Goal: Transaction & Acquisition: Purchase product/service

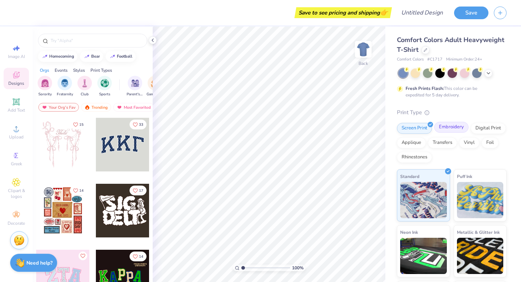
click at [449, 131] on div "Embroidery" at bounding box center [451, 127] width 34 height 11
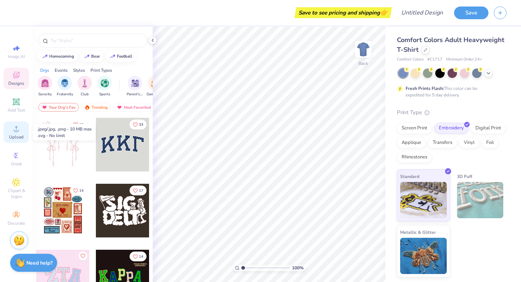
click at [13, 138] on span "Upload" at bounding box center [16, 137] width 14 height 6
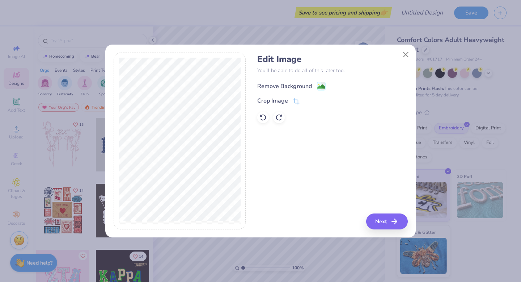
click at [322, 85] on image at bounding box center [321, 87] width 8 height 8
click at [298, 100] on icon at bounding box center [296, 102] width 7 height 7
click at [374, 180] on div "Edit Image You’ll be able to do all of this later too. Remove Background Crop I…" at bounding box center [332, 140] width 150 height 177
click at [310, 99] on icon at bounding box center [309, 100] width 4 height 4
click at [390, 223] on button "Next" at bounding box center [388, 221] width 42 height 16
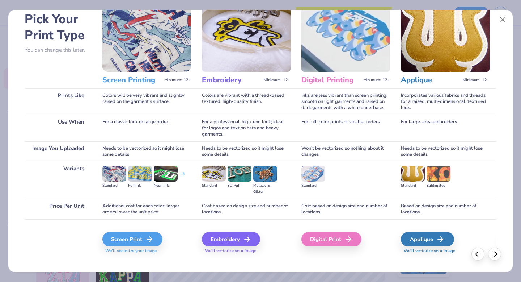
scroll to position [43, 0]
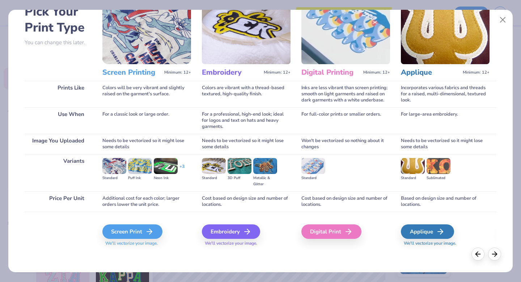
click at [213, 168] on img at bounding box center [214, 166] width 24 height 16
click at [236, 229] on div "Embroidery" at bounding box center [232, 231] width 58 height 14
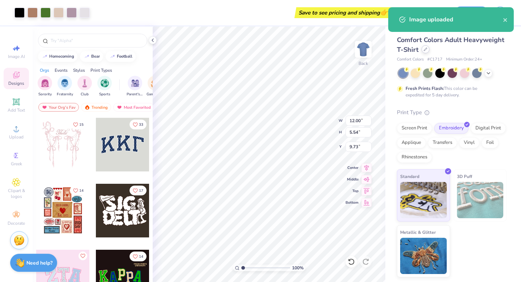
click at [422, 50] on div at bounding box center [426, 49] width 8 height 8
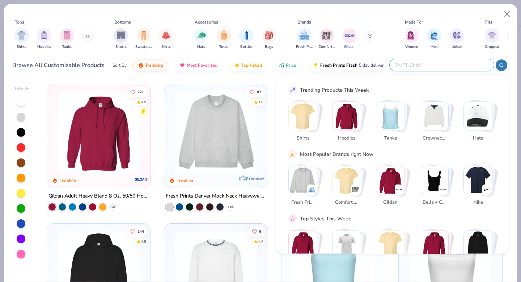
click at [459, 64] on input "text" at bounding box center [441, 65] width 95 height 8
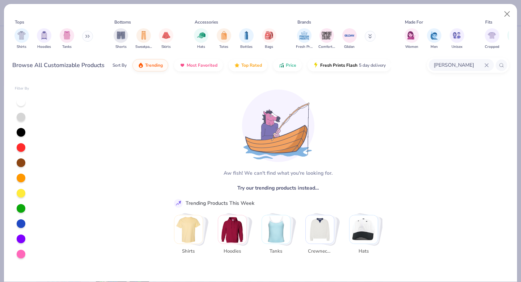
click at [471, 65] on input "gildan crewneck" at bounding box center [458, 65] width 51 height 8
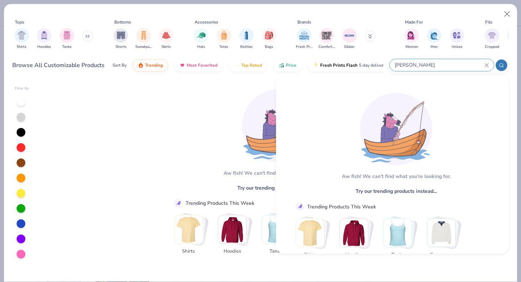
click at [411, 65] on input "gildan crewneck" at bounding box center [439, 65] width 90 height 8
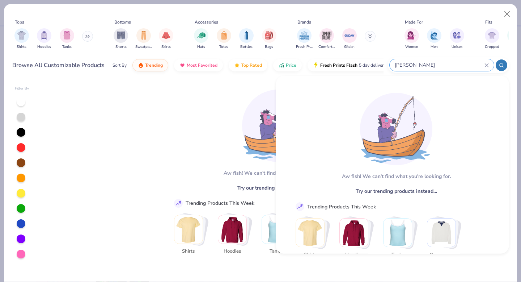
click at [411, 65] on input "gildan crewneck" at bounding box center [439, 65] width 90 height 8
click at [418, 66] on input "gildan crewneck" at bounding box center [439, 65] width 90 height 8
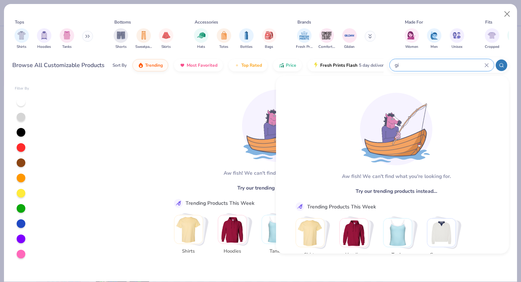
type input "g"
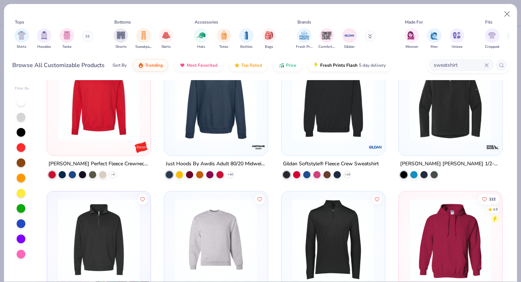
scroll to position [160, 0]
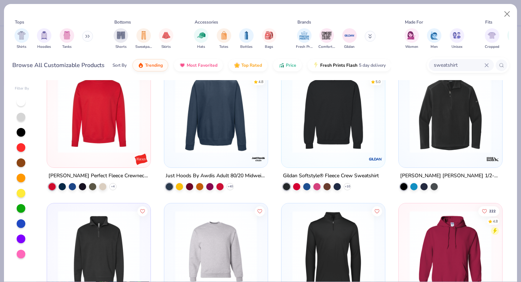
click at [308, 136] on img at bounding box center [333, 112] width 89 height 82
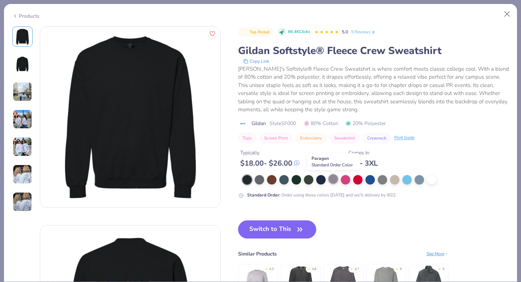
click at [336, 178] on div at bounding box center [333, 178] width 9 height 9
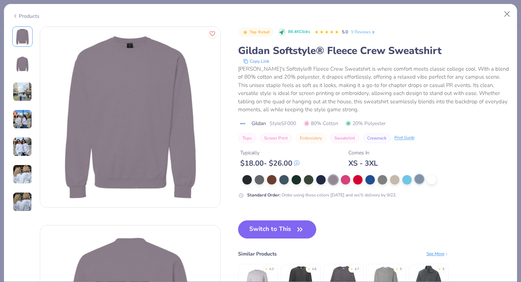
click at [419, 181] on div at bounding box center [419, 178] width 9 height 9
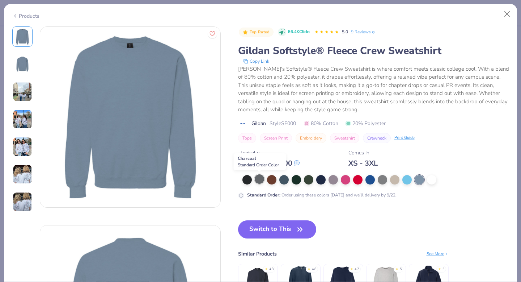
click at [256, 179] on div at bounding box center [259, 178] width 9 height 9
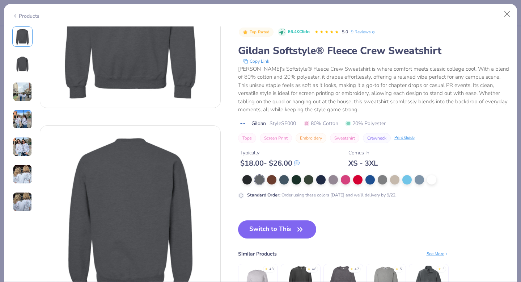
scroll to position [100, 0]
click at [248, 274] on img at bounding box center [258, 282] width 34 height 34
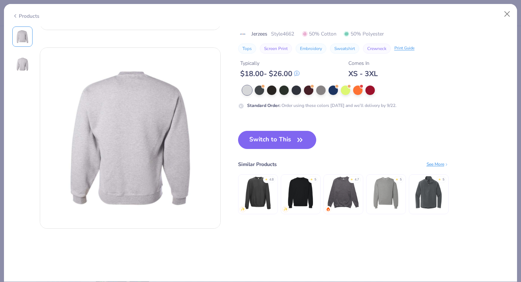
scroll to position [183, 0]
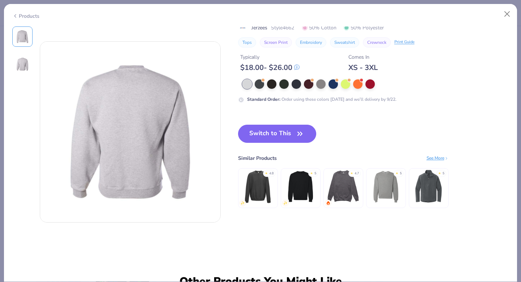
click at [390, 190] on img at bounding box center [386, 186] width 34 height 34
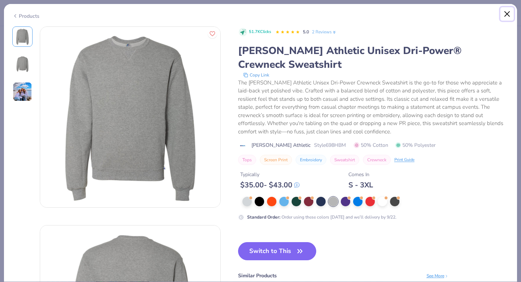
click at [505, 10] on button "Close" at bounding box center [508, 14] width 14 height 14
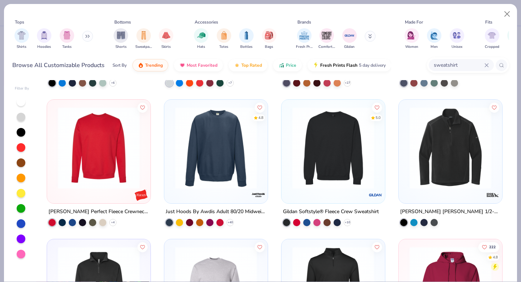
scroll to position [123, 0]
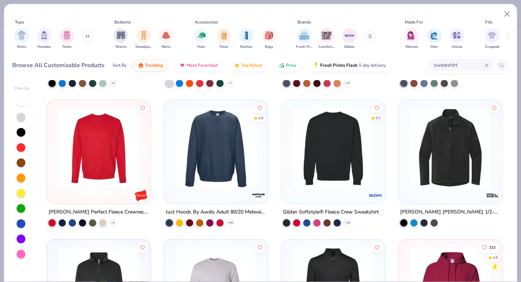
click at [434, 66] on input "sweatshirt" at bounding box center [458, 65] width 51 height 8
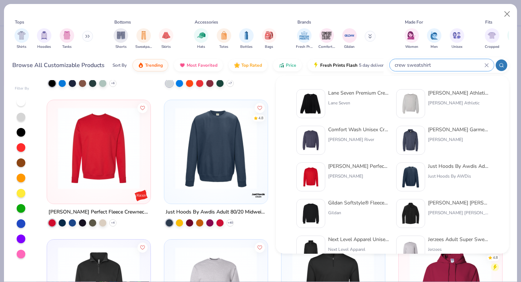
type input "crew sweatshirt"
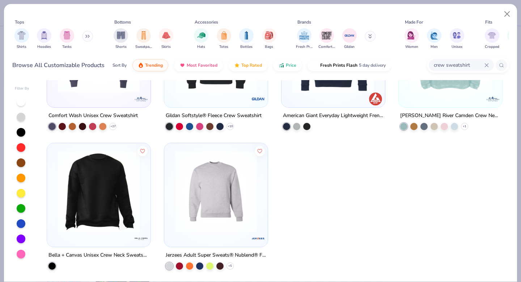
scroll to position [0, 0]
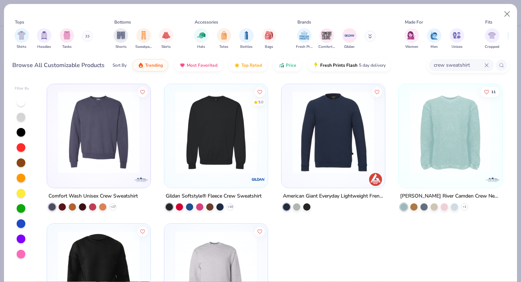
click at [89, 39] on button at bounding box center [87, 36] width 11 height 11
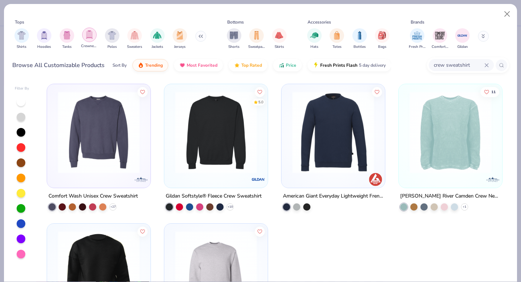
click at [87, 38] on img "filter for Crewnecks" at bounding box center [89, 34] width 8 height 8
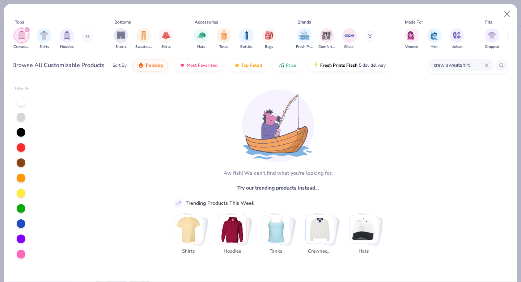
click at [488, 67] on icon at bounding box center [487, 65] width 4 height 4
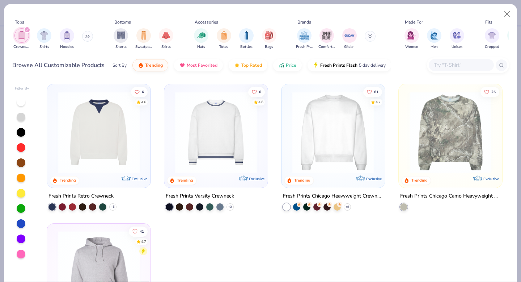
click at [87, 36] on icon at bounding box center [86, 36] width 1 height 3
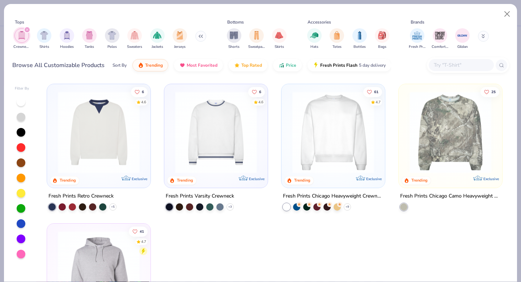
click at [27, 31] on icon "filter for Crewnecks" at bounding box center [27, 29] width 3 height 3
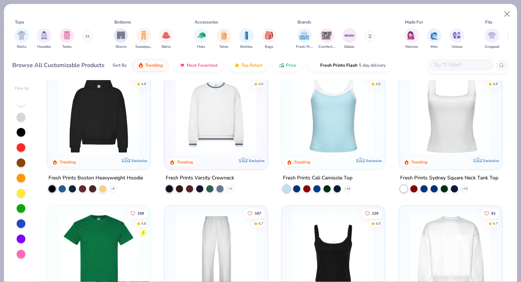
scroll to position [153, 0]
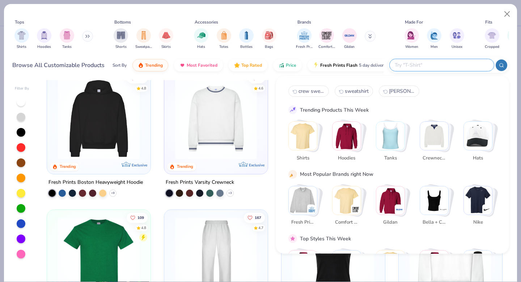
click at [444, 62] on input "text" at bounding box center [441, 65] width 95 height 8
click at [351, 93] on span "sweatshirt" at bounding box center [357, 91] width 24 height 7
type input "sweatshirt"
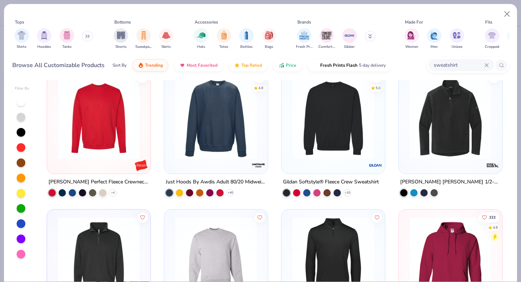
scroll to position [149, 0]
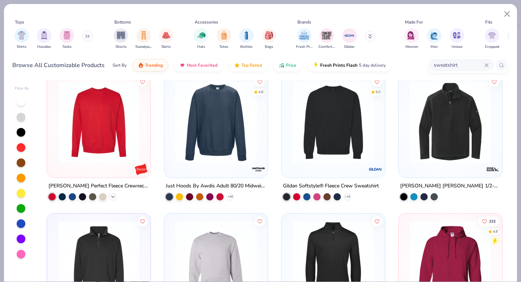
click at [113, 195] on polyline at bounding box center [112, 195] width 3 height 1
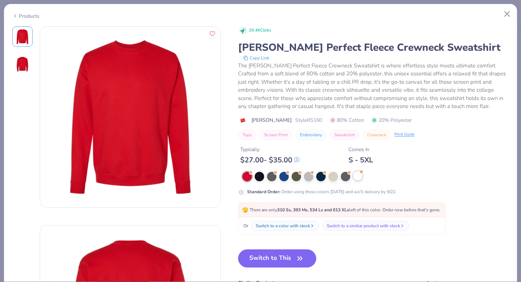
click at [359, 176] on div at bounding box center [357, 175] width 9 height 9
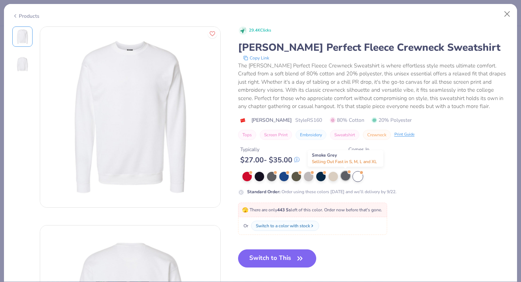
click at [346, 178] on div at bounding box center [345, 175] width 9 height 9
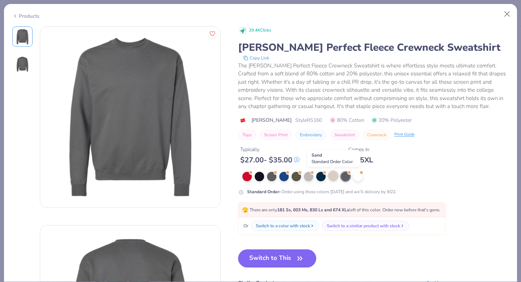
click at [334, 179] on div at bounding box center [333, 175] width 9 height 9
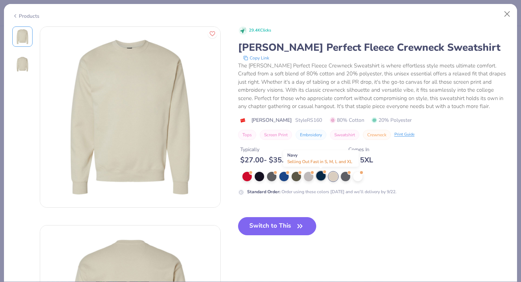
click at [321, 177] on div at bounding box center [320, 175] width 9 height 9
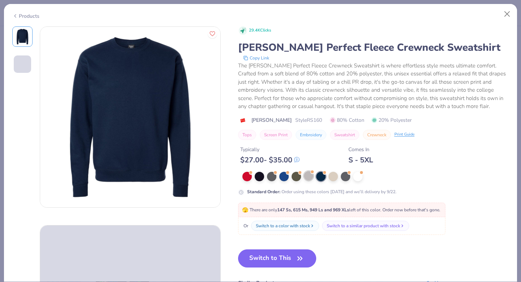
click at [308, 177] on div at bounding box center [308, 175] width 9 height 9
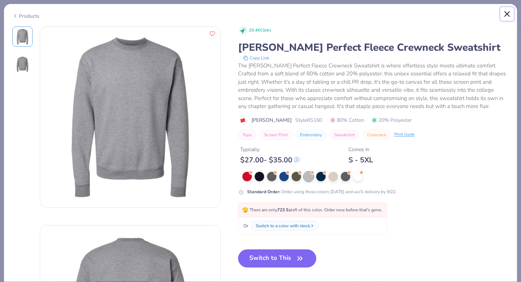
click at [507, 13] on button "Close" at bounding box center [508, 14] width 14 height 14
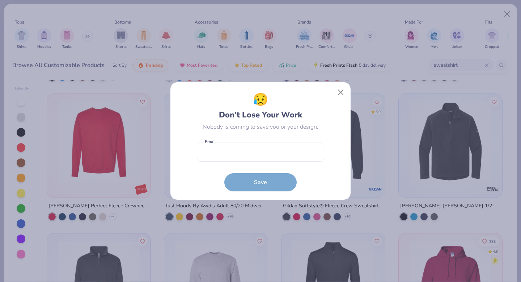
scroll to position [128, 0]
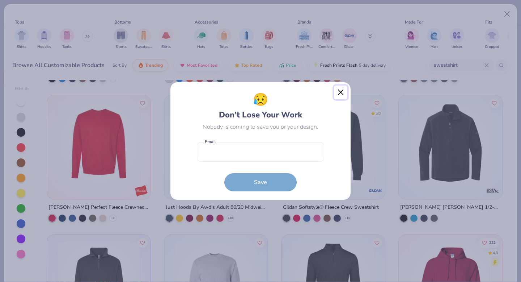
click at [341, 93] on button "Close" at bounding box center [341, 92] width 14 height 14
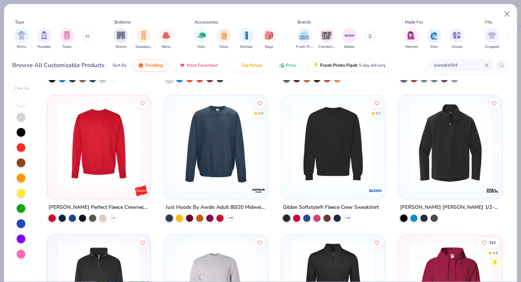
click at [289, 172] on img at bounding box center [244, 143] width 89 height 82
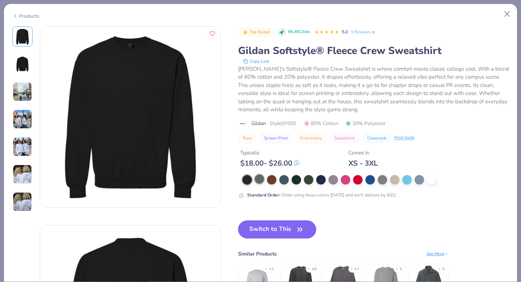
click at [260, 183] on div at bounding box center [259, 178] width 9 height 9
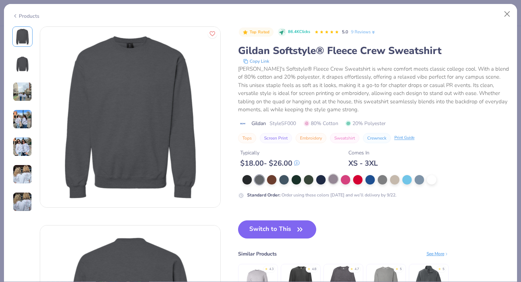
click at [336, 178] on div at bounding box center [333, 178] width 9 height 9
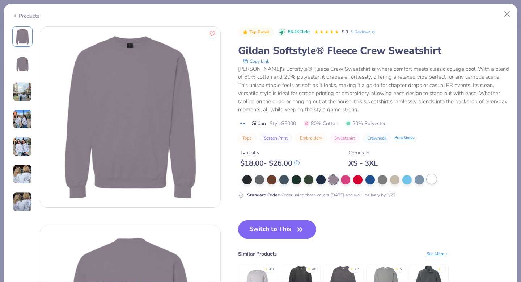
click at [430, 183] on div at bounding box center [431, 178] width 9 height 9
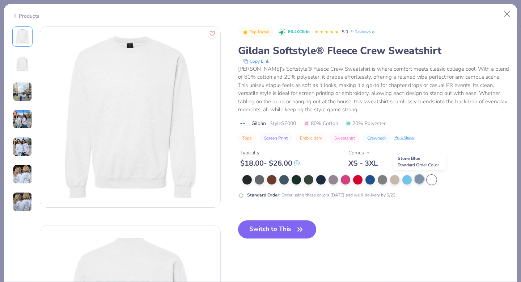
click at [419, 181] on div at bounding box center [419, 178] width 9 height 9
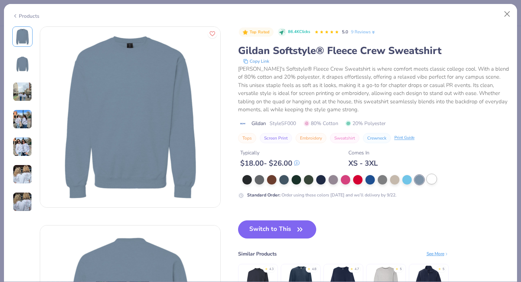
click at [431, 180] on div at bounding box center [431, 178] width 9 height 9
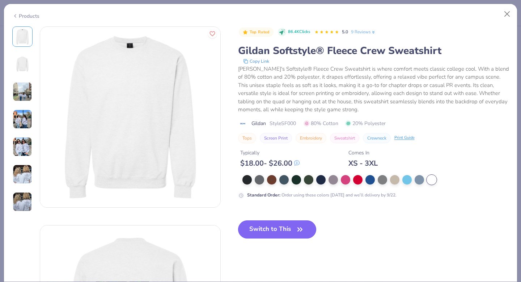
click at [270, 223] on button "Switch to This" at bounding box center [277, 229] width 79 height 18
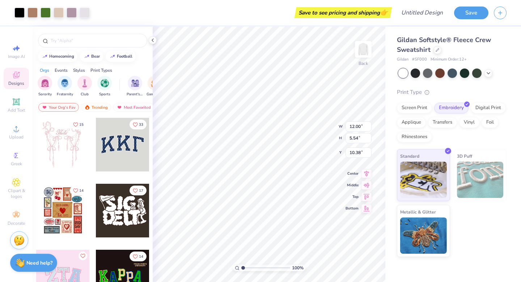
type input "2.55"
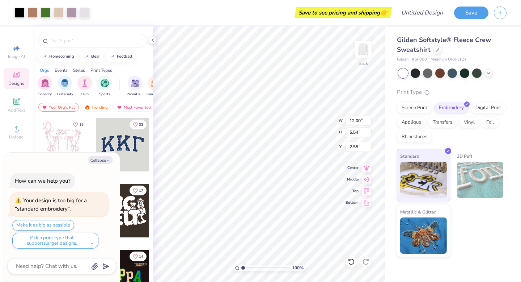
type textarea "x"
type input "3.42"
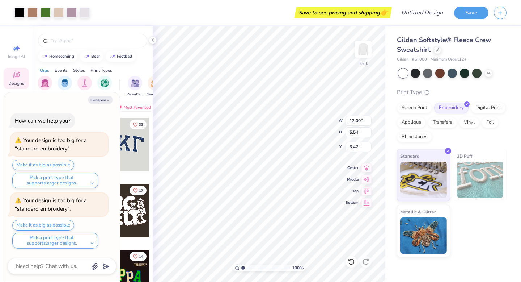
type textarea "x"
type input "4.14"
type textarea "x"
click at [58, 224] on button "Make it as big as possible" at bounding box center [43, 225] width 62 height 10
type input "3.42"
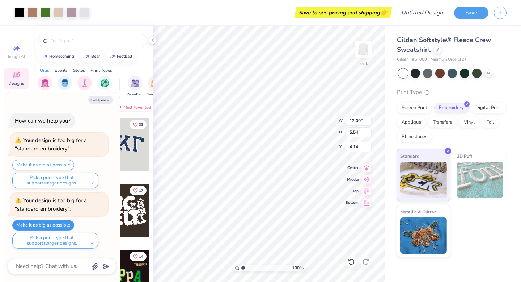
type textarea "x"
click at [55, 163] on button "Make it as big as possible" at bounding box center [43, 165] width 62 height 10
type input "2.55"
click at [106, 266] on line "submit" at bounding box center [106, 266] width 5 height 5
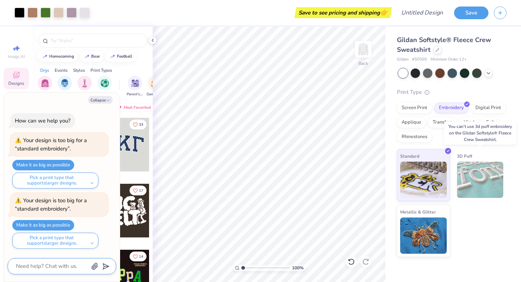
click at [477, 169] on img at bounding box center [480, 179] width 47 height 36
click at [151, 42] on icon at bounding box center [153, 40] width 6 height 6
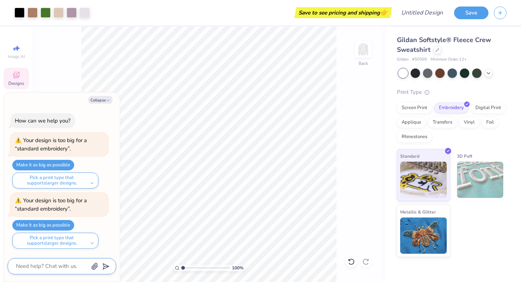
click at [104, 265] on icon "submit" at bounding box center [105, 266] width 10 height 10
click at [106, 96] on button "Collapse" at bounding box center [100, 100] width 24 height 8
type textarea "x"
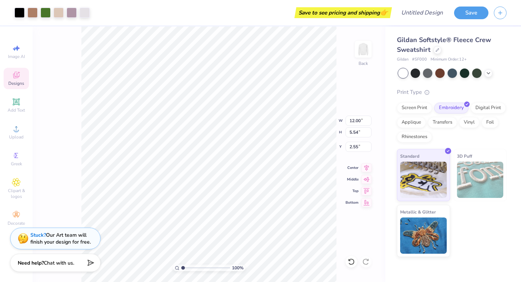
click at [17, 79] on div "Designs" at bounding box center [16, 78] width 25 height 21
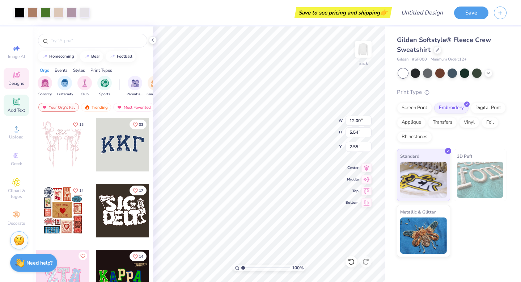
click at [16, 104] on icon at bounding box center [15, 101] width 5 height 5
type input "6.23"
type input "1.80"
type input "11.10"
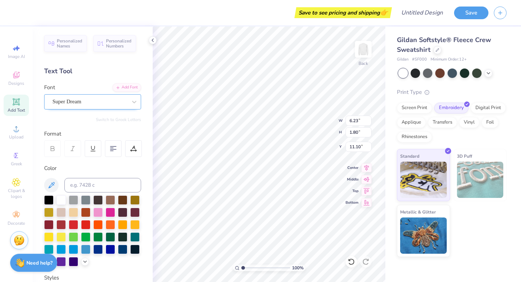
click at [73, 102] on div "Super Dream" at bounding box center [90, 101] width 76 height 11
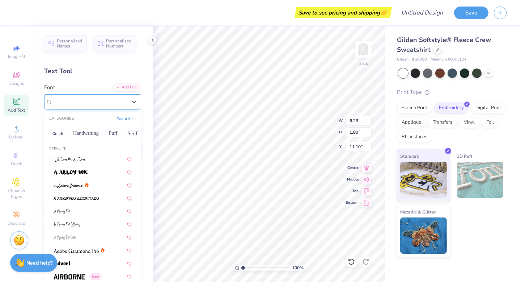
click at [73, 102] on span "Super Dream" at bounding box center [66, 101] width 29 height 8
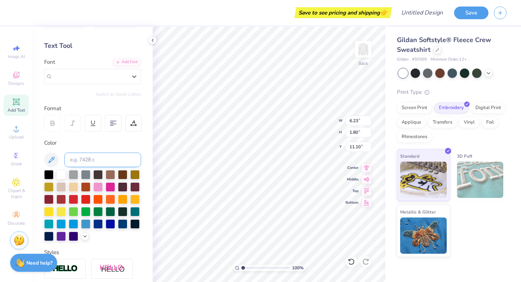
scroll to position [33, 0]
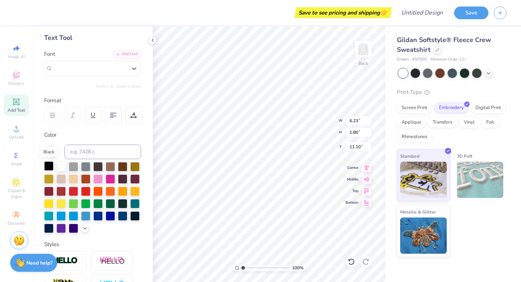
click at [48, 166] on div at bounding box center [48, 165] width 9 height 9
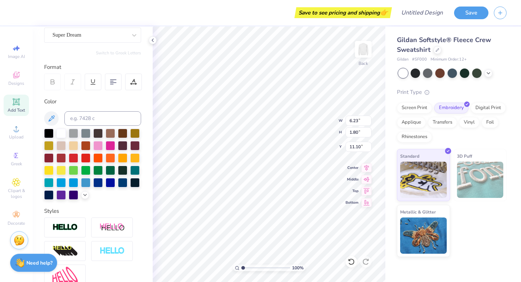
scroll to position [0, 2]
type textarea "UNC ESHELMAN SCHOOL OF PHARMACY"
click at [153, 43] on icon at bounding box center [153, 40] width 6 height 6
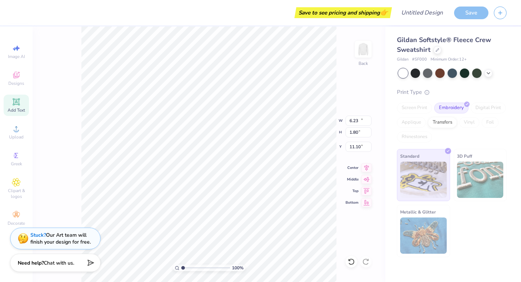
type input "15.40"
type input "1.89"
type input "11.06"
type textarea "University of North Carolina ESHELMAN SCHOOL OF PHARMACY"
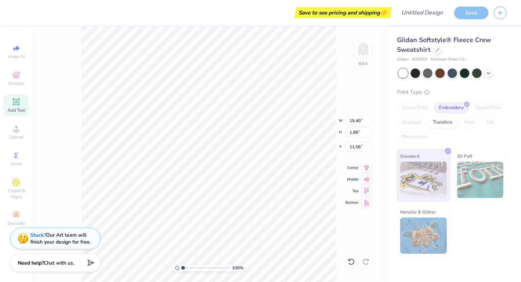
scroll to position [0, 2]
click at [367, 178] on icon at bounding box center [367, 178] width 10 height 9
click at [369, 170] on icon at bounding box center [367, 166] width 10 height 9
click at [368, 182] on icon at bounding box center [367, 178] width 10 height 9
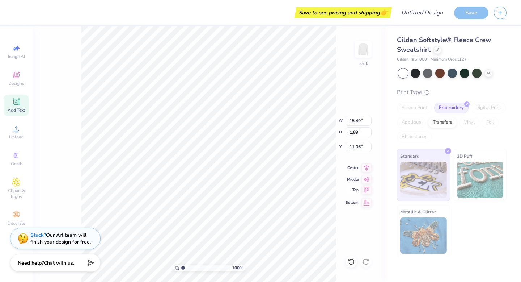
drag, startPoint x: 366, startPoint y: 181, endPoint x: 367, endPoint y: 192, distance: 10.6
click at [366, 181] on icon at bounding box center [367, 179] width 10 height 9
click at [364, 178] on icon at bounding box center [367, 178] width 10 height 9
click at [347, 180] on span "Middle" at bounding box center [352, 178] width 13 height 5
click at [14, 104] on icon at bounding box center [15, 101] width 5 height 5
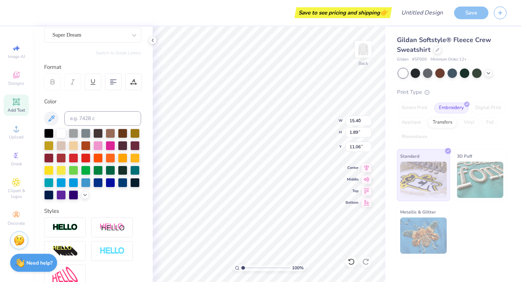
type input "6.23"
type input "1.80"
type input "11.10"
type input "15.40"
type input "1.89"
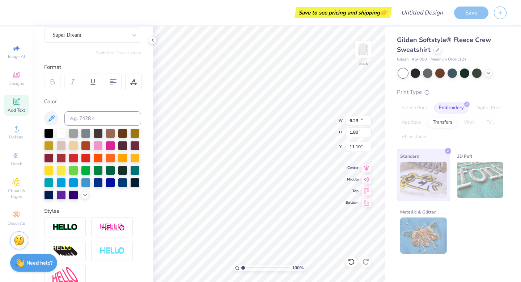
type input "11.06"
click at [366, 167] on icon at bounding box center [366, 167] width 5 height 6
click at [351, 181] on div "Middle" at bounding box center [359, 178] width 26 height 9
click at [367, 176] on icon at bounding box center [367, 178] width 6 height 5
click at [364, 165] on icon at bounding box center [366, 167] width 5 height 6
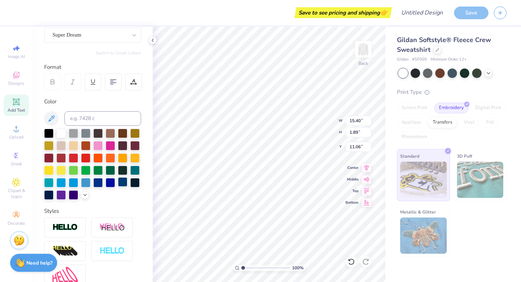
scroll to position [0, 0]
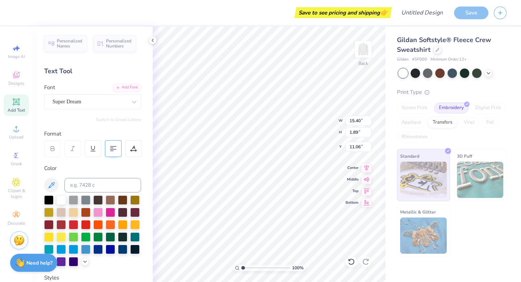
click at [109, 148] on div at bounding box center [113, 148] width 17 height 17
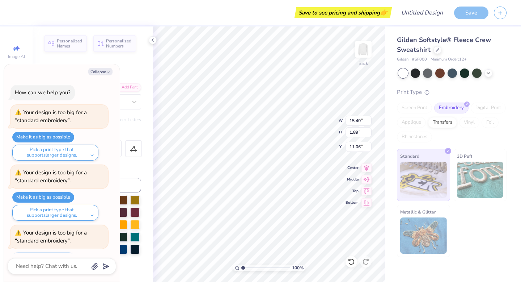
scroll to position [32, 0]
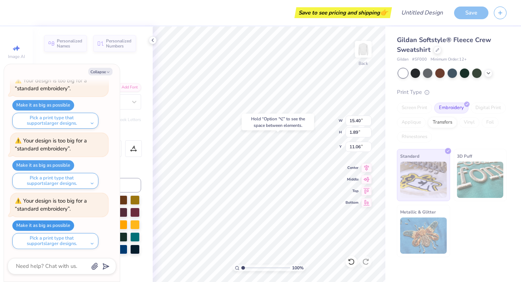
click at [55, 223] on button "Make it as big as possible" at bounding box center [43, 225] width 62 height 10
type textarea "x"
type input "12.00"
type input "1.47"
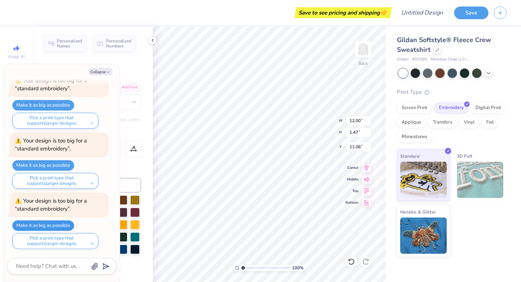
type textarea "x"
type input "9.25"
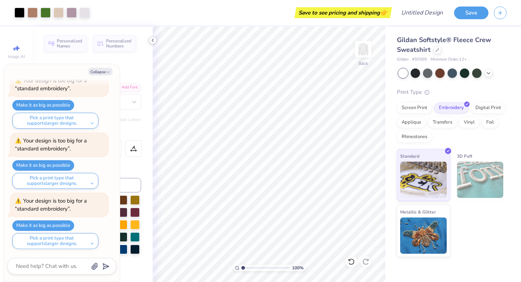
click at [155, 40] on icon at bounding box center [153, 40] width 6 height 6
type textarea "x"
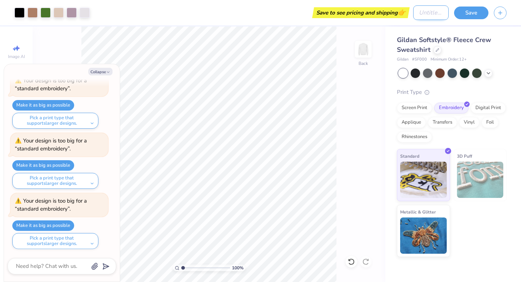
click at [414, 12] on input "Design Title" at bounding box center [430, 12] width 35 height 14
type input "B"
type textarea "x"
type input "Bu"
type textarea "x"
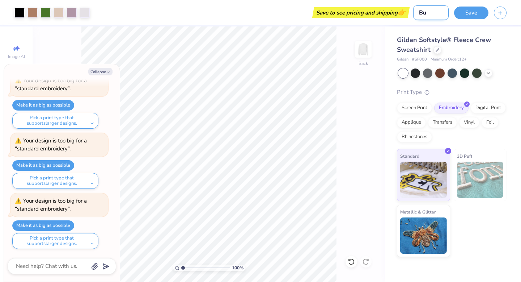
type input "Bui"
type textarea "x"
type input "Buil"
type textarea "x"
type input "Build"
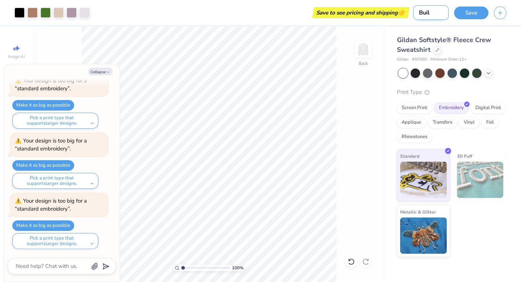
type textarea "x"
type input "Buildi"
type textarea "x"
type input "Buildin"
type textarea "x"
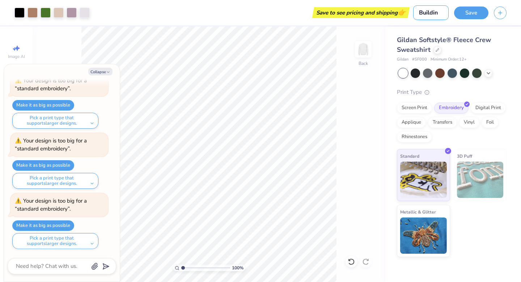
type input "Building"
type textarea "x"
type input "Building"
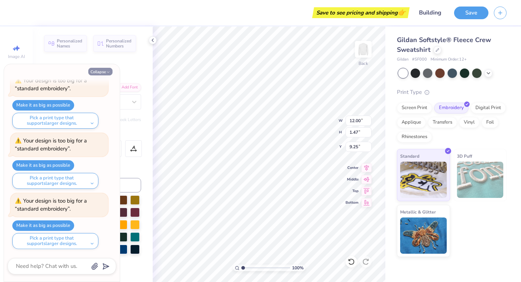
click at [110, 70] on icon "button" at bounding box center [108, 72] width 4 height 4
type textarea "x"
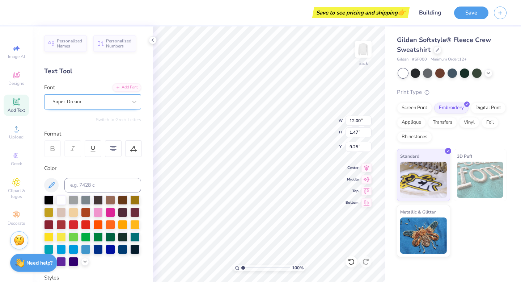
click at [100, 98] on div "Super Dream" at bounding box center [90, 101] width 76 height 11
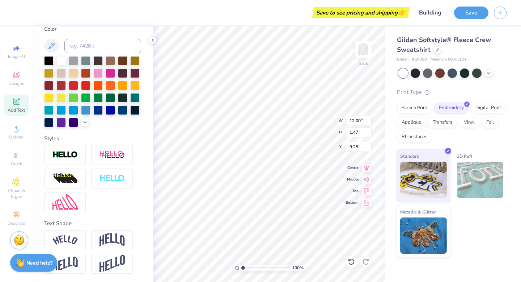
scroll to position [0, 0]
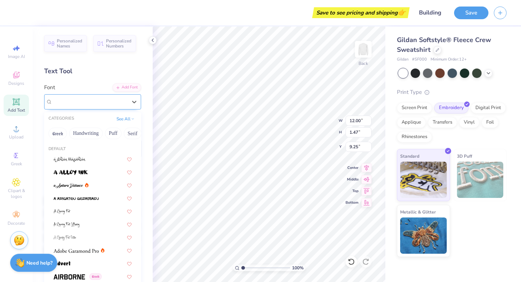
click at [83, 99] on div "Super Dream" at bounding box center [90, 101] width 76 height 11
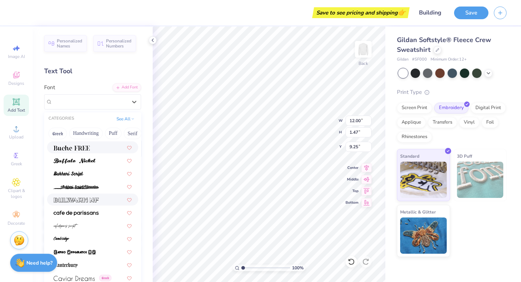
scroll to position [664, 0]
click at [102, 215] on div at bounding box center [93, 212] width 78 height 8
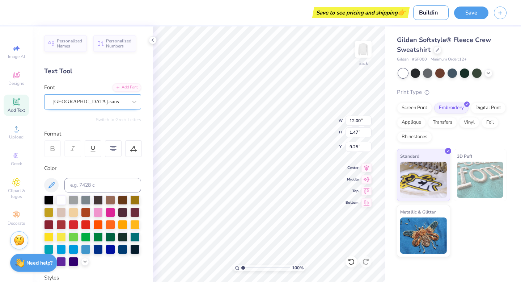
type input "Buildin"
click at [84, 105] on div "cafe de paris-sans" at bounding box center [90, 101] width 76 height 11
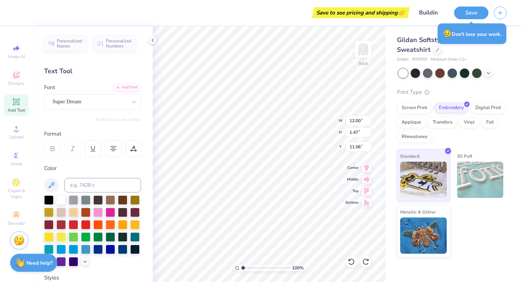
type input "8.99"
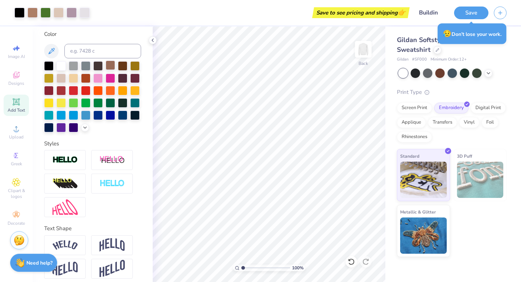
scroll to position [0, 0]
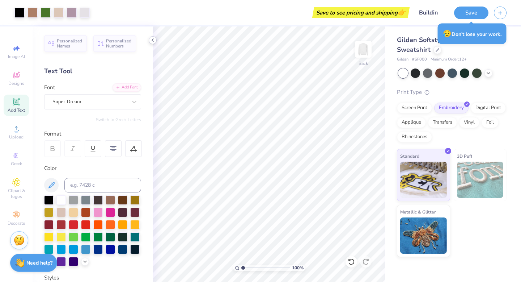
click at [155, 42] on icon at bounding box center [153, 40] width 6 height 6
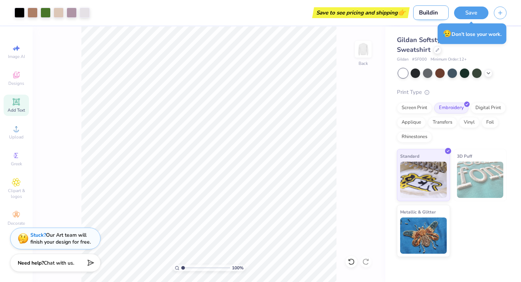
click at [430, 17] on input "Buildin" at bounding box center [430, 12] width 35 height 14
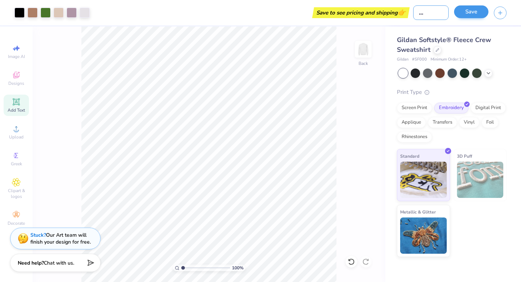
type input "Building Design"
click at [478, 12] on button "Save" at bounding box center [471, 11] width 34 height 13
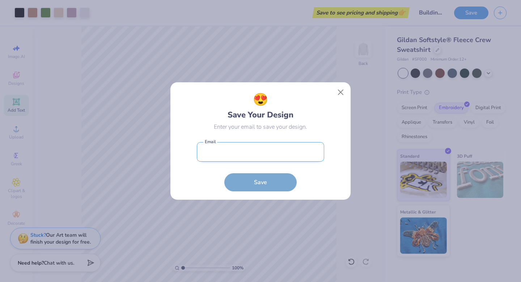
click at [278, 157] on input "email" at bounding box center [260, 152] width 127 height 20
type input "wilaut@unc.edu"
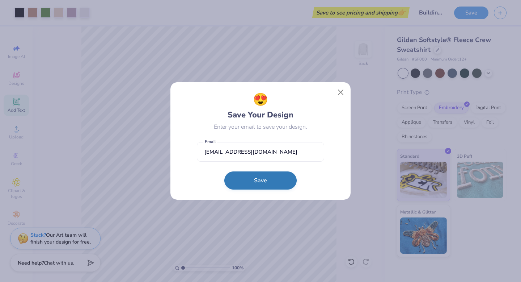
click at [261, 181] on button "Save" at bounding box center [260, 180] width 72 height 18
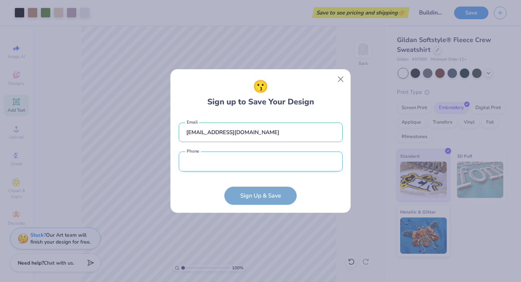
click at [247, 165] on input "tel" at bounding box center [261, 161] width 164 height 20
type input "(678) 920-3426"
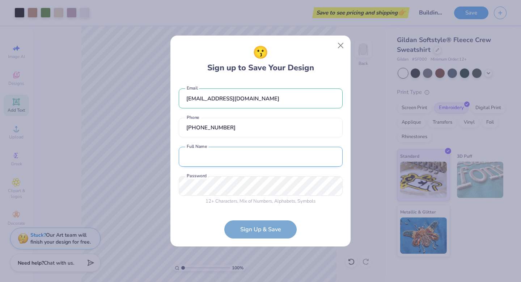
click at [243, 152] on input "text" at bounding box center [261, 157] width 164 height 20
type input "Autumn Williams"
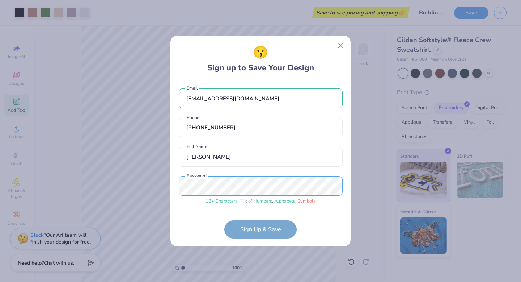
scroll to position [14, 0]
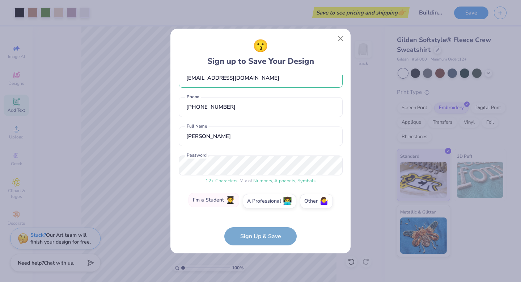
click at [226, 203] on label "I'm a Student 🧑‍🎓" at bounding box center [214, 200] width 51 height 14
click at [258, 214] on input "I'm a Student 🧑‍🎓" at bounding box center [260, 216] width 5 height 5
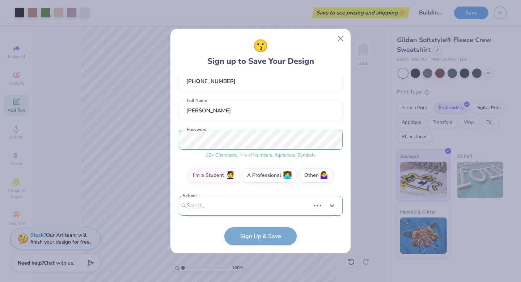
click at [257, 205] on div "Use Up and Down to choose options, press Enter to select the currently focused …" at bounding box center [261, 216] width 164 height 42
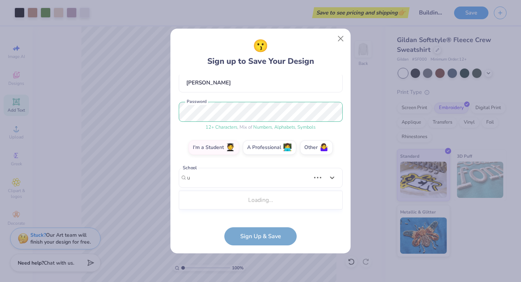
scroll to position [61, 0]
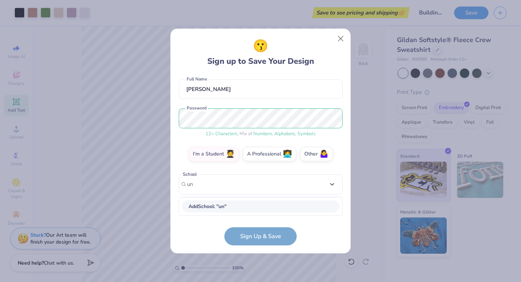
type input "u"
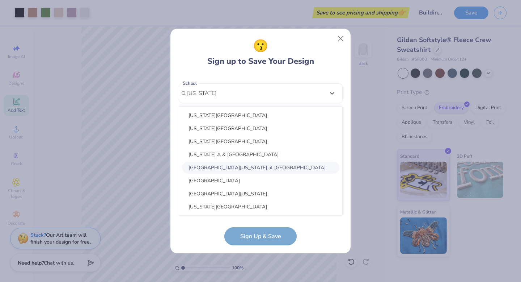
click at [219, 167] on div "University of North Carolina at Chapel Hill" at bounding box center [260, 167] width 157 height 12
type input "north carolina"
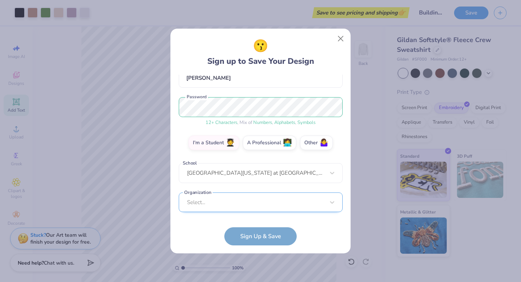
click at [221, 199] on div "Select..." at bounding box center [261, 202] width 164 height 20
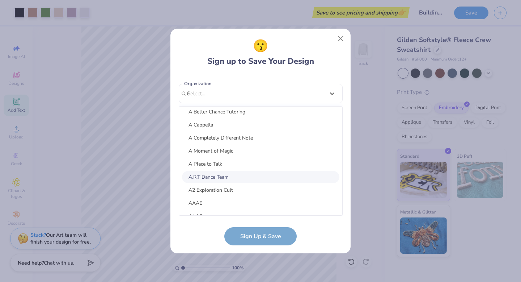
scroll to position [0, 0]
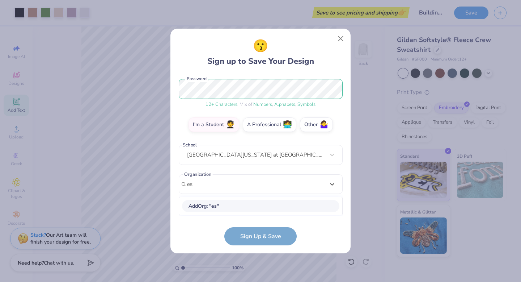
type input "e"
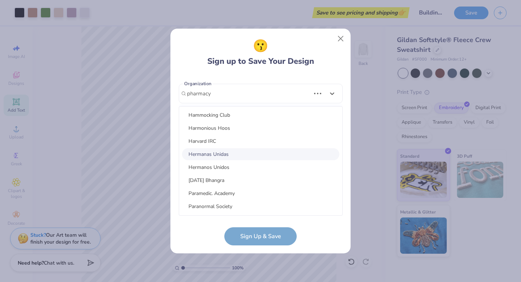
scroll to position [870, 0]
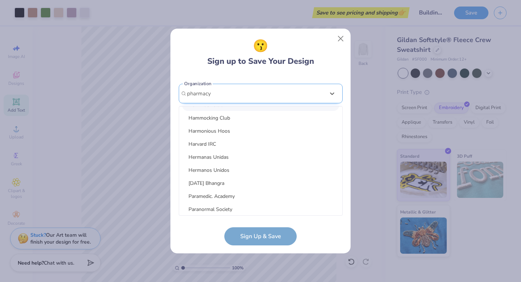
click at [198, 96] on input "pharmacy" at bounding box center [199, 93] width 25 height 8
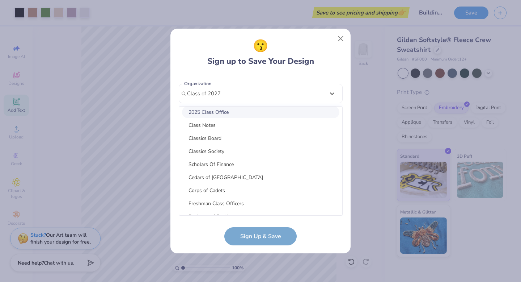
scroll to position [43, 0]
type input "Class of 2027"
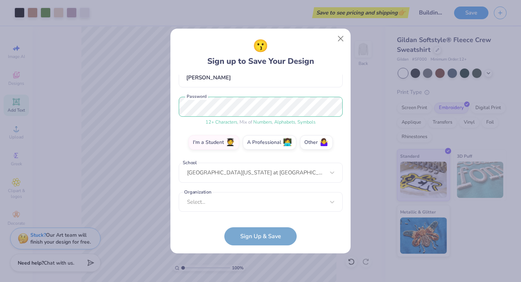
click at [190, 253] on div "😗 Sign up to Save Your Design wilaut@unc.edu Email (678) 920-3426 Phone Autumn …" at bounding box center [260, 140] width 181 height 225
click at [207, 204] on div "option focused, 1 of 30. 30 results available. Use Up and Down to choose option…" at bounding box center [261, 258] width 164 height 132
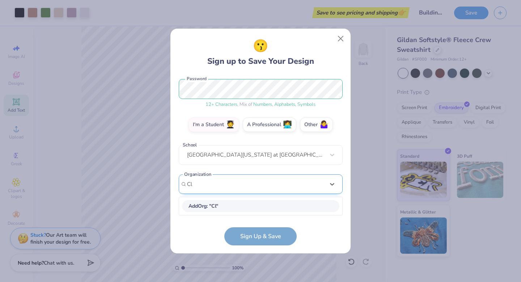
type input "C"
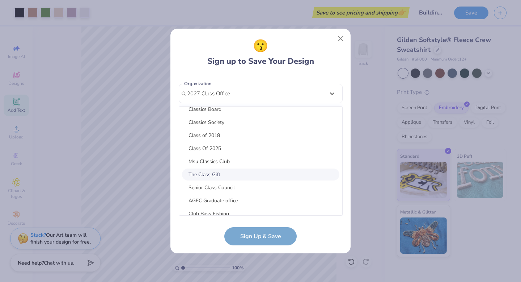
scroll to position [209, 0]
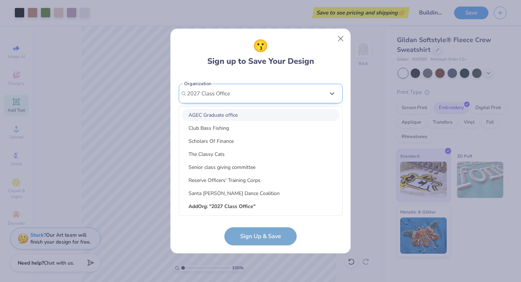
click at [208, 93] on input "2027 Class Office" at bounding box center [209, 93] width 45 height 8
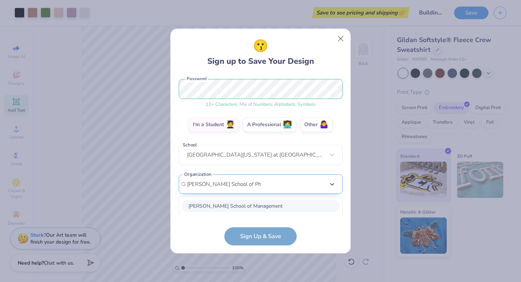
scroll to position [181, 0]
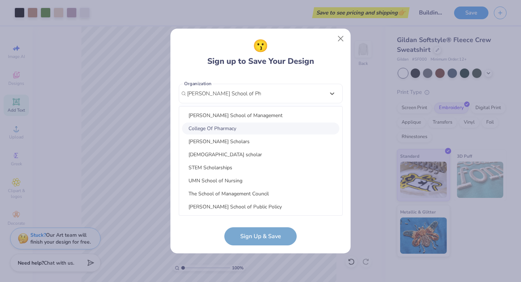
click at [224, 129] on div "College Of Pharmacy" at bounding box center [260, 128] width 157 height 12
type input "Eshelman School of Pharmacy"
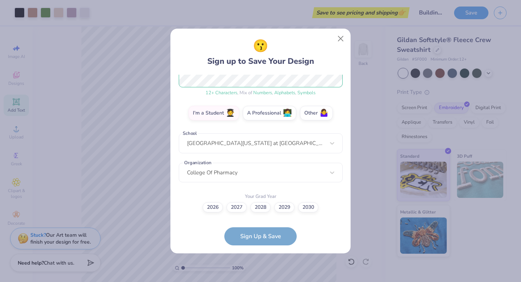
scroll to position [68, 0]
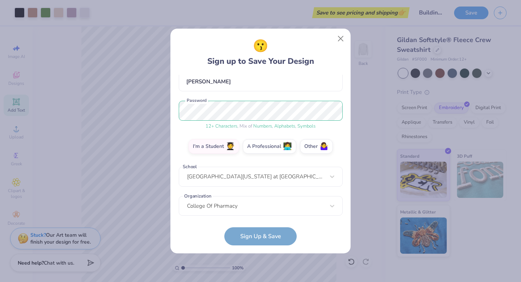
click at [253, 239] on form "wilaut@unc.edu Email (678) 920-3426 Phone Autumn Williams Full Name 12 + Charac…" at bounding box center [261, 160] width 164 height 170
click at [223, 228] on form "wilaut@unc.edu Email (678) 920-3426 Phone Autumn Williams Full Name 12 + Charac…" at bounding box center [261, 160] width 164 height 170
click at [212, 213] on div "wilaut@unc.edu Email (678) 920-3426 Phone Autumn Williams Full Name 12 + Charac…" at bounding box center [261, 145] width 164 height 141
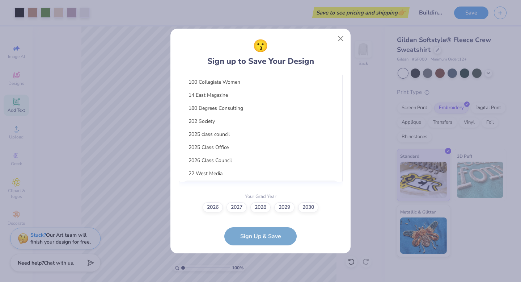
scroll to position [181, 0]
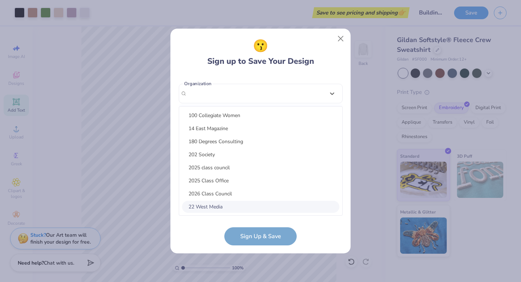
click at [215, 239] on form "wilaut@unc.edu Email (678) 920-3426 Phone Autumn Williams Full Name 12 + Charac…" at bounding box center [261, 160] width 164 height 170
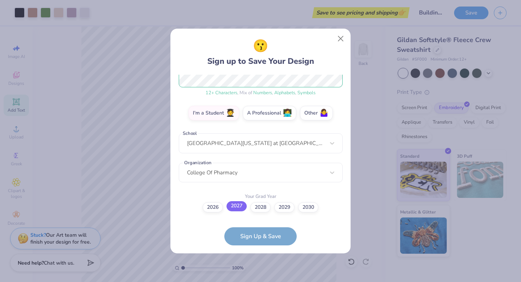
click at [231, 205] on label "2027" at bounding box center [237, 206] width 20 height 10
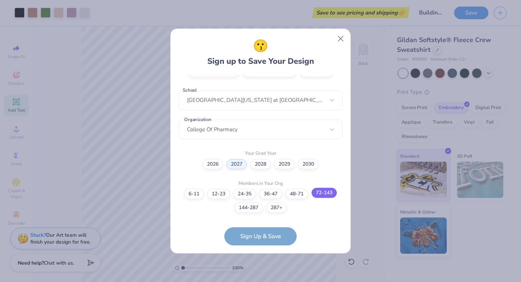
click at [325, 191] on label "72-143" at bounding box center [324, 192] width 25 height 10
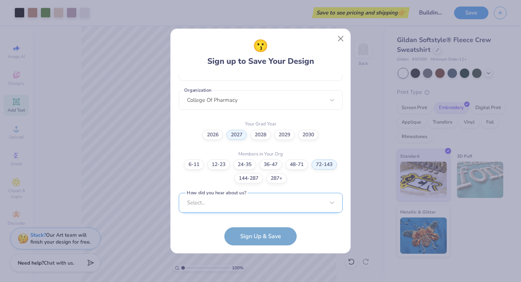
click at [299, 207] on div "Select..." at bounding box center [261, 203] width 164 height 20
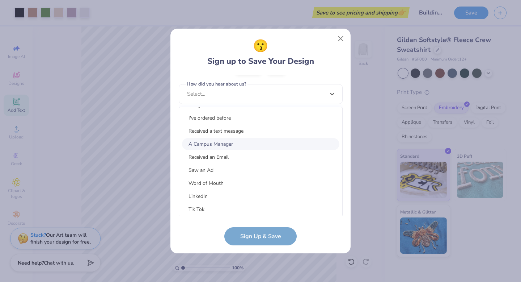
scroll to position [19, 0]
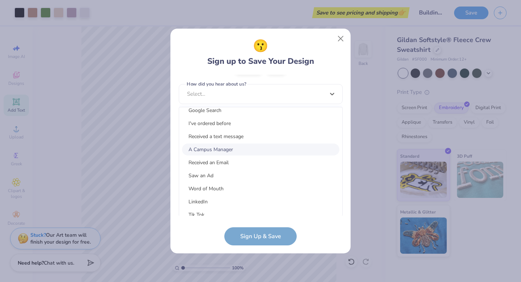
click at [239, 147] on div "A Campus Manager" at bounding box center [260, 149] width 157 height 12
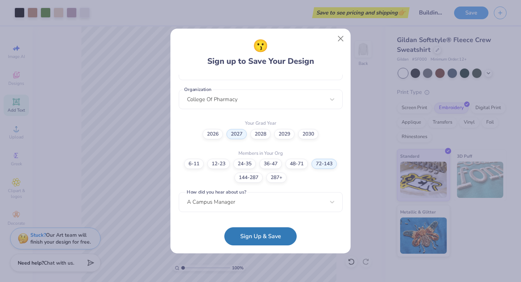
scroll to position [174, 0]
click at [246, 231] on button "Sign Up & Save" at bounding box center [260, 234] width 72 height 18
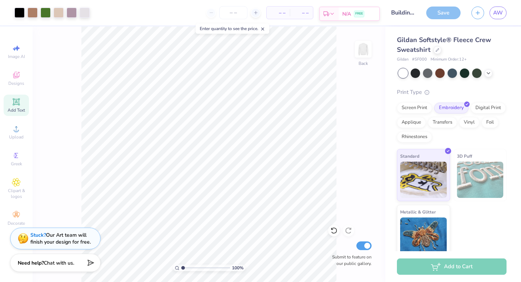
click at [344, 11] on span "N/A" at bounding box center [346, 14] width 9 height 8
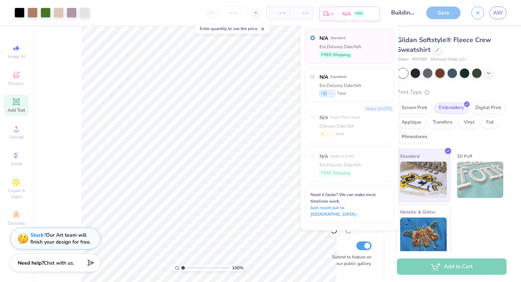
click at [344, 11] on span "N/A" at bounding box center [346, 14] width 9 height 8
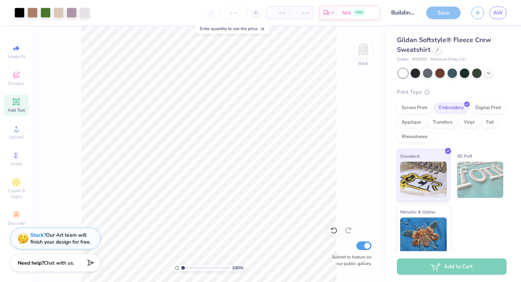
click at [290, 14] on div "– – Total" at bounding box center [301, 13] width 23 height 12
click at [277, 12] on span "– –" at bounding box center [278, 13] width 14 height 8
click at [252, 12] on div at bounding box center [256, 13] width 10 height 10
click at [223, 13] on input "12" at bounding box center [209, 12] width 28 height 13
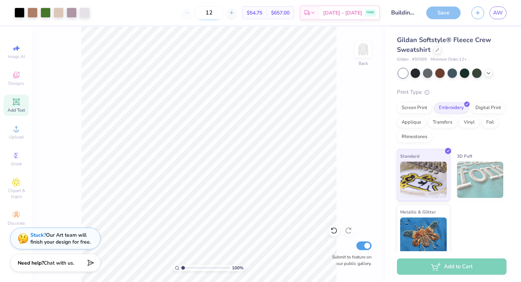
click at [220, 13] on input "12" at bounding box center [209, 12] width 28 height 13
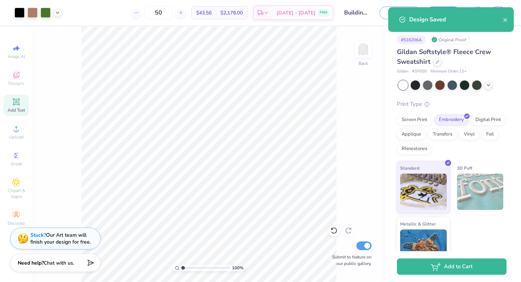
click at [121, 19] on div "50 $43.56 Per Item $2,178.00 Total Est. Delivery Sep 19 - 22 FREE" at bounding box center [200, 12] width 266 height 25
click at [237, 14] on span "$2,178.00" at bounding box center [231, 13] width 22 height 8
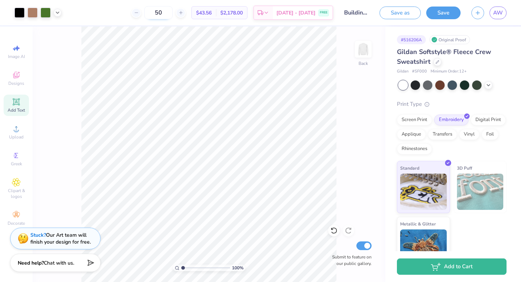
click at [171, 14] on input "50" at bounding box center [158, 12] width 28 height 13
type input "6"
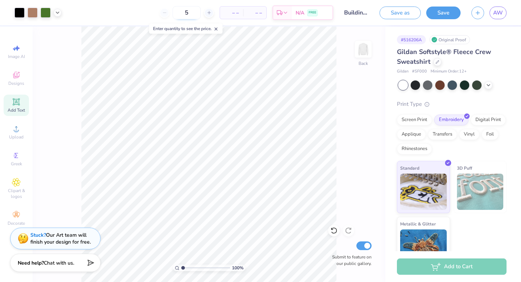
type input "50"
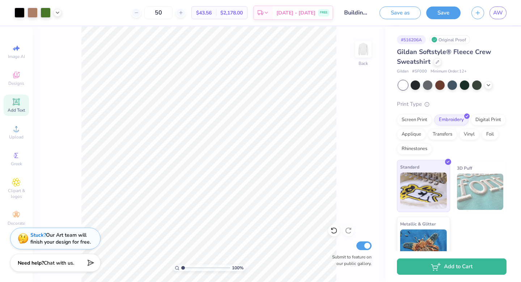
scroll to position [13, 0]
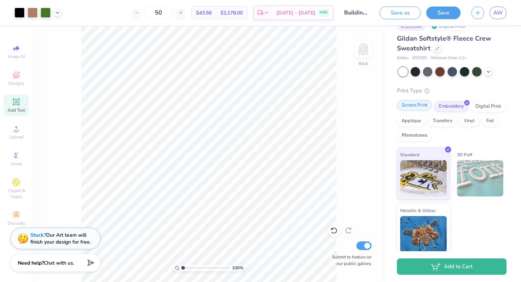
click at [422, 107] on div "Screen Print" at bounding box center [414, 105] width 35 height 11
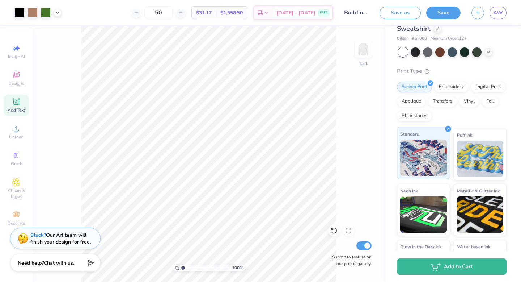
scroll to position [43, 0]
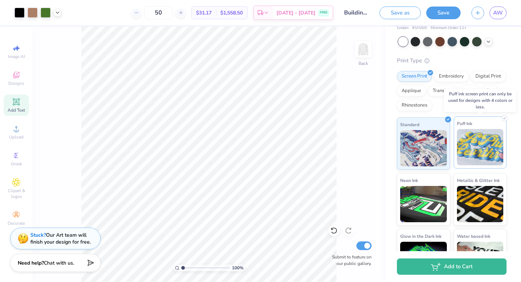
click at [484, 141] on img at bounding box center [480, 147] width 47 height 36
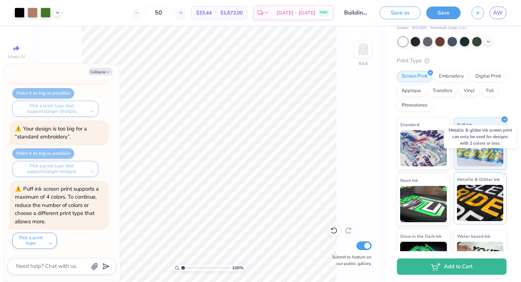
scroll to position [73, 0]
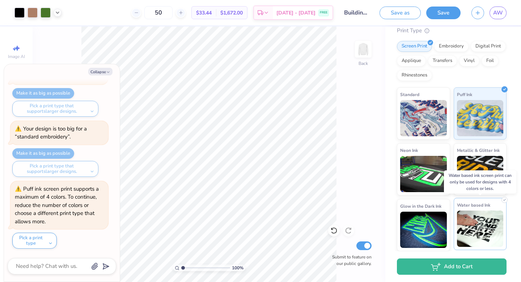
click at [477, 228] on img at bounding box center [480, 228] width 47 height 36
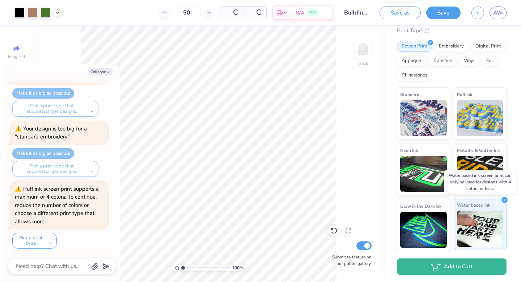
scroll to position [176, 0]
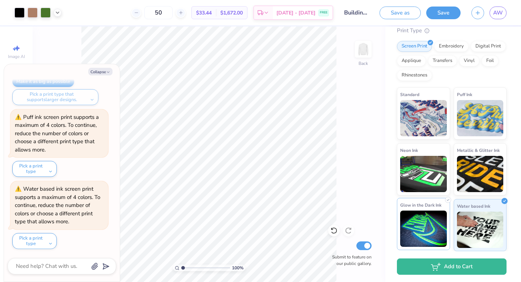
click at [425, 231] on img at bounding box center [423, 228] width 47 height 36
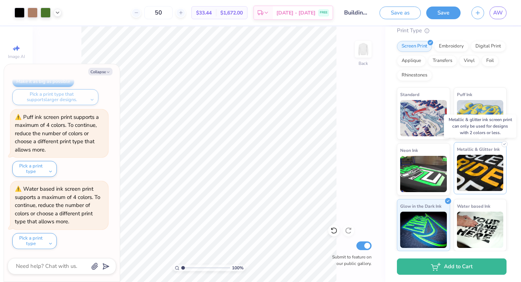
click at [491, 175] on img at bounding box center [480, 173] width 47 height 36
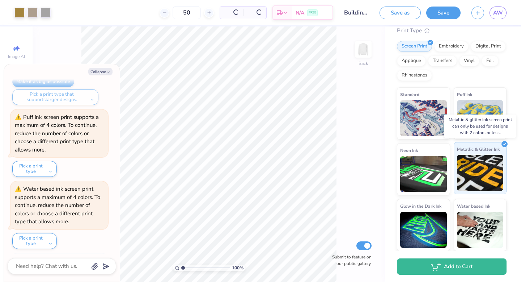
scroll to position [372, 0]
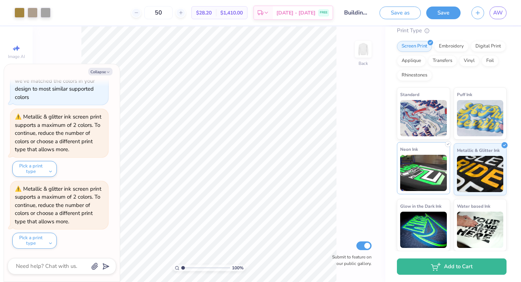
click at [422, 181] on img at bounding box center [423, 173] width 47 height 36
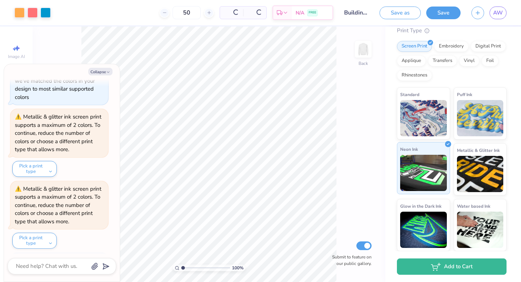
scroll to position [416, 0]
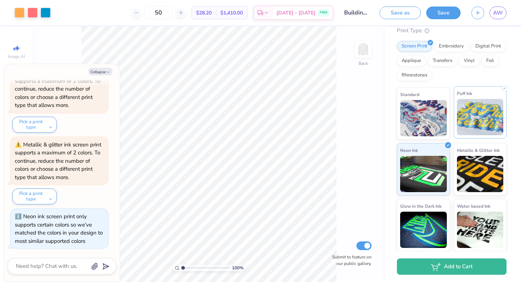
click at [476, 119] on img at bounding box center [480, 117] width 47 height 36
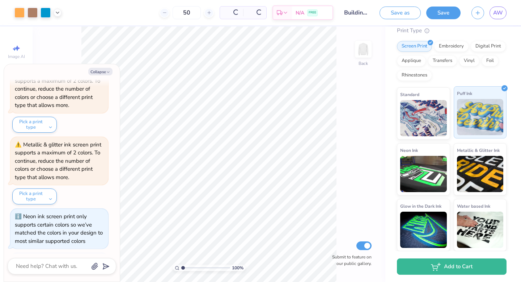
scroll to position [532, 0]
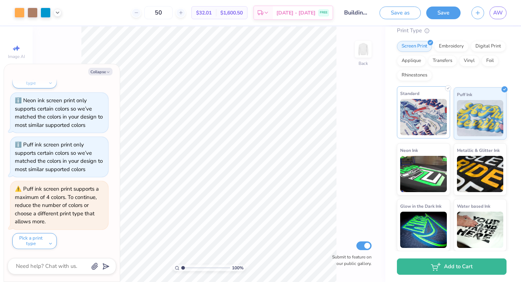
click at [441, 122] on img at bounding box center [423, 117] width 47 height 36
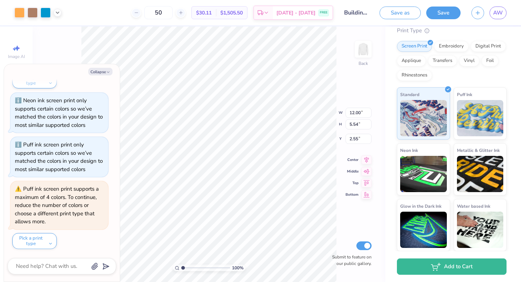
click at [392, 82] on div "# 516206A Original Proof Gildan Softstyle® Fleece Crew Sweatshirt Gildan # SF00…" at bounding box center [453, 102] width 136 height 298
click at [436, 109] on img at bounding box center [423, 117] width 47 height 36
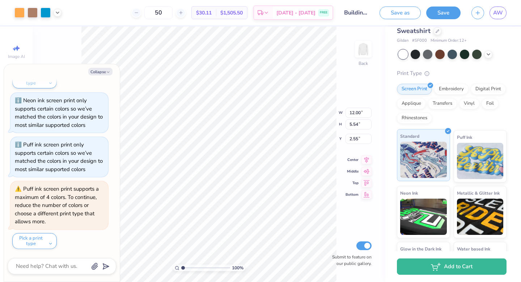
scroll to position [0, 0]
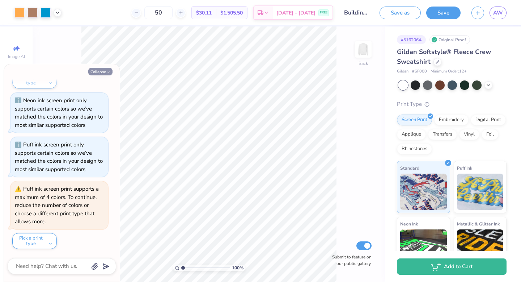
click at [110, 72] on button "Collapse" at bounding box center [100, 72] width 24 height 8
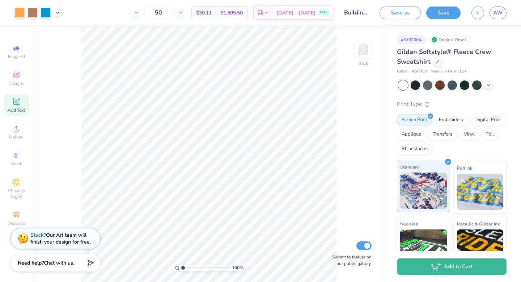
click at [436, 183] on img at bounding box center [423, 190] width 47 height 36
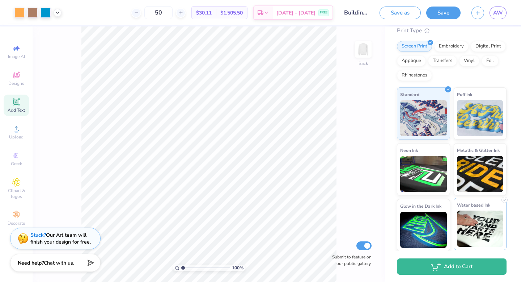
click at [491, 226] on img at bounding box center [480, 228] width 47 height 36
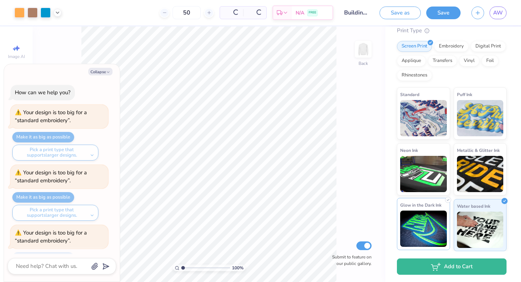
scroll to position [604, 0]
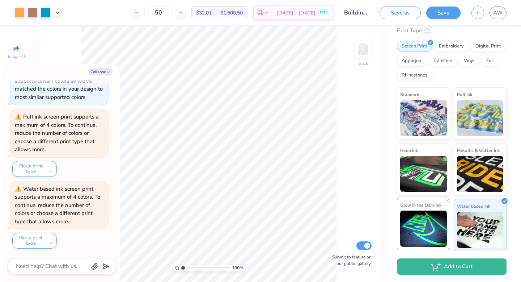
click at [428, 221] on img at bounding box center [423, 228] width 47 height 36
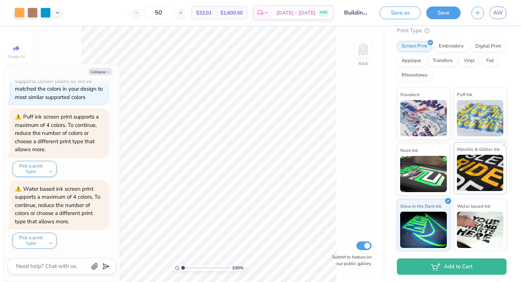
click at [490, 178] on img at bounding box center [480, 173] width 47 height 36
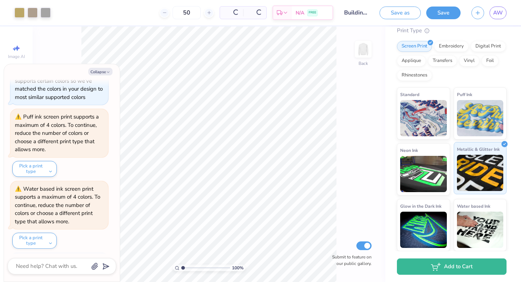
scroll to position [800, 0]
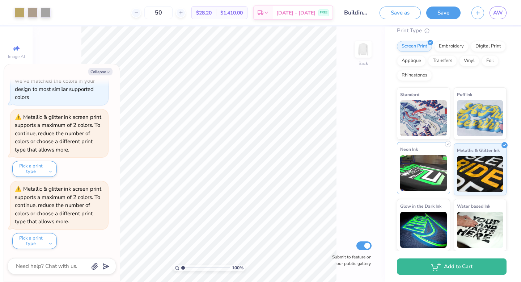
click at [441, 173] on img at bounding box center [423, 173] width 47 height 36
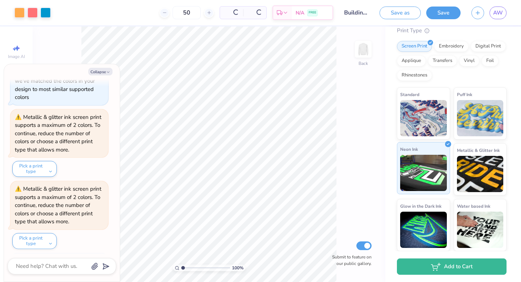
scroll to position [844, 0]
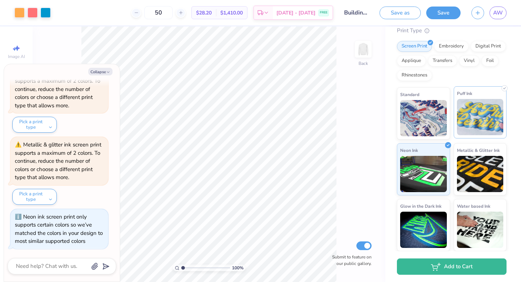
click at [476, 113] on img at bounding box center [480, 117] width 47 height 36
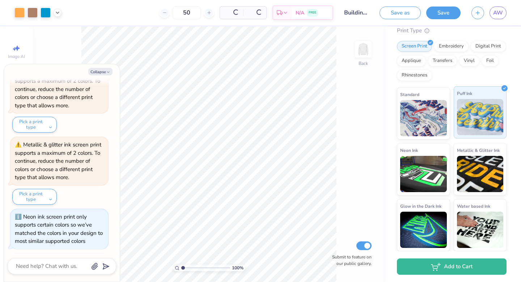
scroll to position [960, 0]
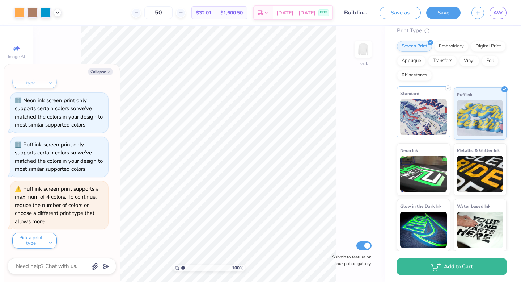
click at [426, 110] on img at bounding box center [423, 117] width 47 height 36
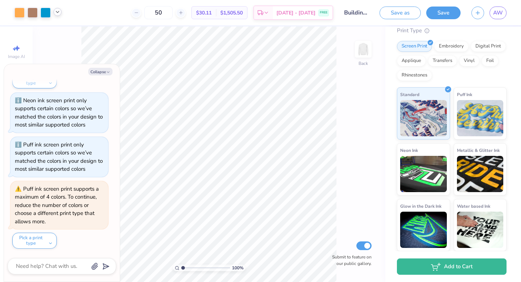
click at [58, 15] on div at bounding box center [58, 12] width 8 height 8
click at [351, 124] on div "100 % Back Submit to feature on our public gallery." at bounding box center [209, 153] width 353 height 255
click at [97, 74] on button "Collapse" at bounding box center [100, 72] width 24 height 8
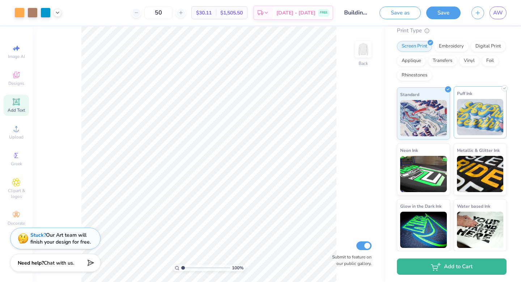
click at [454, 123] on div "Puff Ink" at bounding box center [480, 112] width 53 height 52
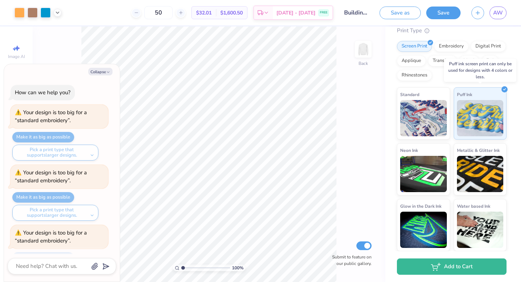
scroll to position [1031, 0]
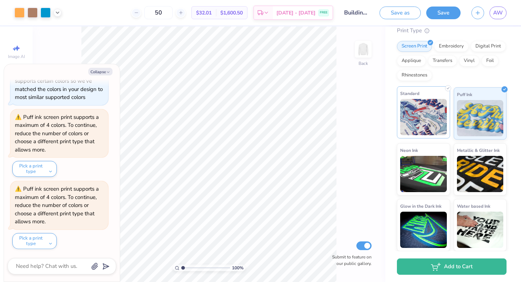
click at [436, 118] on img at bounding box center [423, 117] width 47 height 36
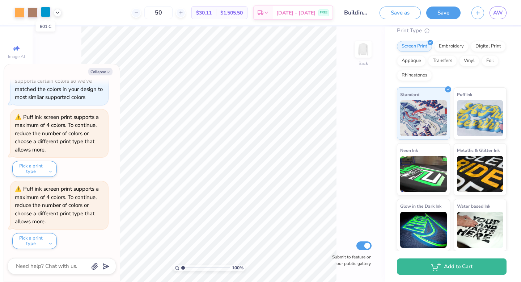
click at [42, 13] on div at bounding box center [46, 12] width 10 height 10
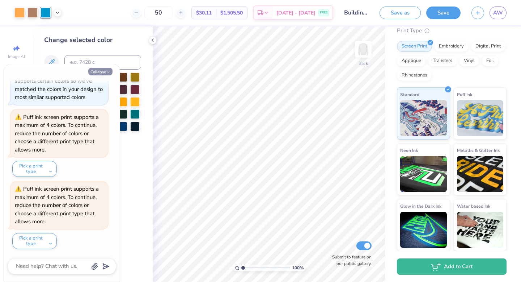
click at [105, 71] on button "Collapse" at bounding box center [100, 72] width 24 height 8
type textarea "x"
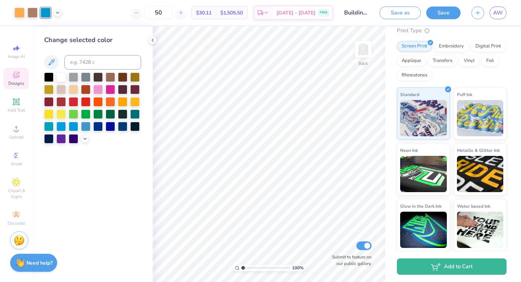
click at [18, 75] on icon at bounding box center [16, 75] width 9 height 9
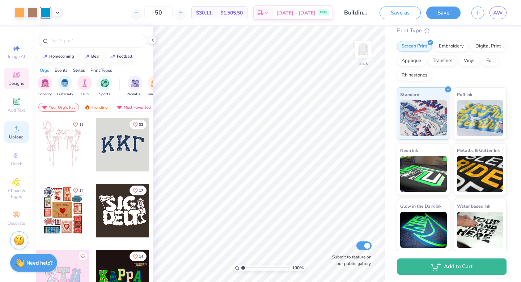
click at [13, 127] on icon at bounding box center [16, 128] width 9 height 9
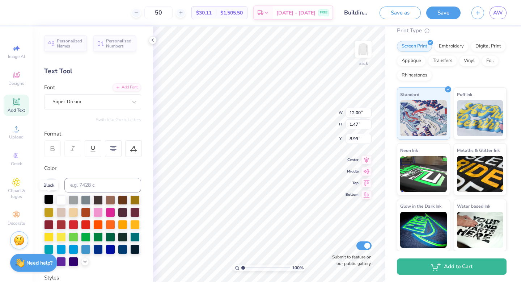
click at [47, 199] on div at bounding box center [48, 198] width 9 height 9
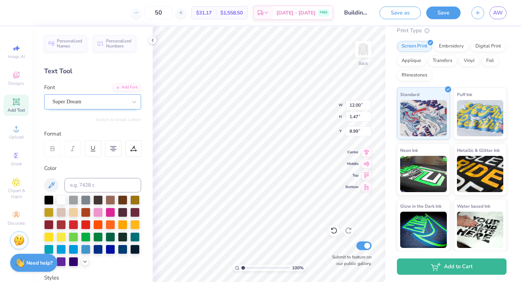
type input "5.54"
type input "2.55"
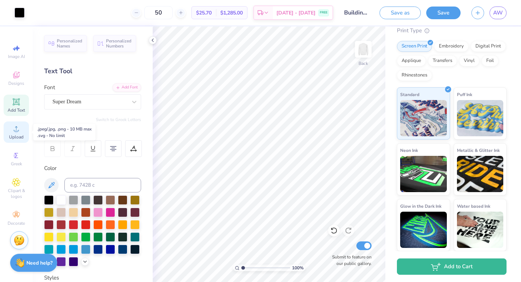
click at [10, 136] on span "Upload" at bounding box center [16, 137] width 14 height 6
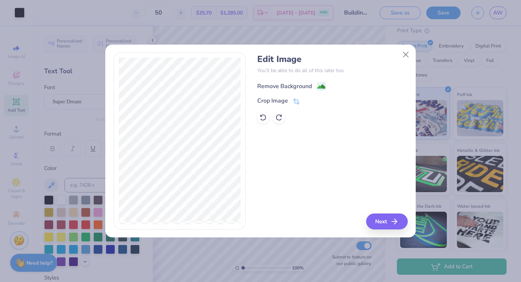
click at [316, 83] on div "Remove Background" at bounding box center [291, 85] width 68 height 9
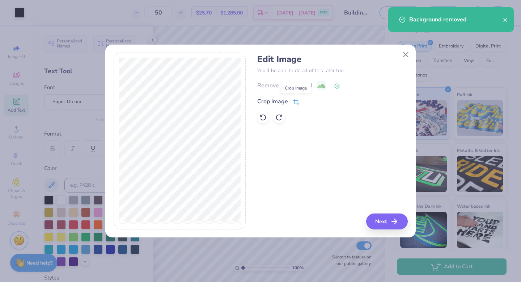
click at [296, 101] on icon at bounding box center [296, 102] width 7 height 7
click at [310, 98] on icon at bounding box center [309, 100] width 4 height 4
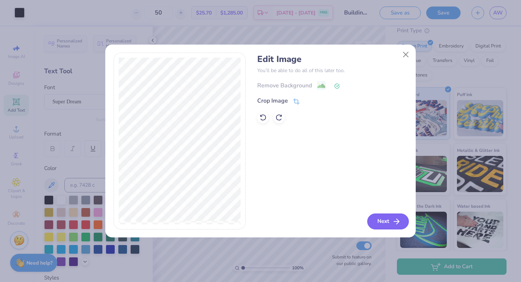
click at [395, 223] on icon "button" at bounding box center [396, 221] width 9 height 9
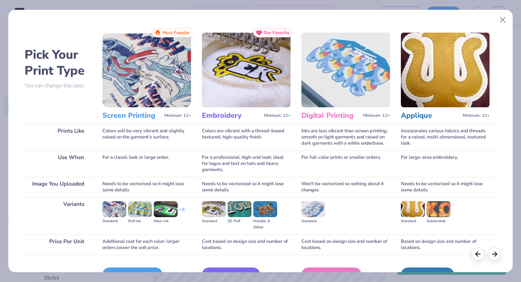
scroll to position [43, 0]
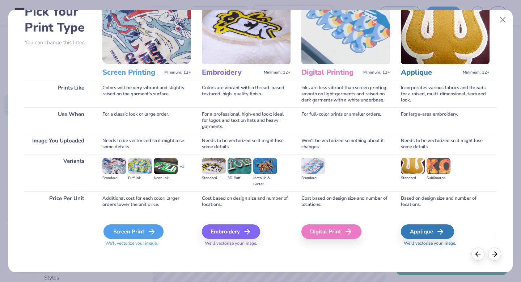
click at [144, 235] on div "Screen Print" at bounding box center [134, 231] width 60 height 14
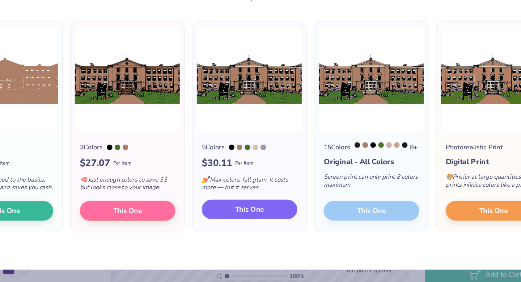
click at [281, 221] on button "This One" at bounding box center [261, 215] width 74 height 15
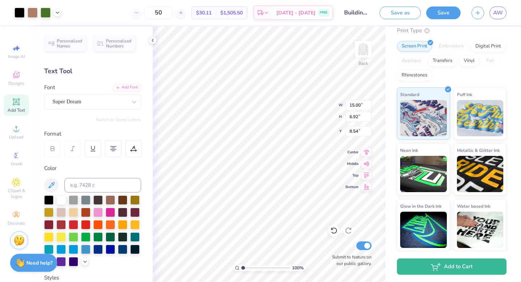
drag, startPoint x: 263, startPoint y: 153, endPoint x: 265, endPoint y: 98, distance: 54.7
click at [265, 98] on div at bounding box center [260, 141] width 521 height 282
type input "1.31"
type input "12.00"
type input "1.47"
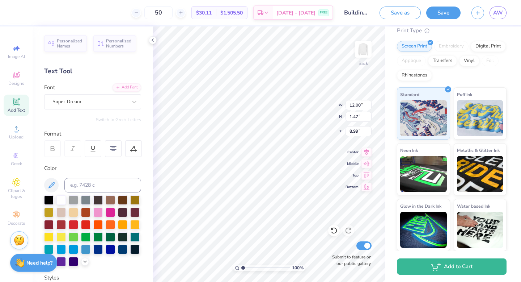
type input "9.62"
click at [411, 18] on button "Save as" at bounding box center [400, 11] width 41 height 13
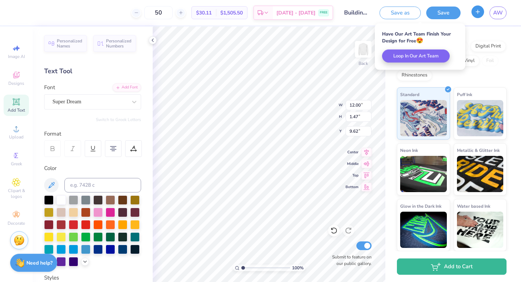
click at [480, 11] on icon "button" at bounding box center [478, 12] width 6 height 6
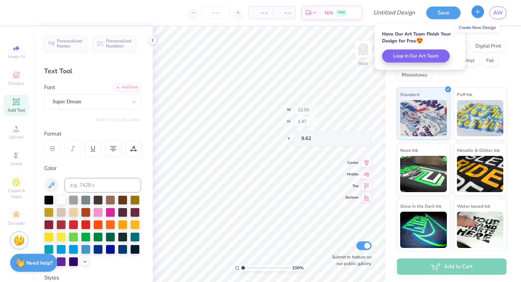
scroll to position [62, 0]
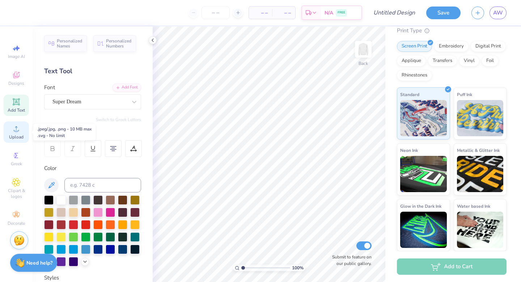
click at [18, 141] on div "Upload" at bounding box center [16, 131] width 25 height 21
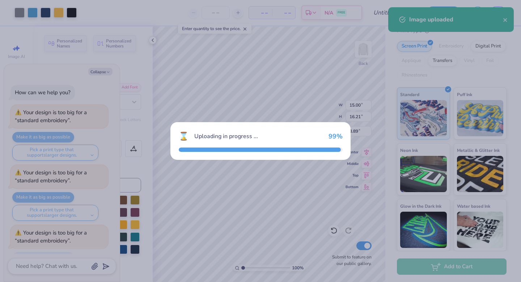
scroll to position [1094, 0]
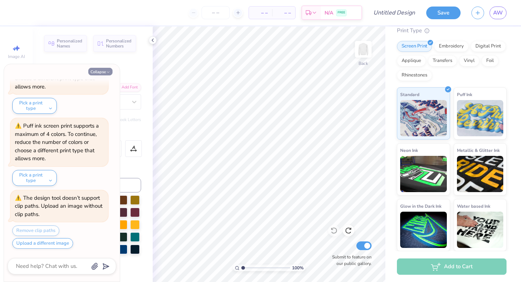
click at [105, 72] on button "Collapse" at bounding box center [100, 72] width 24 height 8
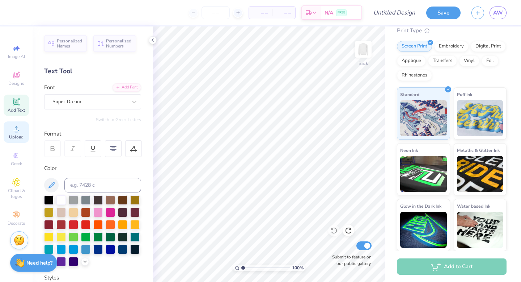
click at [18, 134] on span "Upload" at bounding box center [16, 137] width 14 height 6
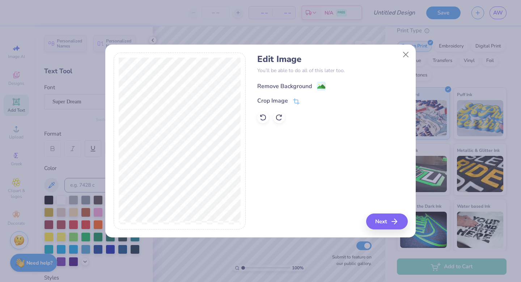
click at [319, 87] on image at bounding box center [321, 87] width 8 height 8
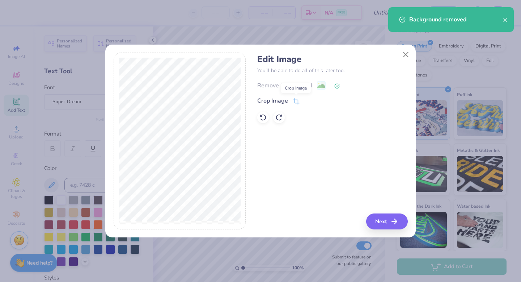
click at [298, 101] on icon at bounding box center [296, 102] width 5 height 5
click at [320, 105] on div at bounding box center [314, 100] width 18 height 9
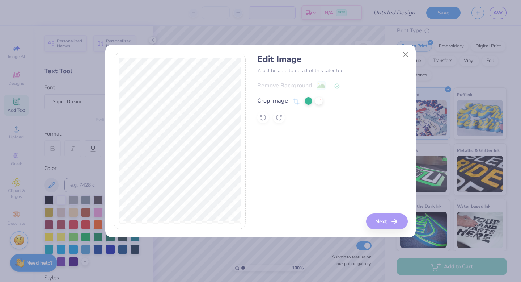
click at [320, 104] on button at bounding box center [319, 101] width 8 height 8
click at [392, 222] on icon "button" at bounding box center [396, 221] width 9 height 9
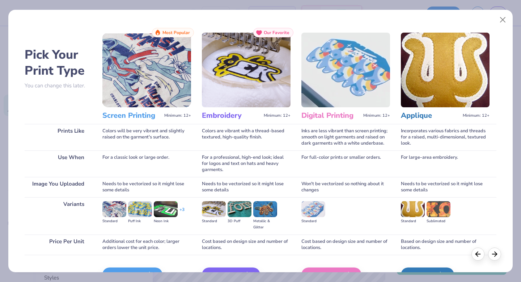
scroll to position [43, 0]
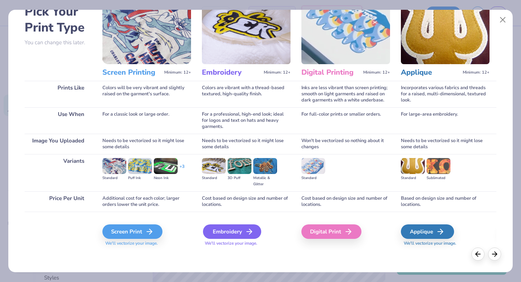
click at [226, 233] on div "Embroidery" at bounding box center [232, 231] width 58 height 14
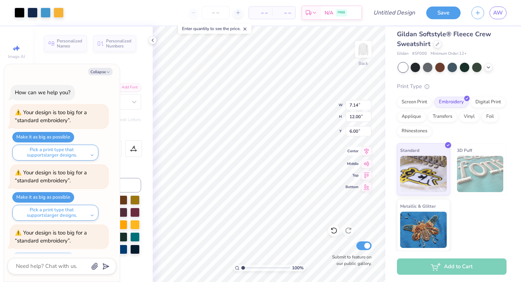
scroll to position [1155, 0]
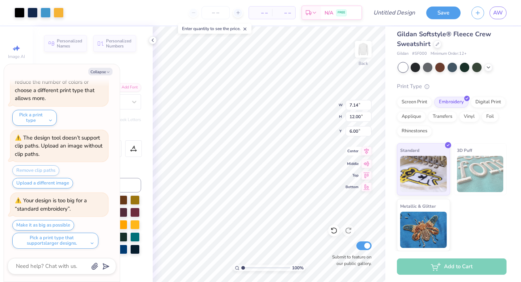
type textarea "x"
type input "3.00"
click at [68, 227] on button "Make it as big as possible" at bounding box center [43, 225] width 62 height 10
type textarea "x"
type input "6.00"
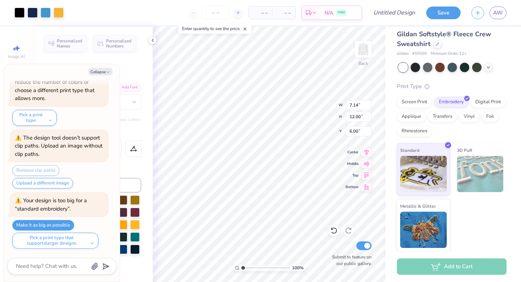
type textarea "x"
type input "1.68"
click at [106, 68] on button "Collapse" at bounding box center [100, 72] width 24 height 8
type textarea "x"
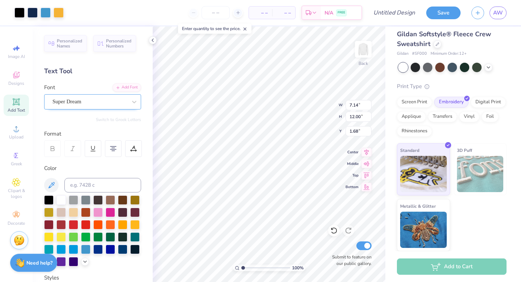
click at [77, 106] on div "Super Dream" at bounding box center [90, 101] width 76 height 11
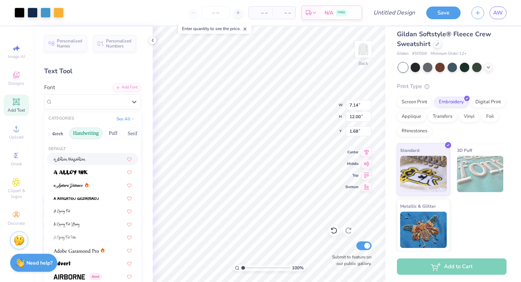
click at [81, 135] on button "Handwriting" at bounding box center [86, 133] width 34 height 12
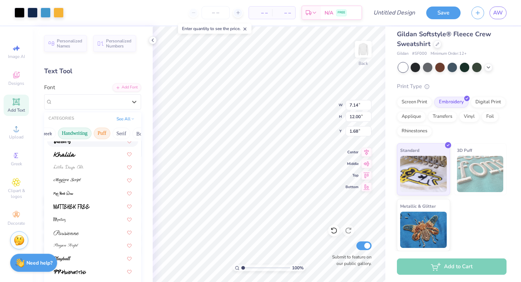
scroll to position [0, 13]
click at [119, 133] on button "Serif" at bounding box center [119, 133] width 18 height 12
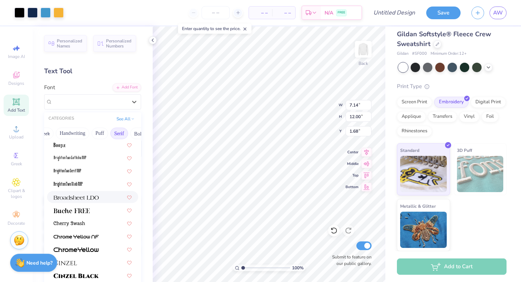
scroll to position [40, 0]
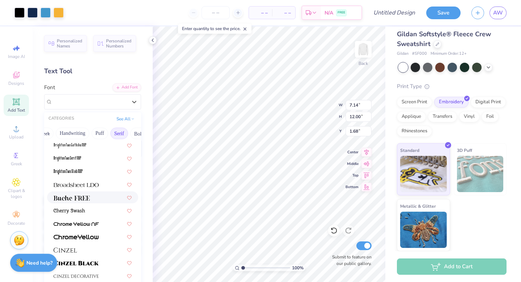
click at [92, 200] on div at bounding box center [93, 197] width 78 height 8
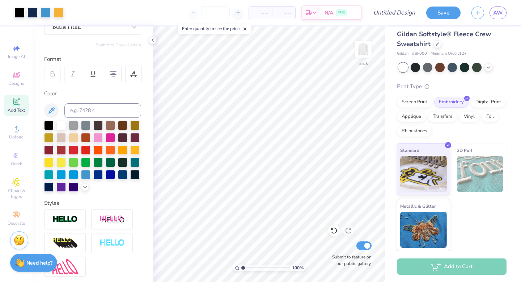
scroll to position [0, 0]
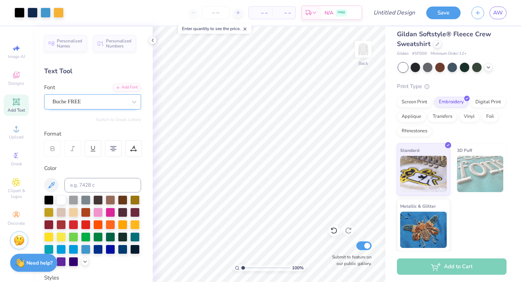
click at [83, 100] on div "Buche FREE" at bounding box center [90, 101] width 76 height 11
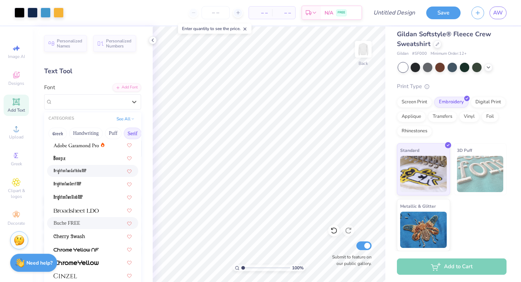
scroll to position [9, 0]
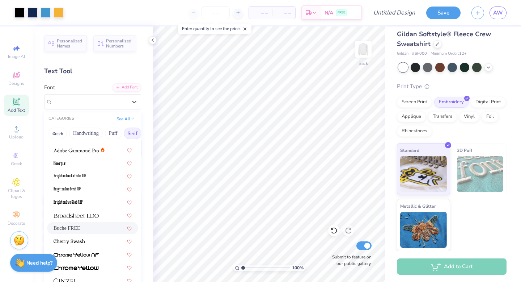
click at [72, 233] on div "Buche FREE" at bounding box center [92, 228] width 91 height 12
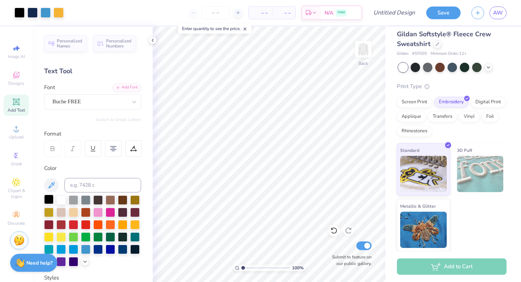
click at [50, 197] on div at bounding box center [48, 198] width 9 height 9
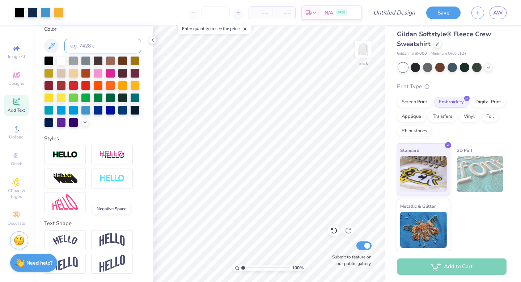
scroll to position [0, 0]
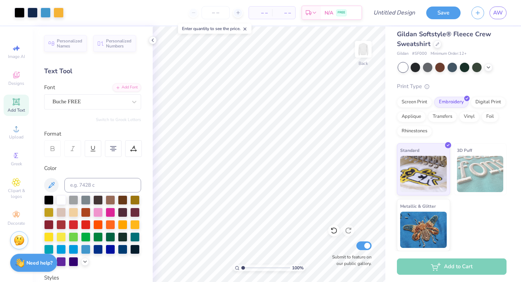
click at [23, 111] on span "Add Text" at bounding box center [16, 110] width 17 height 6
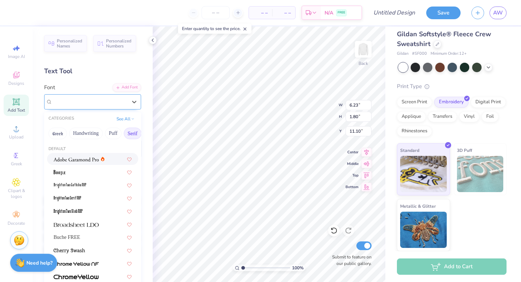
click at [118, 106] on div at bounding box center [89, 102] width 75 height 10
click at [83, 162] on span at bounding box center [76, 159] width 45 height 8
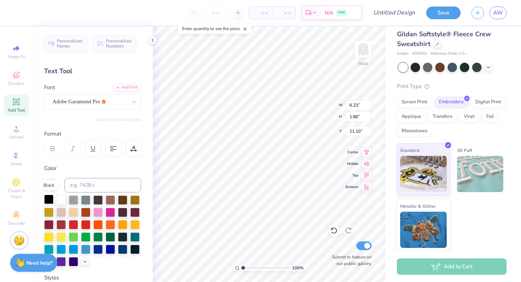
click at [48, 199] on div at bounding box center [48, 198] width 9 height 9
type textarea "UNC ESHELMAN SCHOOL OF PHARMACY"
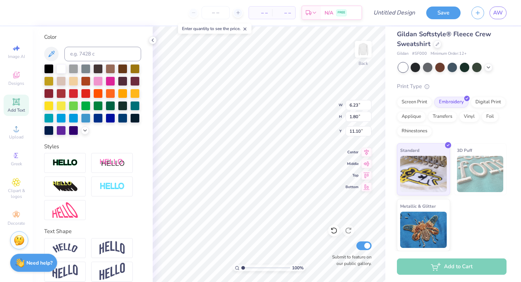
scroll to position [139, 0]
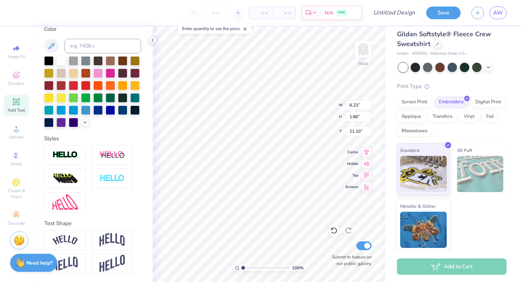
click at [153, 40] on icon at bounding box center [153, 40] width 6 height 6
type input "15.41"
type input "0.55"
type input "11.73"
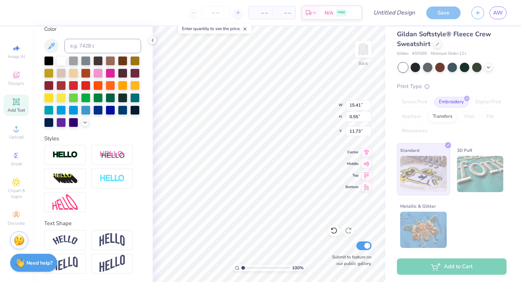
type input "14.12"
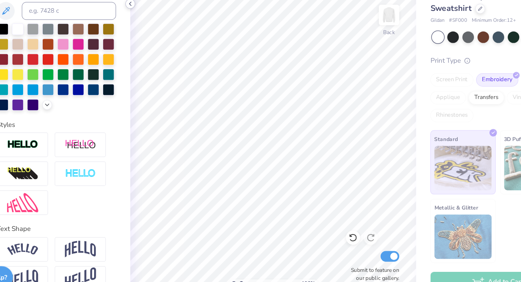
click at [151, 40] on icon at bounding box center [153, 40] width 6 height 6
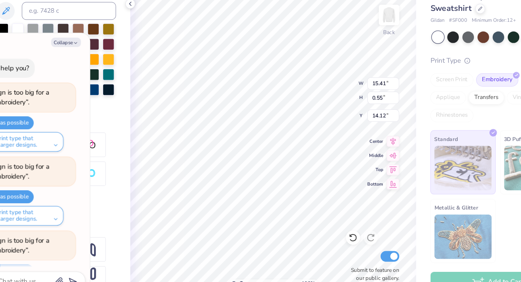
scroll to position [1055, 0]
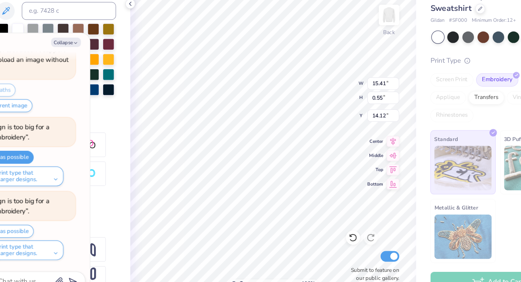
type textarea "x"
type input "14.39"
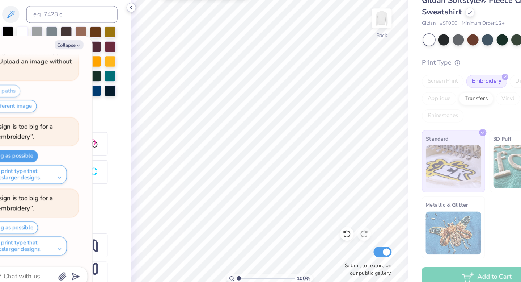
click at [153, 42] on icon at bounding box center [153, 40] width 6 height 6
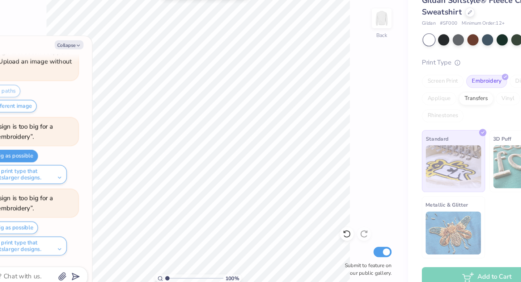
type textarea "x"
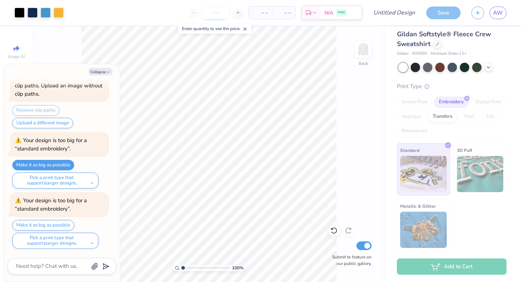
click at [217, 14] on input "number" at bounding box center [216, 12] width 28 height 13
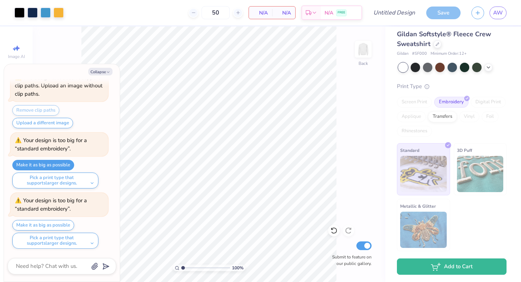
type input "50"
click at [164, 15] on div "50 N/A Per Item N/A Total Est. Delivery N/A FREE" at bounding box center [215, 12] width 293 height 25
click at [70, 223] on button "Make it as big as possible" at bounding box center [43, 225] width 62 height 10
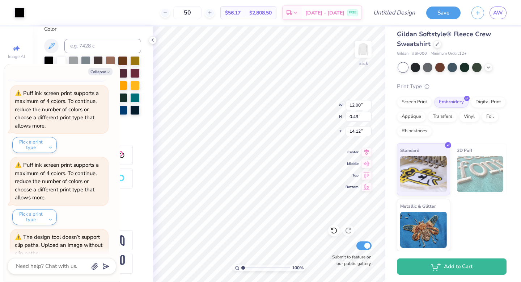
scroll to position [1215, 0]
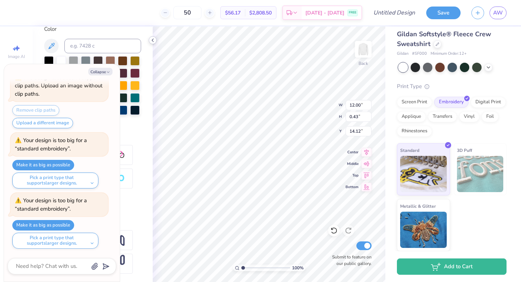
click at [154, 41] on icon at bounding box center [153, 40] width 6 height 6
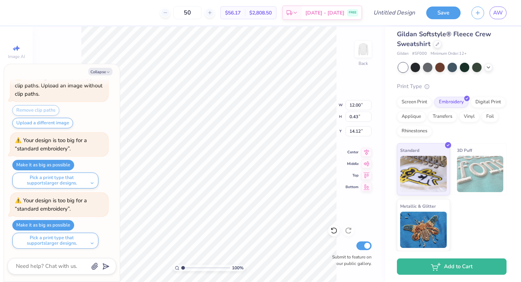
type textarea "x"
type input "14.56"
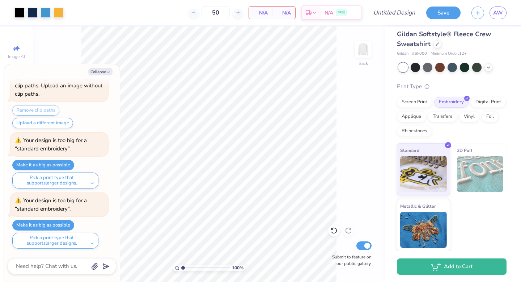
click at [129, 21] on div "50 N/A Per Item N/A Total Est. Delivery N/A FREE" at bounding box center [215, 12] width 293 height 25
click at [101, 74] on button "Collapse" at bounding box center [100, 72] width 24 height 8
type textarea "x"
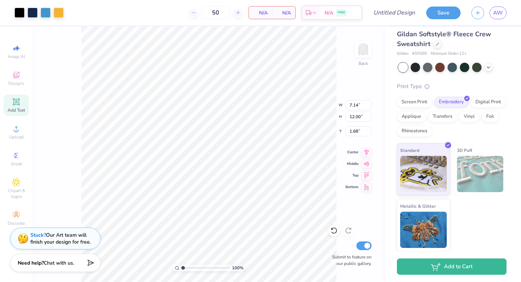
type input "12.00"
type input "0.43"
type input "14.56"
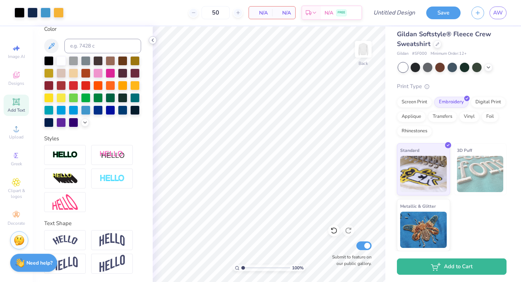
click at [152, 39] on icon at bounding box center [153, 40] width 6 height 6
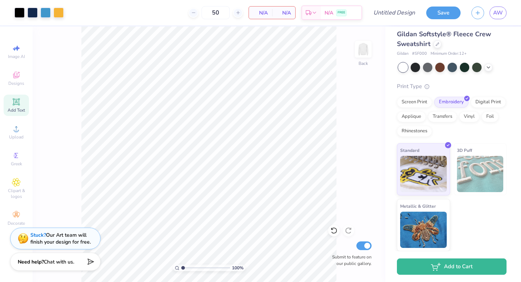
click at [45, 264] on span "Chat with us." at bounding box center [59, 261] width 30 height 7
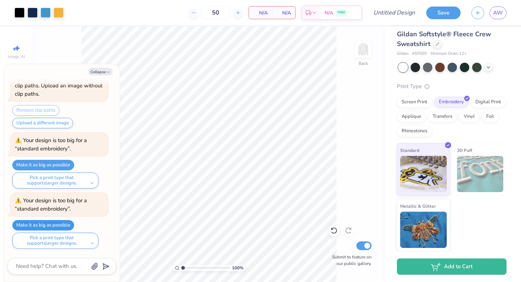
click at [45, 222] on button "Make it as big as possible" at bounding box center [43, 225] width 62 height 10
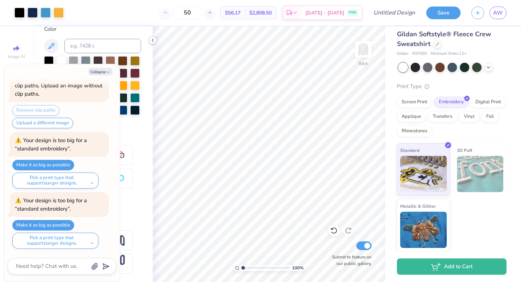
click at [151, 39] on icon at bounding box center [153, 40] width 6 height 6
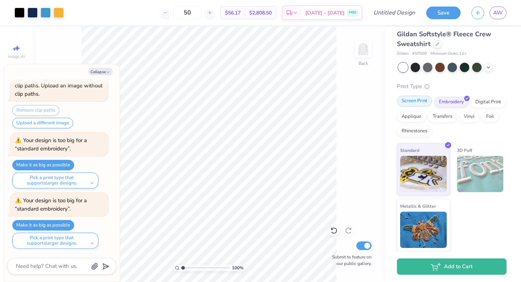
click at [416, 100] on div "Screen Print" at bounding box center [414, 101] width 35 height 11
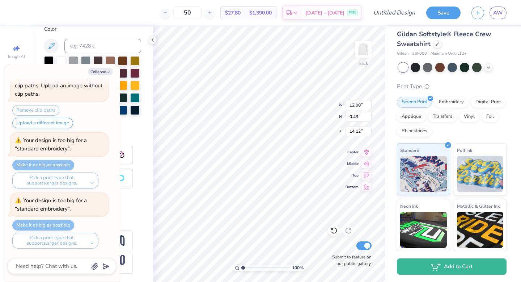
type textarea "x"
type input "14.05"
type textarea "x"
type input "14.28"
click at [391, 13] on input "Design Title" at bounding box center [402, 12] width 35 height 14
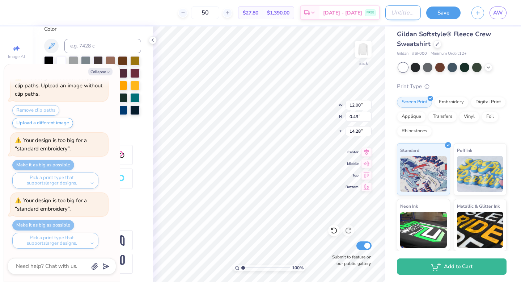
type input "R"
type textarea "x"
type input "Ra"
type textarea "x"
type input "Ram"
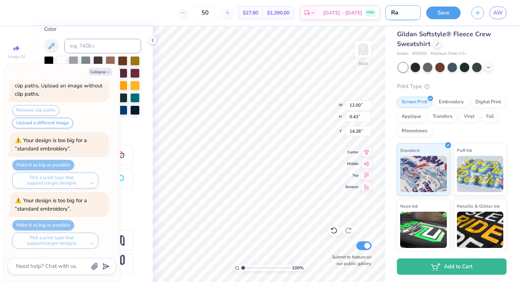
type textarea "x"
type input "Ram"
type textarea "x"
type input "Ram S"
type textarea "x"
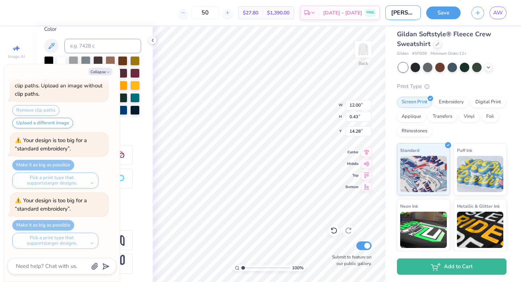
type input "Ram"
type textarea "x"
type input "Ram D"
type textarea "x"
type input "Ram De"
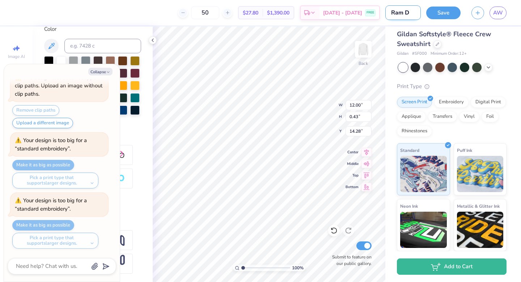
type textarea "x"
type input "Ram Des"
type textarea "x"
type input "Ram Desi"
type textarea "x"
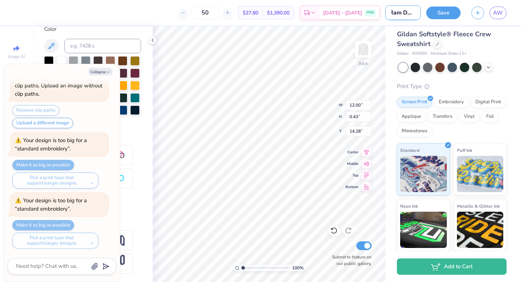
type input "Ram Desig"
type textarea "x"
type input "Ram Design"
type textarea "x"
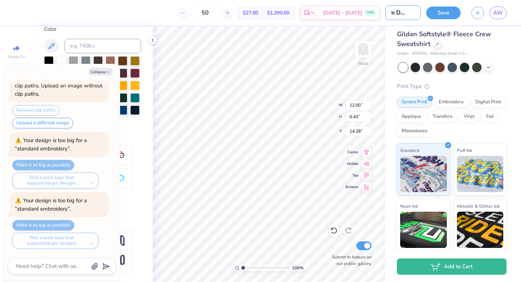
type input "Ram Design"
click at [445, 18] on div "Save" at bounding box center [443, 13] width 34 height 13
click at [440, 11] on button "Save" at bounding box center [443, 11] width 34 height 13
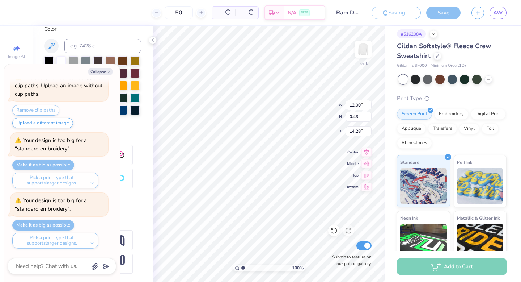
scroll to position [18, 0]
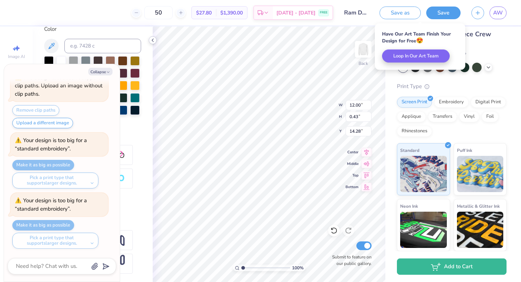
click at [153, 40] on icon at bounding box center [153, 40] width 6 height 6
type textarea "x"
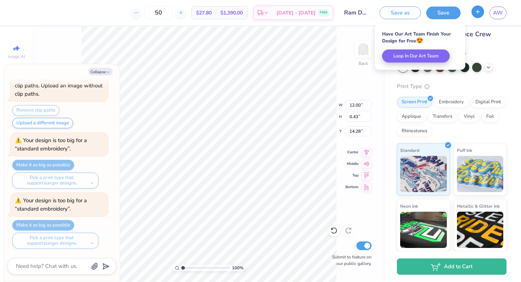
click at [479, 11] on icon "button" at bounding box center [478, 12] width 6 height 6
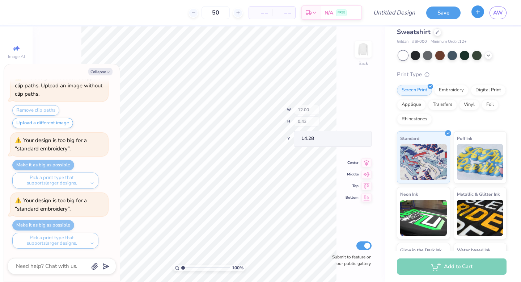
type textarea "x"
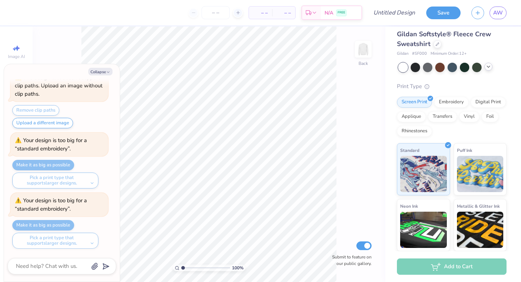
click at [491, 68] on icon at bounding box center [489, 67] width 6 height 6
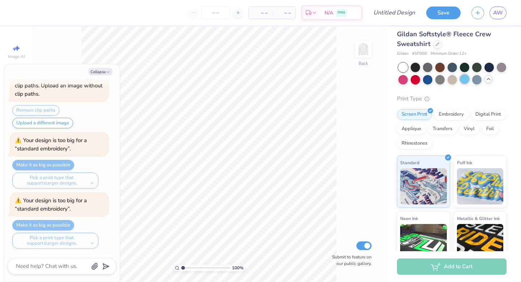
click at [464, 75] on div at bounding box center [464, 78] width 9 height 9
click at [427, 78] on div at bounding box center [427, 78] width 9 height 9
click at [487, 79] on polyline at bounding box center [488, 78] width 3 height 1
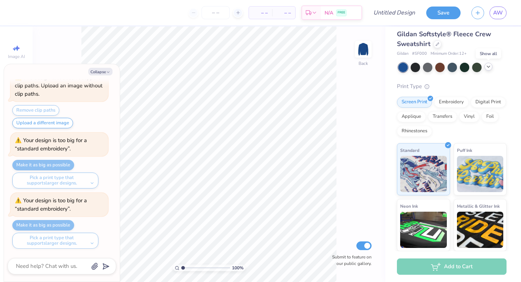
click at [486, 66] on icon at bounding box center [489, 67] width 6 height 6
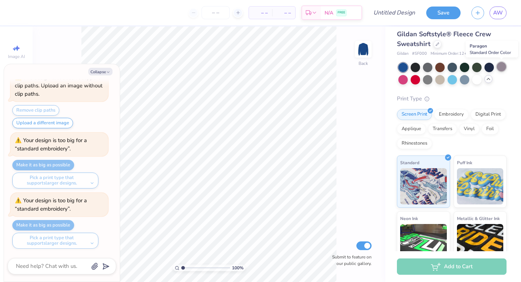
click at [502, 69] on div at bounding box center [501, 66] width 9 height 9
click at [429, 67] on div at bounding box center [427, 66] width 9 height 9
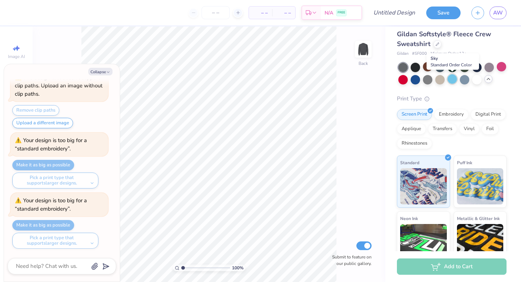
click at [453, 80] on div at bounding box center [452, 78] width 9 height 9
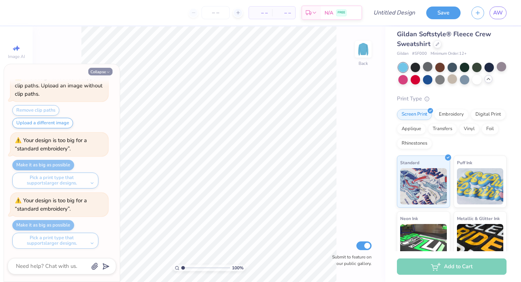
click at [110, 73] on icon "button" at bounding box center [108, 72] width 4 height 4
type textarea "x"
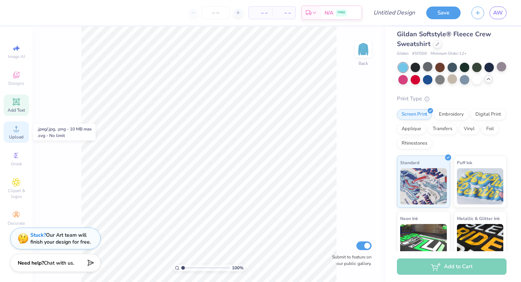
click at [16, 140] on div "Upload" at bounding box center [16, 131] width 25 height 21
click at [19, 132] on icon at bounding box center [16, 128] width 9 height 9
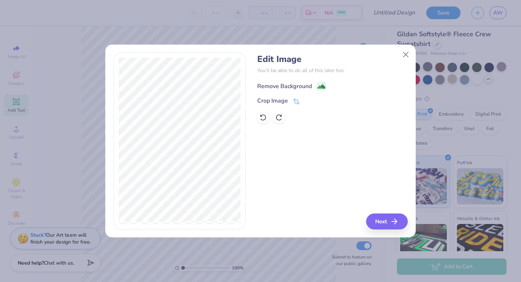
click at [283, 88] on div "Remove Background" at bounding box center [284, 86] width 55 height 9
click at [384, 223] on button "Next" at bounding box center [388, 221] width 42 height 16
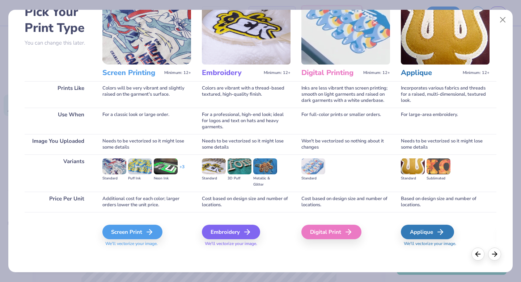
scroll to position [43, 0]
click at [226, 236] on div "Embroidery" at bounding box center [232, 231] width 58 height 14
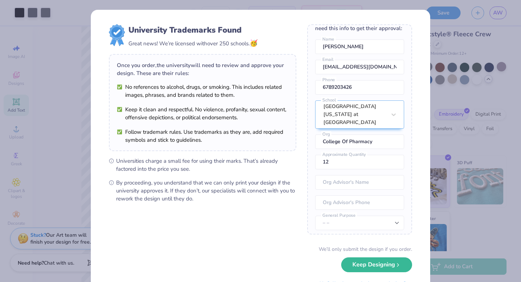
scroll to position [32, 0]
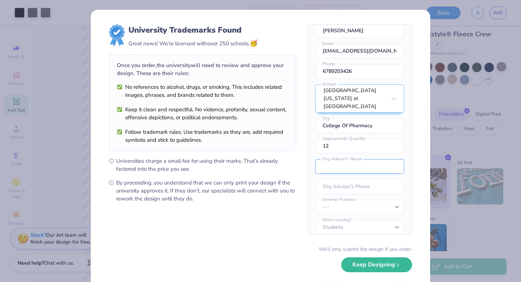
click at [356, 159] on input "text" at bounding box center [359, 166] width 89 height 14
type input "Colleen"
click at [329, 139] on input "12" at bounding box center [359, 146] width 89 height 14
type input "1"
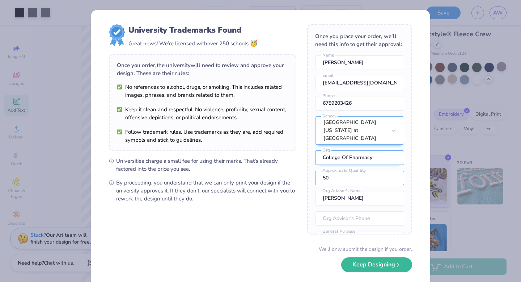
type input "50"
click at [341, 151] on input "College Of Pharmacy" at bounding box center [359, 157] width 89 height 14
click at [324, 150] on input "College Of Pharmacy" at bounding box center [359, 157] width 89 height 14
click at [355, 151] on input "College Of Pharmacy" at bounding box center [359, 157] width 89 height 14
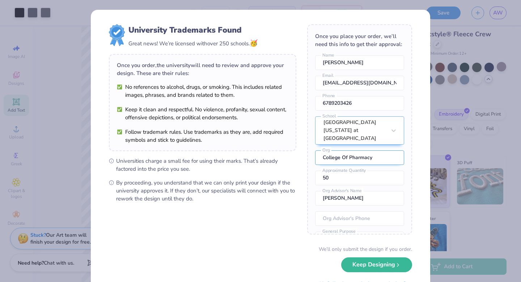
click at [355, 151] on input "College Of Pharmacy" at bounding box center [359, 157] width 89 height 14
click at [323, 150] on input "Class of 2027" at bounding box center [359, 157] width 89 height 14
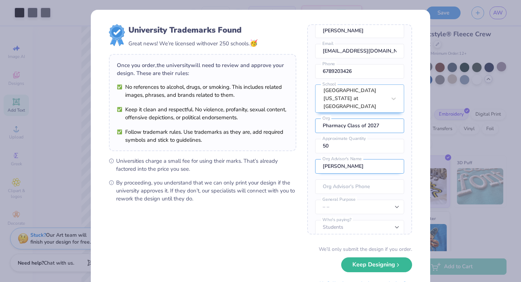
type input "Pharmacy Class of 2027"
click at [356, 159] on input "Colleen" at bounding box center [359, 166] width 89 height 14
type input "Colleen Wernoski"
click at [360, 191] on div "Once you place your order, we’ll need this info to get their approval: Autumn W…" at bounding box center [359, 129] width 105 height 210
click at [361, 199] on select "– – Member apparel for registered Student Organization / Department / School Fu…" at bounding box center [359, 206] width 89 height 14
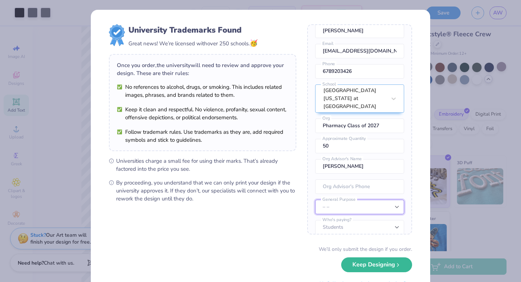
select select "Fundraising / Philanthropy event"
click at [315, 199] on select "– – Member apparel for registered Student Organization / Department / School Fu…" at bounding box center [359, 206] width 89 height 14
click at [357, 220] on select "Students University" at bounding box center [359, 227] width 89 height 14
click at [315, 220] on select "Students University" at bounding box center [359, 227] width 89 height 14
click at [344, 179] on input "tel" at bounding box center [359, 186] width 89 height 14
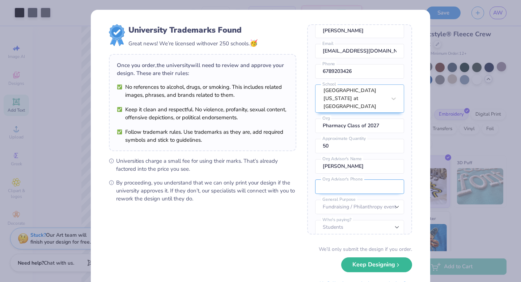
paste input "(919) 962-0028"
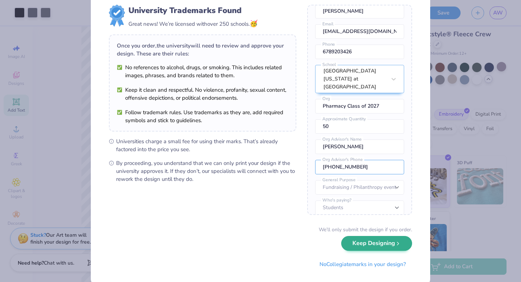
type input "(919) 962-0028"
click at [380, 248] on button "Keep Designing" at bounding box center [376, 243] width 71 height 15
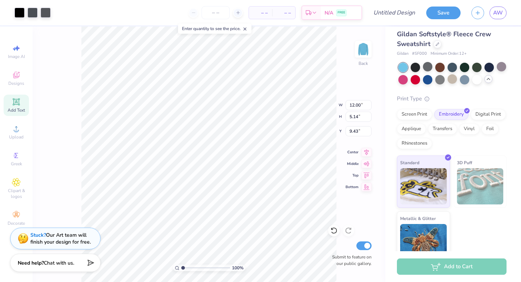
scroll to position [0, 0]
type input "2.29"
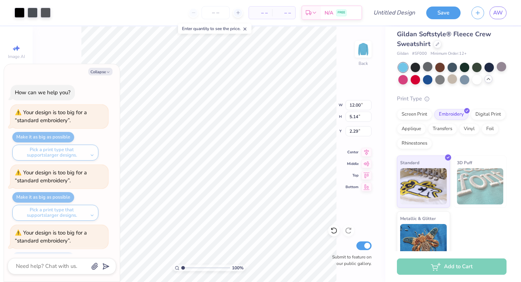
scroll to position [1275, 0]
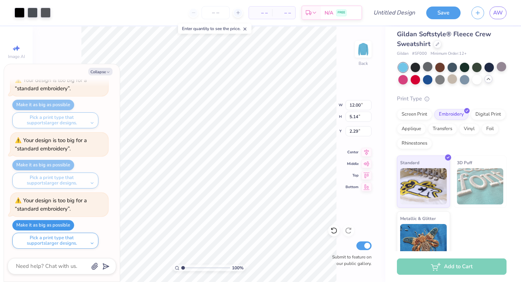
click at [63, 222] on button "Make it as big as possible" at bounding box center [43, 225] width 62 height 10
click at [107, 72] on icon "button" at bounding box center [108, 72] width 4 height 4
type textarea "x"
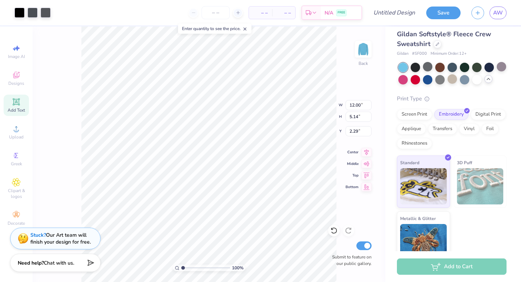
click at [25, 108] on div "Add Text" at bounding box center [16, 104] width 25 height 21
type input "6.23"
type input "1.80"
type input "11.10"
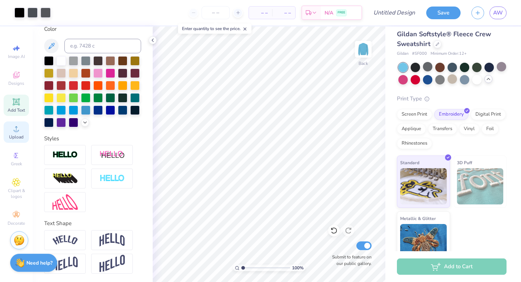
click at [21, 132] on div "Upload" at bounding box center [16, 131] width 25 height 21
click at [153, 43] on icon at bounding box center [153, 40] width 6 height 6
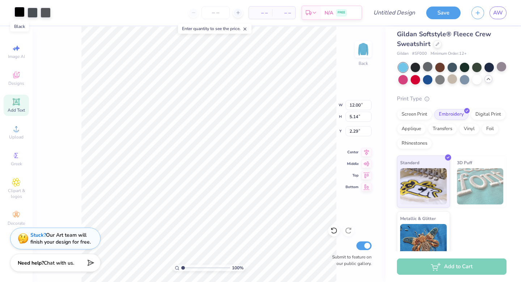
click at [23, 14] on div at bounding box center [19, 12] width 10 height 10
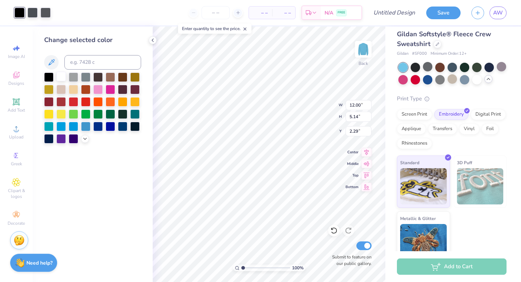
click at [63, 78] on div at bounding box center [60, 76] width 9 height 9
click at [33, 14] on div at bounding box center [33, 12] width 10 height 10
click at [60, 74] on div at bounding box center [60, 76] width 9 height 9
click at [35, 13] on div at bounding box center [33, 12] width 10 height 10
click at [60, 75] on div at bounding box center [60, 76] width 9 height 9
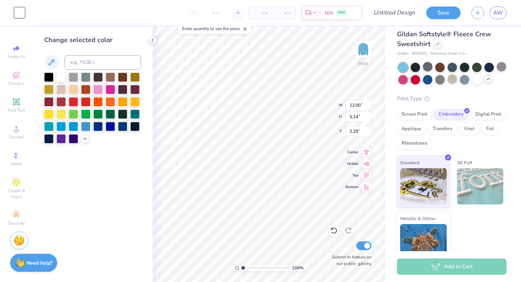
click at [152, 39] on icon at bounding box center [153, 40] width 6 height 6
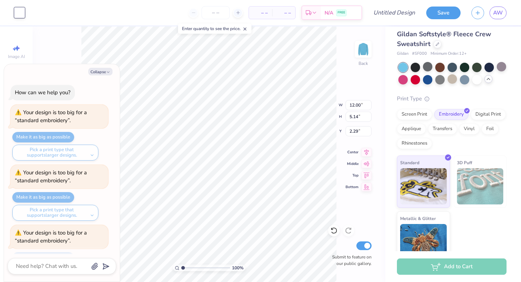
scroll to position [1335, 0]
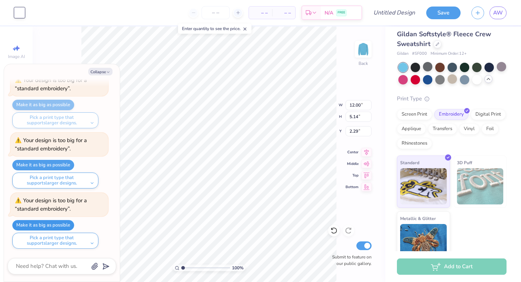
click at [59, 224] on button "Make it as big as possible" at bounding box center [43, 225] width 62 height 10
click at [109, 72] on polyline "button" at bounding box center [108, 72] width 2 height 1
type textarea "x"
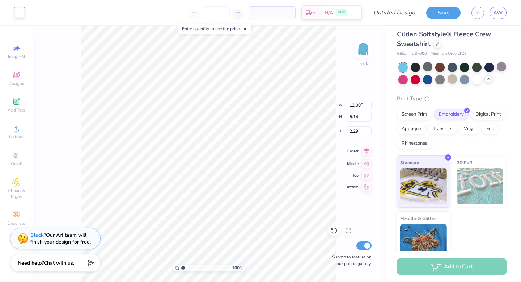
click at [369, 152] on icon at bounding box center [367, 151] width 10 height 9
click at [307, 117] on div "100 % Back W 12.00 12.00 " H 5.14 5.14 " Y 2.29 2.29 " Center Middle Top Bottom…" at bounding box center [209, 153] width 353 height 255
click at [215, 13] on input "number" at bounding box center [216, 12] width 28 height 13
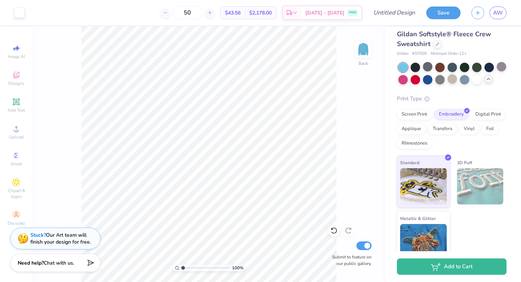
type input "50"
click at [414, 68] on div at bounding box center [415, 66] width 9 height 9
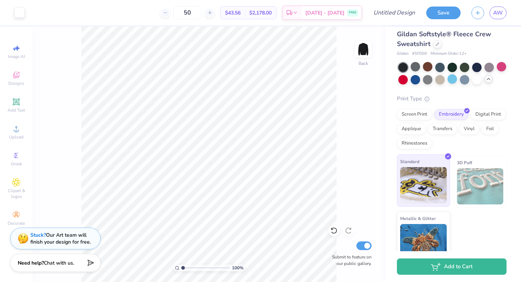
scroll to position [18, 0]
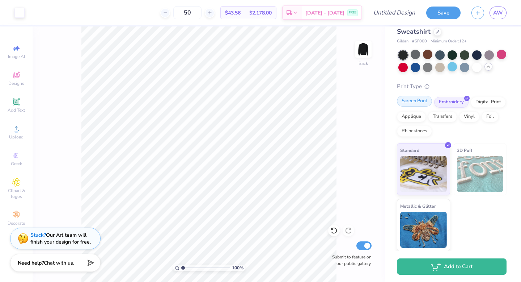
click at [410, 102] on div "Screen Print" at bounding box center [414, 101] width 35 height 11
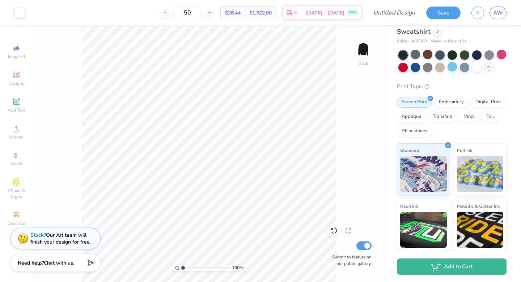
scroll to position [0, 0]
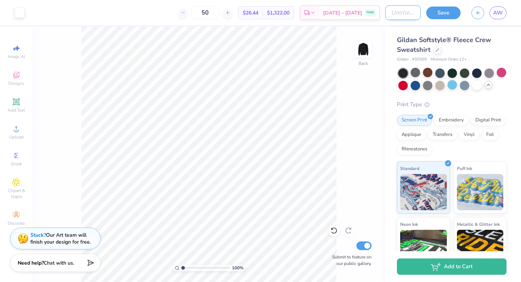
click at [399, 12] on input "Design Title" at bounding box center [402, 12] width 35 height 14
type input "Simple Lettering"
click at [446, 13] on button "Save" at bounding box center [443, 11] width 34 height 13
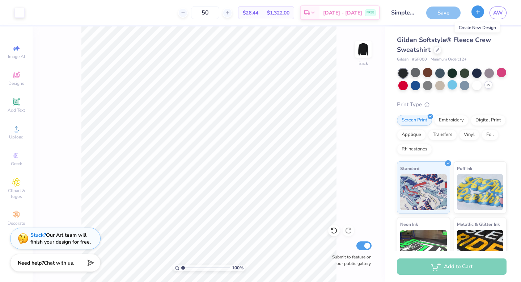
click at [473, 11] on button "button" at bounding box center [478, 11] width 13 height 13
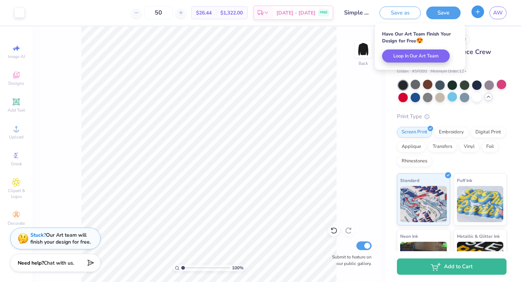
click at [476, 13] on icon "button" at bounding box center [478, 12] width 6 height 6
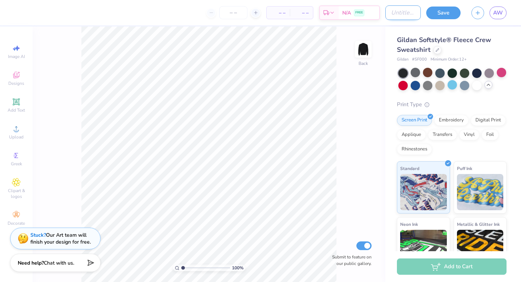
click at [373, 9] on div "– – Per Item – – Total Est. Delivery N/A FREE Design Title Save AW" at bounding box center [260, 12] width 521 height 25
type input "Icons"
click at [16, 131] on circle at bounding box center [16, 131] width 4 height 4
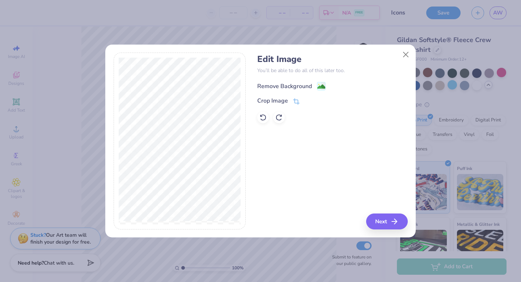
click at [313, 87] on div "Remove Background" at bounding box center [291, 85] width 68 height 9
click at [382, 222] on button "Next" at bounding box center [388, 221] width 42 height 16
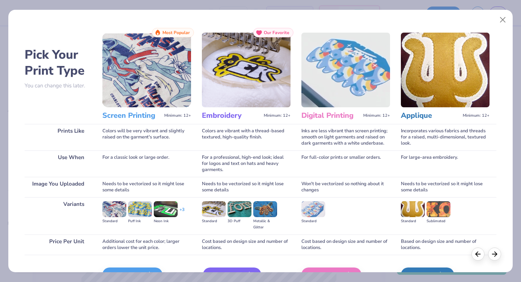
scroll to position [43, 0]
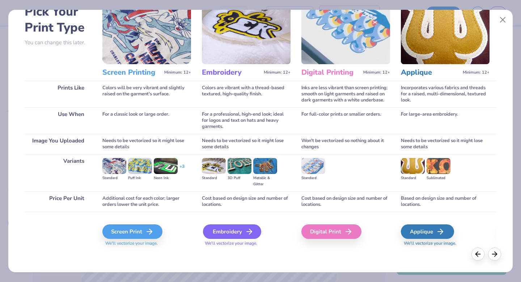
click at [237, 230] on div "Embroidery" at bounding box center [232, 231] width 58 height 14
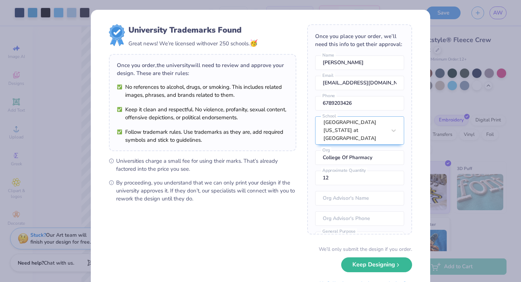
scroll to position [33, 0]
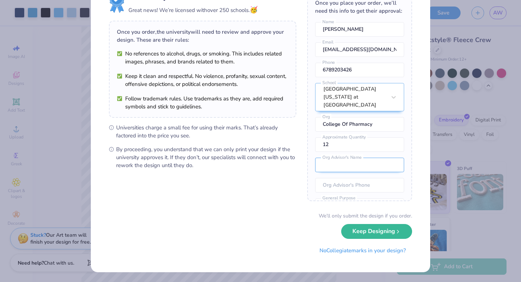
click at [349, 159] on input "text" at bounding box center [359, 164] width 89 height 14
type input "Colleen Wernoski"
click at [348, 179] on input "tel" at bounding box center [359, 185] width 89 height 14
type input "(919) 962-0028"
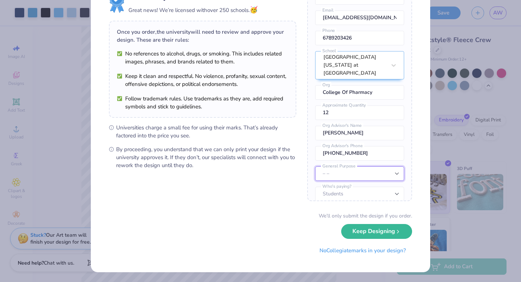
click at [357, 166] on select "– – Member apparel for registered Student Organization / Department / School Fu…" at bounding box center [359, 173] width 89 height 14
select select "Fundraising / Philanthropy event"
click at [315, 166] on select "– – Member apparel for registered Student Organization / Department / School Fu…" at bounding box center [359, 173] width 89 height 14
click at [350, 187] on select "Students University" at bounding box center [359, 193] width 89 height 14
click at [315, 186] on select "Students University" at bounding box center [359, 193] width 89 height 14
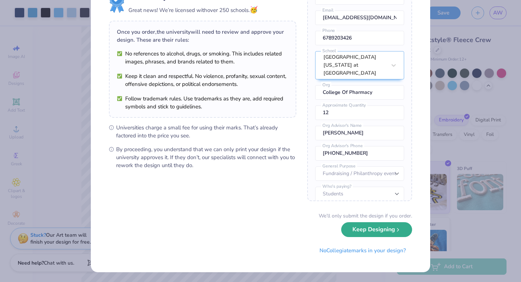
click at [366, 230] on button "Keep Designing" at bounding box center [376, 229] width 71 height 15
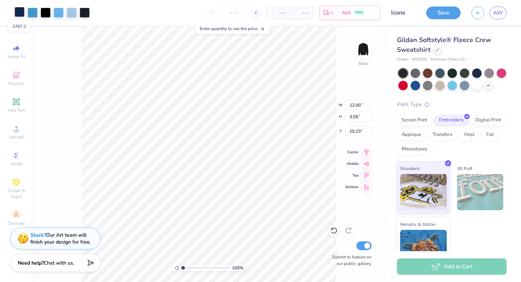
click at [20, 13] on div at bounding box center [19, 12] width 10 height 10
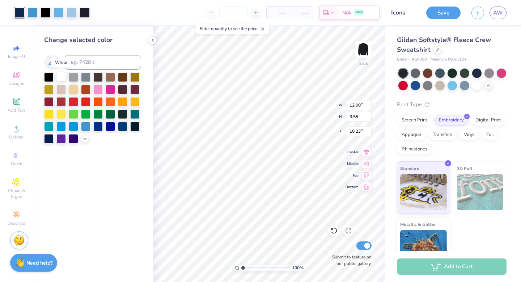
click at [60, 80] on div at bounding box center [60, 76] width 9 height 9
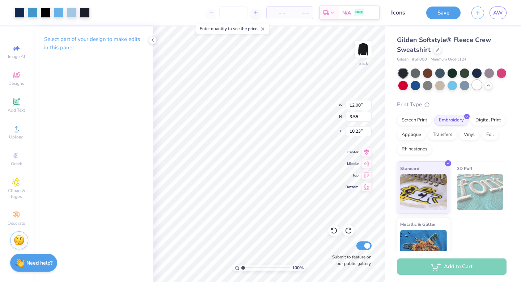
click at [477, 85] on div at bounding box center [476, 84] width 9 height 9
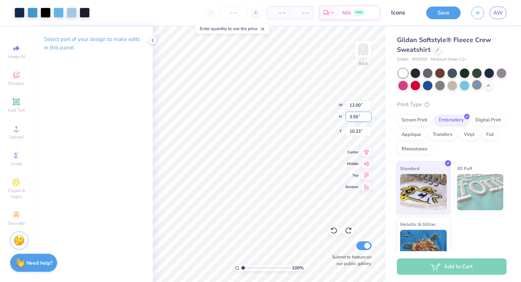
type input "3.69"
click at [154, 41] on icon at bounding box center [153, 40] width 6 height 6
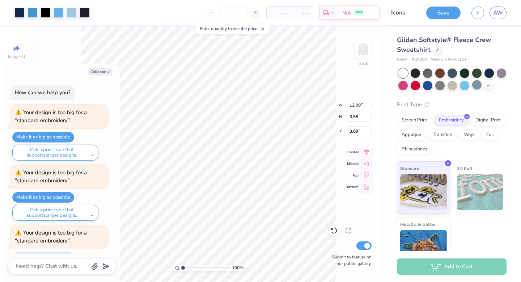
scroll to position [1395, 0]
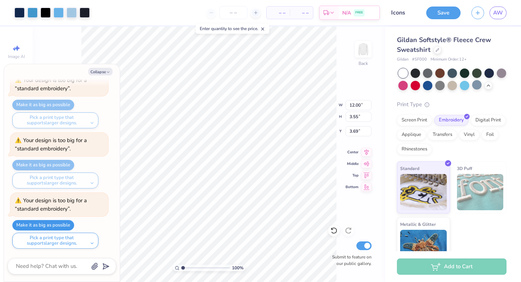
click at [65, 225] on button "Make it as big as possible" at bounding box center [43, 225] width 62 height 10
type textarea "x"
type input "4.21"
click at [103, 70] on button "Collapse" at bounding box center [100, 72] width 24 height 8
type textarea "x"
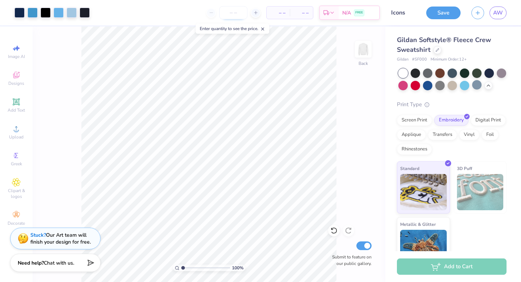
click at [234, 9] on input "number" at bounding box center [233, 12] width 28 height 13
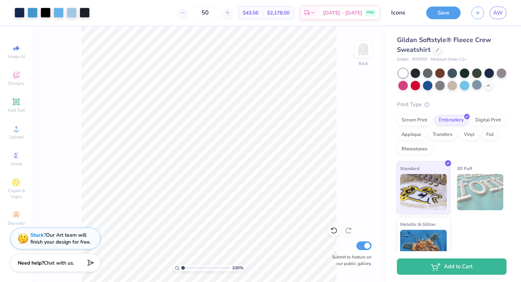
type input "50"
click at [416, 119] on div "Screen Print" at bounding box center [414, 119] width 35 height 11
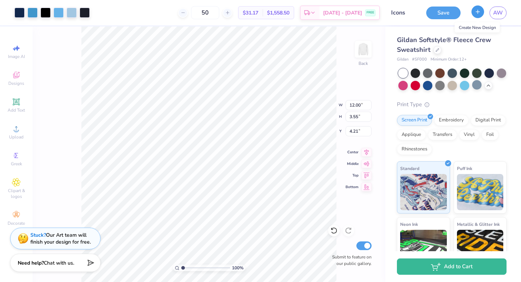
click at [480, 13] on icon "button" at bounding box center [478, 12] width 6 height 6
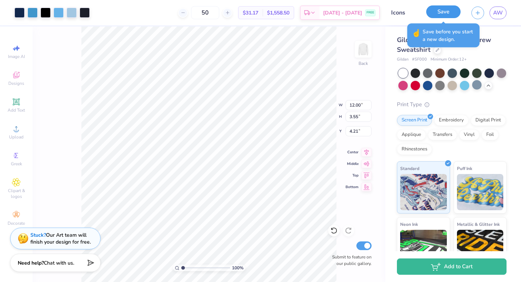
click at [430, 11] on button "Save" at bounding box center [443, 11] width 34 height 13
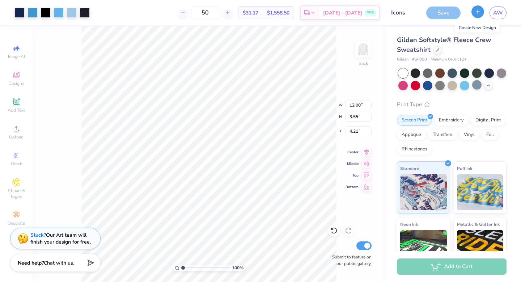
click at [477, 13] on icon "button" at bounding box center [478, 12] width 6 height 6
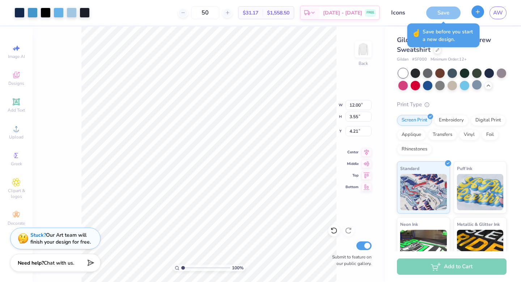
click at [477, 11] on icon "button" at bounding box center [478, 12] width 6 height 6
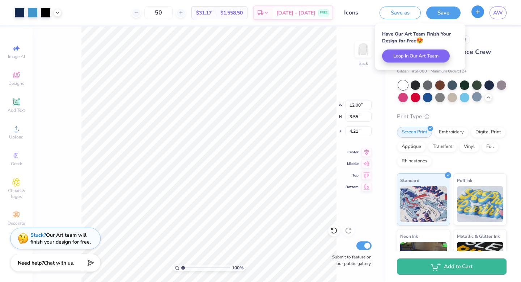
click at [478, 12] on line "button" at bounding box center [478, 12] width 4 height 0
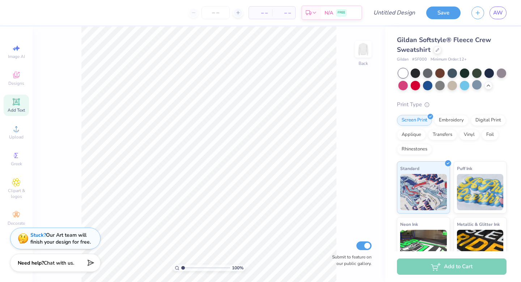
click at [18, 106] on icon at bounding box center [16, 101] width 9 height 9
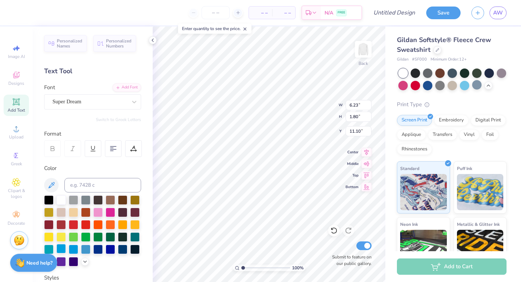
click at [61, 251] on div at bounding box center [60, 248] width 9 height 9
click at [71, 248] on div at bounding box center [73, 248] width 9 height 9
click at [83, 248] on div at bounding box center [85, 248] width 9 height 9
click at [78, 106] on div "Super Dream" at bounding box center [90, 101] width 76 height 11
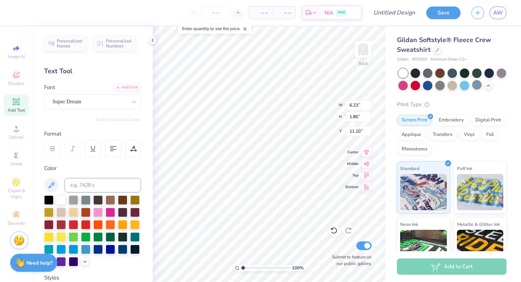
type textarea "UNC Eshelman School of Pharmacy"
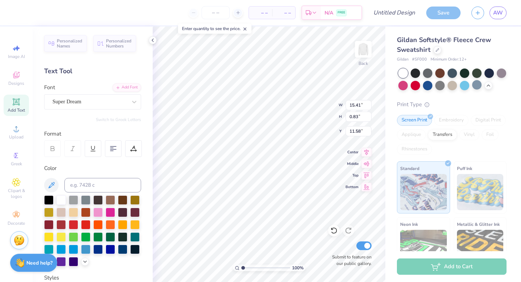
scroll to position [0, 0]
type textarea "UNC Eshelman School of Pharmacy"
click at [117, 155] on div at bounding box center [113, 148] width 17 height 17
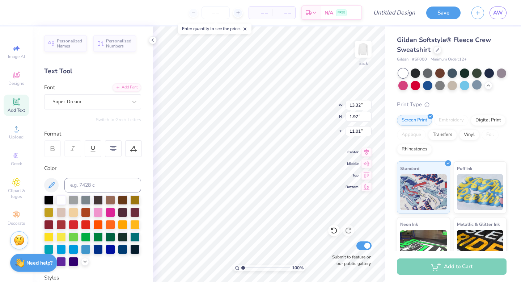
type input "4.58"
click at [151, 41] on icon at bounding box center [153, 40] width 6 height 6
type textarea "University of North Carolina Eshelman School of Pharmacy"
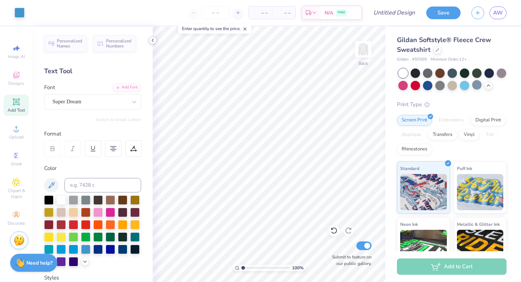
click at [153, 42] on polyline at bounding box center [152, 40] width 1 height 3
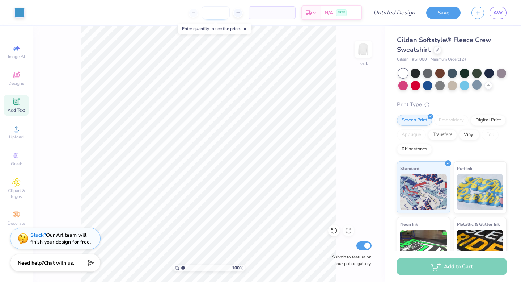
click at [214, 9] on input "number" at bounding box center [216, 12] width 28 height 13
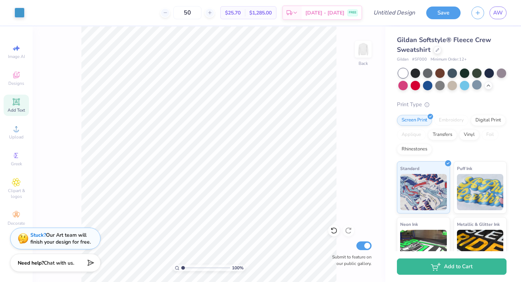
type input "50"
click at [341, 133] on div "100 % Back Submit to feature on our public gallery." at bounding box center [209, 153] width 353 height 255
click at [443, 116] on div "Embroidery" at bounding box center [451, 120] width 34 height 11
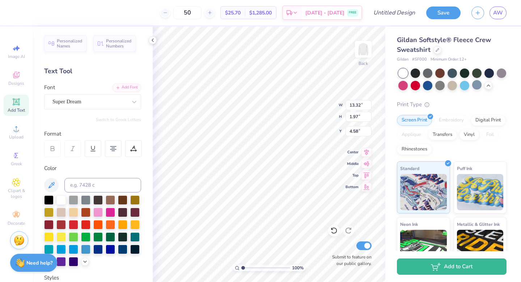
type input "12.66"
type input "1.87"
type input "11.41"
type input "1.69"
type input "4.52"
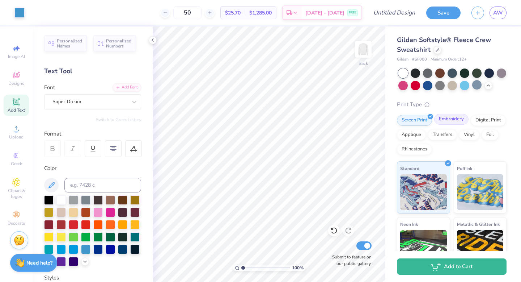
click at [453, 119] on div "Embroidery" at bounding box center [451, 119] width 34 height 11
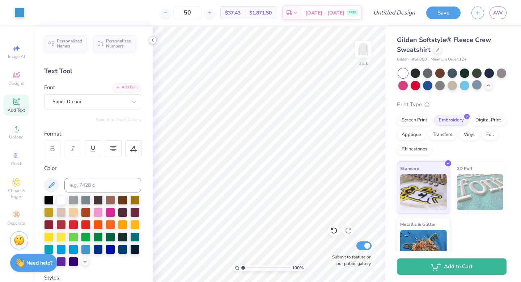
click at [153, 39] on polyline at bounding box center [152, 40] width 1 height 3
click at [152, 41] on icon at bounding box center [153, 40] width 6 height 6
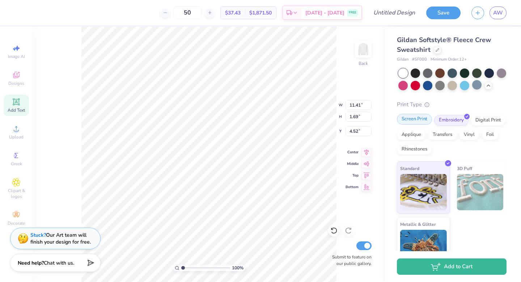
click at [414, 122] on div "Screen Print" at bounding box center [414, 119] width 35 height 11
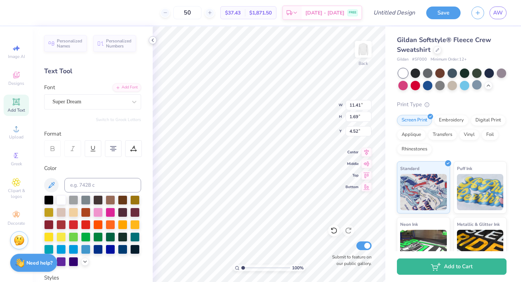
click at [155, 41] on icon at bounding box center [153, 40] width 6 height 6
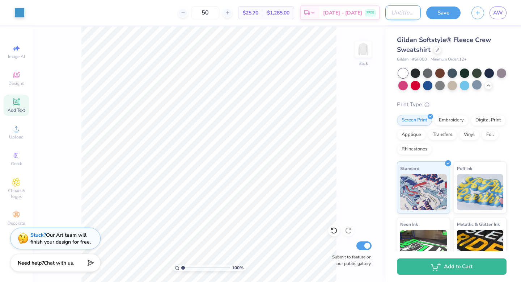
click at [387, 13] on input "Design Title" at bounding box center [402, 12] width 35 height 14
type input "Simple Text Test"
click at [450, 15] on button "Save" at bounding box center [443, 11] width 34 height 13
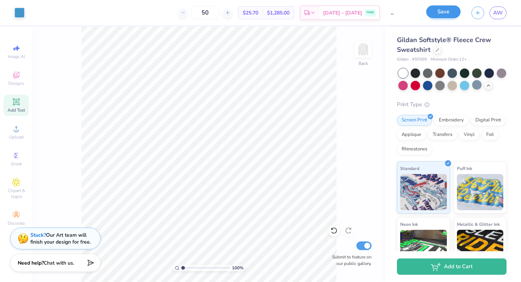
scroll to position [0, 0]
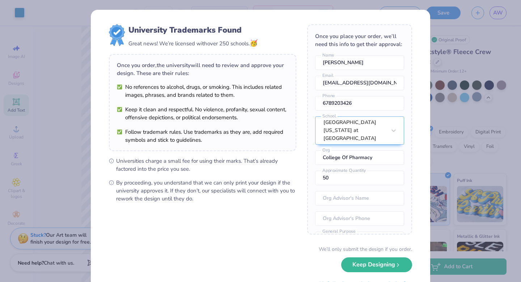
scroll to position [33, 0]
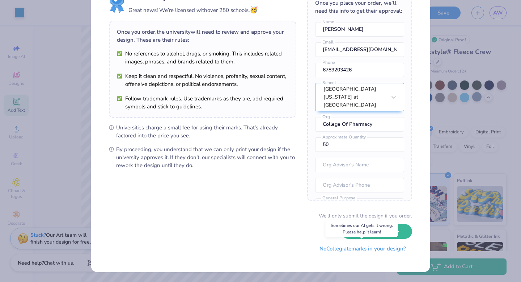
click at [337, 246] on button "No Collegiate marks in your design?" at bounding box center [362, 248] width 99 height 15
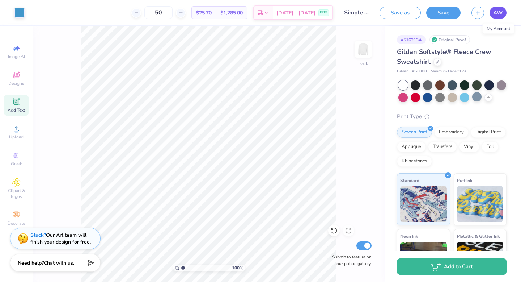
click at [499, 12] on span "AW" at bounding box center [498, 13] width 10 height 8
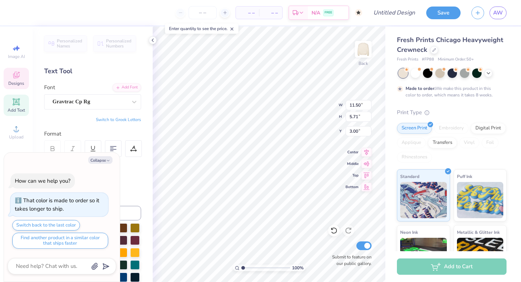
type textarea "x"
type textarea "PRE-ME"
type textarea "x"
type textarea "PRE-M"
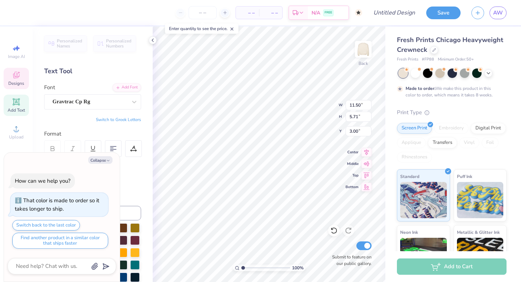
scroll to position [0, 0]
type textarea "x"
type textarea "PRE-"
type textarea "x"
type textarea "PRE"
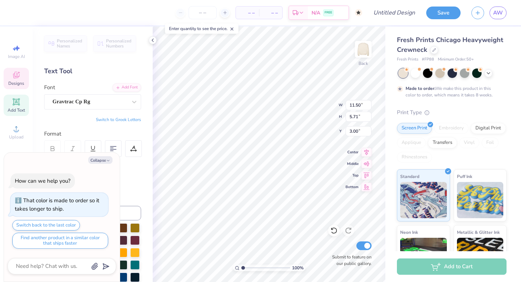
scroll to position [0, 0]
type textarea "x"
type textarea "PR"
type textarea "x"
type textarea "P"
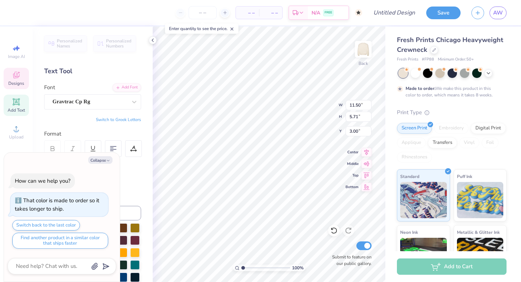
type textarea "x"
type textarea "C"
type textarea "x"
type textarea "Caro"
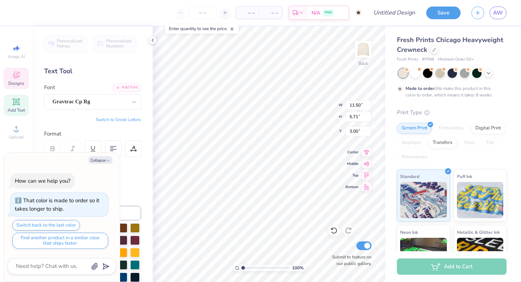
type textarea "x"
type textarea "Carol"
type textarea "x"
type textarea "Caroli"
type textarea "x"
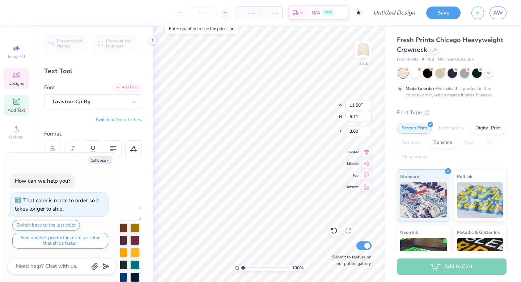
type textarea "Carolina"
type textarea "x"
type input "5.75"
type input "2.18"
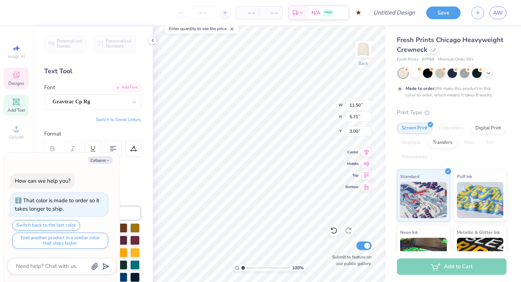
type input "6.94"
type textarea "x"
type textarea "P"
type textarea "x"
type textarea "Pha"
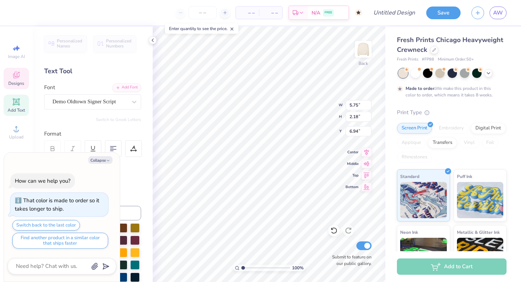
type textarea "x"
type textarea "Phar"
type textarea "x"
type textarea "Pharma"
type textarea "x"
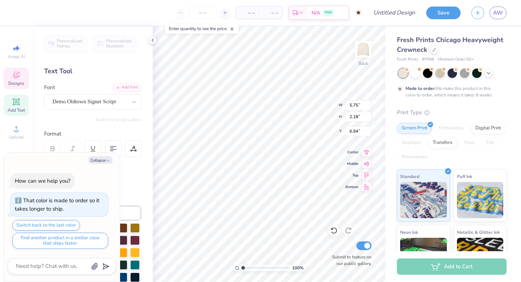
type textarea "Pharmacy"
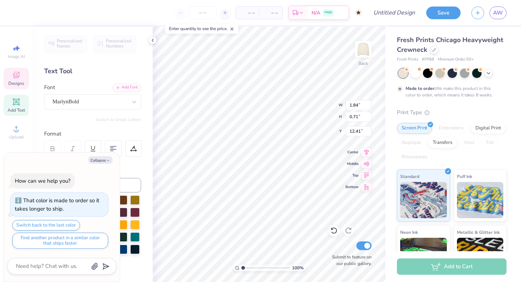
type textarea "x"
type textarea "1"
type textarea "x"
type textarea "18"
type textarea "x"
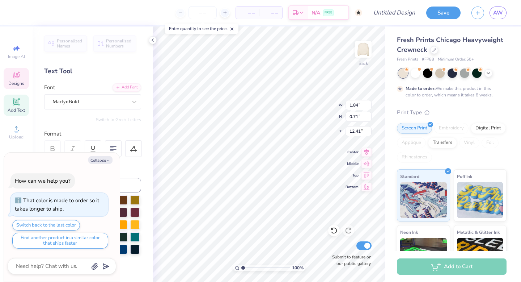
type textarea "189"
type textarea "x"
type textarea "1897"
type textarea "x"
type input "4.92"
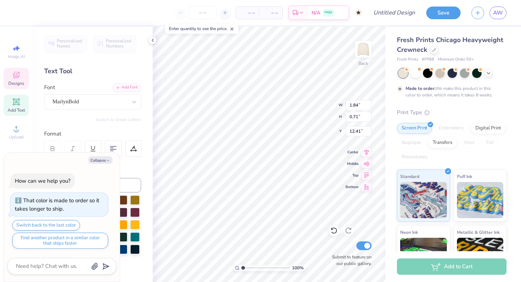
type input "10.82"
type textarea "x"
type input "5.71"
type input "1.35"
type input "9.33"
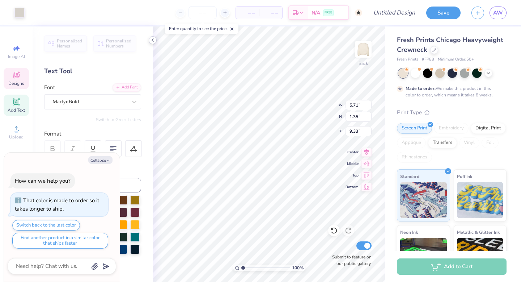
click at [155, 41] on icon at bounding box center [153, 40] width 6 height 6
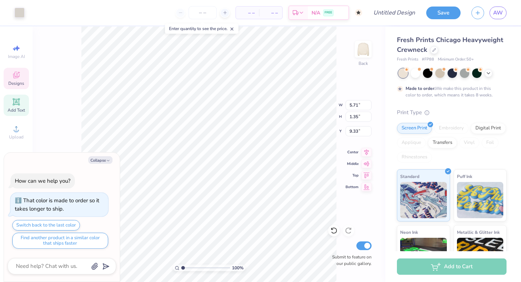
type textarea "x"
type input "10.79"
type input "5.62"
type input "3.05"
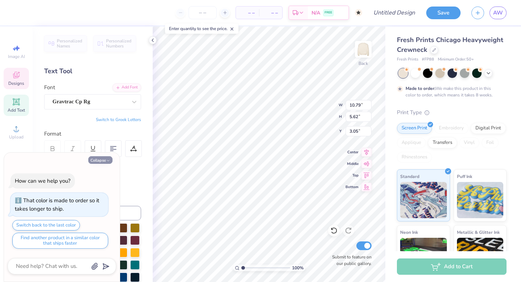
click at [107, 160] on icon "button" at bounding box center [108, 160] width 4 height 4
type textarea "x"
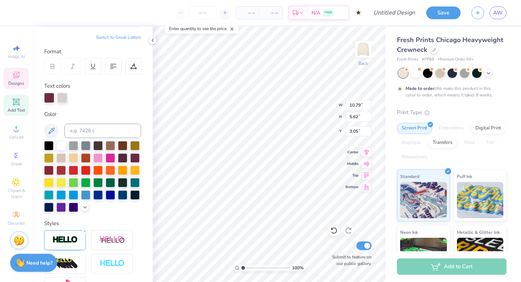
scroll to position [91, 0]
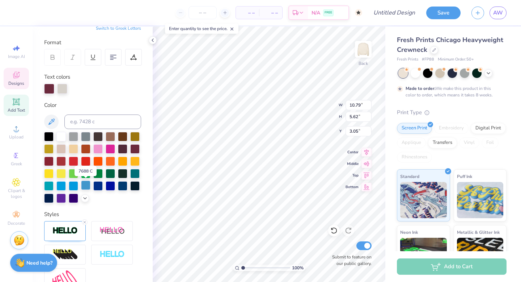
click at [83, 186] on div at bounding box center [85, 184] width 9 height 9
type input "8.05"
type input "2.19"
type input "6.94"
click at [125, 186] on div at bounding box center [122, 184] width 9 height 9
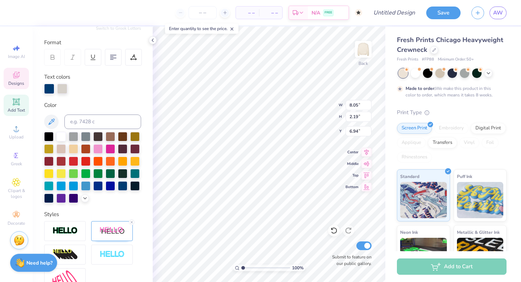
type input "10.79"
type input "5.62"
type input "3.05"
click at [65, 88] on div at bounding box center [62, 88] width 10 height 10
click at [125, 189] on div at bounding box center [122, 184] width 9 height 9
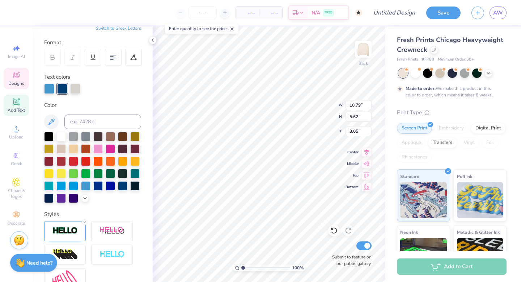
type input "2.35"
type input "0.71"
type input "12.43"
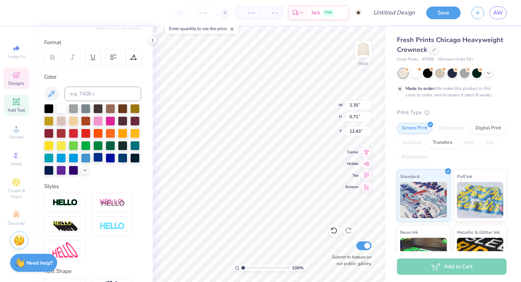
click at [100, 156] on div at bounding box center [97, 156] width 9 height 9
click at [123, 157] on div at bounding box center [122, 156] width 9 height 9
type input "1.68"
type input "12.41"
click at [122, 159] on div at bounding box center [122, 156] width 9 height 9
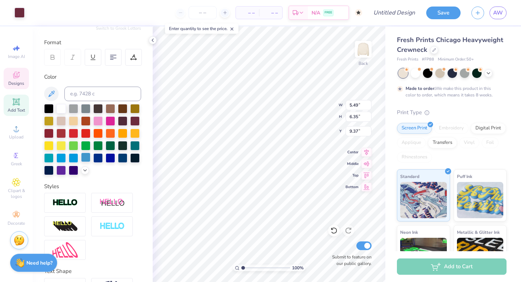
click at [88, 157] on div at bounding box center [85, 156] width 9 height 9
click at [123, 158] on div at bounding box center [122, 156] width 9 height 9
click at [14, 13] on div at bounding box center [19, 12] width 10 height 10
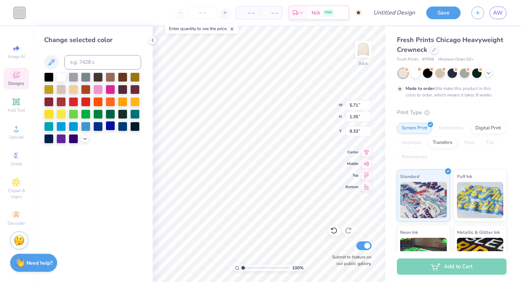
click at [112, 127] on div at bounding box center [110, 125] width 9 height 9
click at [83, 127] on div at bounding box center [85, 125] width 9 height 9
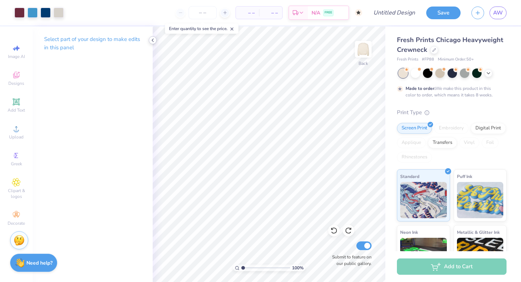
click at [149, 42] on div at bounding box center [153, 40] width 8 height 8
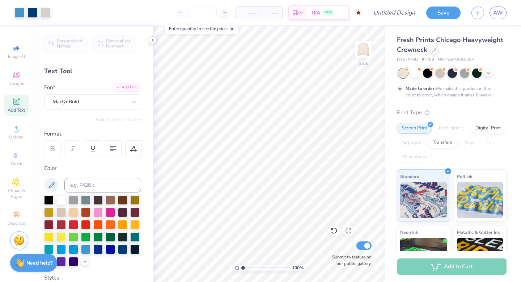
click at [155, 41] on icon at bounding box center [153, 40] width 6 height 6
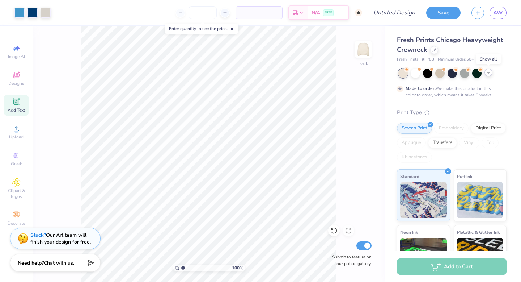
click at [487, 72] on icon at bounding box center [489, 72] width 6 height 6
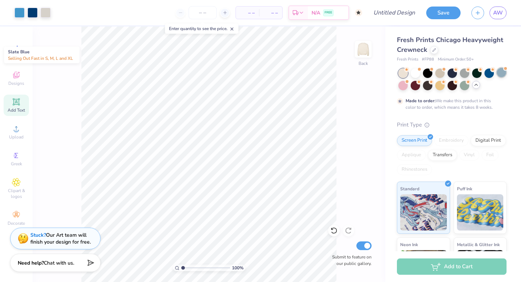
click at [499, 73] on div at bounding box center [501, 72] width 9 height 9
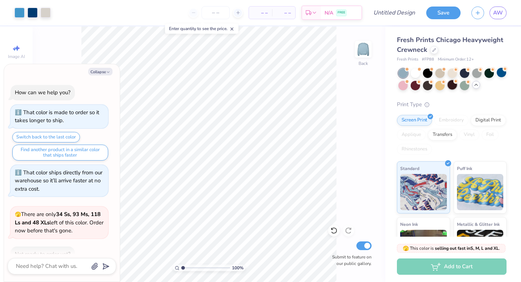
scroll to position [109, 0]
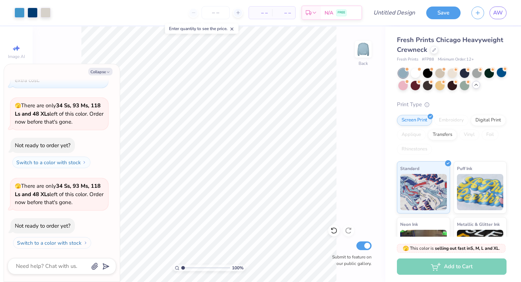
click at [75, 245] on button "Switch to a color with stock" at bounding box center [52, 243] width 78 height 12
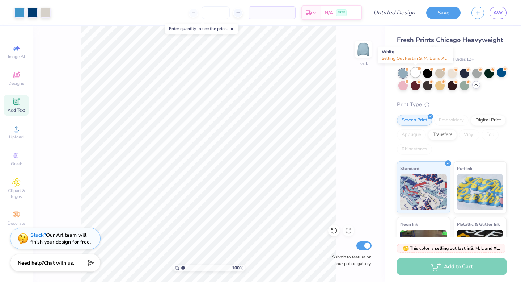
click at [415, 72] on div at bounding box center [415, 72] width 9 height 9
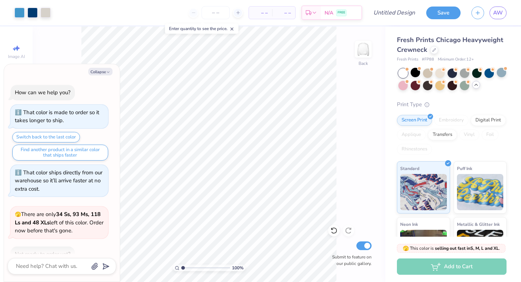
type textarea "x"
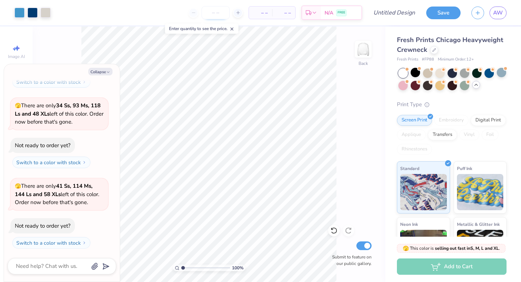
click at [216, 16] on input "number" at bounding box center [216, 12] width 28 height 13
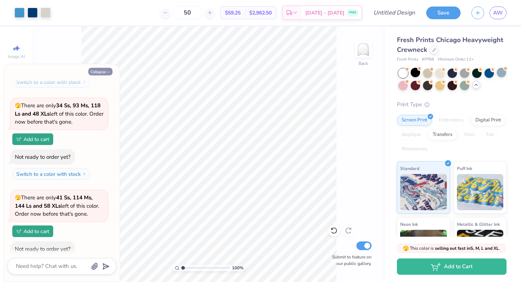
type input "50"
click at [112, 71] on button "Collapse" at bounding box center [100, 72] width 24 height 8
type textarea "x"
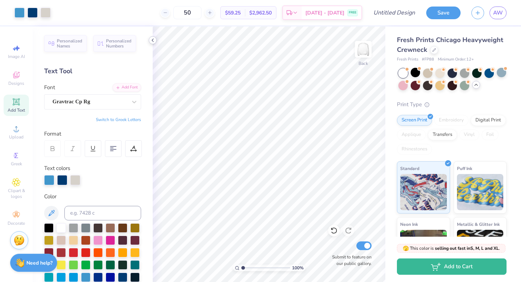
click at [153, 42] on icon at bounding box center [153, 40] width 6 height 6
type input "9.81"
type input "5.10"
type input "8.05"
type input "2.19"
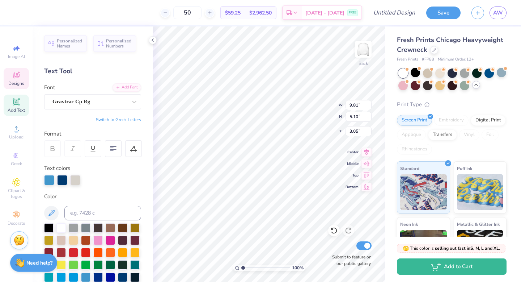
type input "6.94"
type input "7.17"
type input "1.95"
type input "9.81"
type input "5.10"
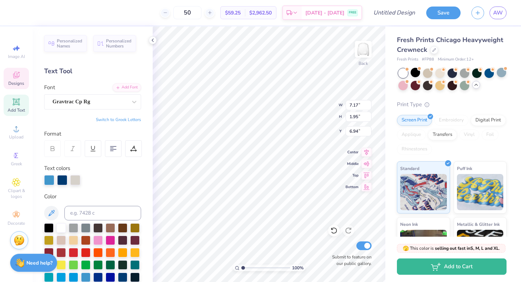
type input "3.05"
type input "9.07"
type input "4.72"
type input "7.17"
type input "1.95"
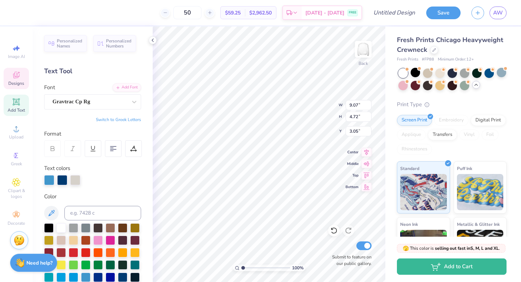
type input "6.94"
type input "6.02"
type input "1.64"
type input "9.07"
type input "4.72"
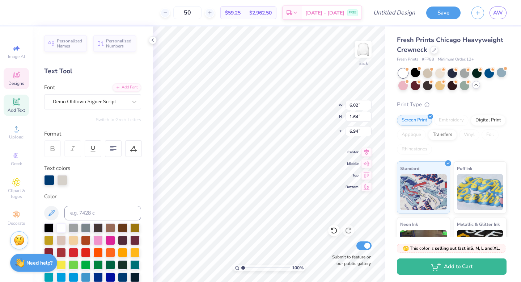
type input "3.00"
type input "8.06"
type input "4.20"
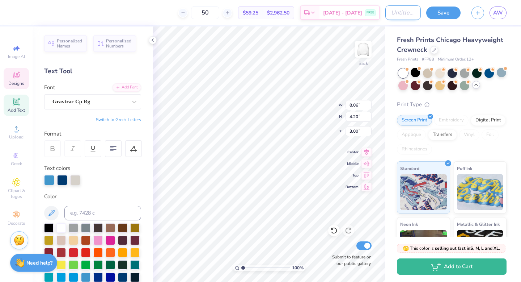
click at [397, 14] on input "Design Title" at bounding box center [402, 12] width 35 height 14
type input "FP Design"
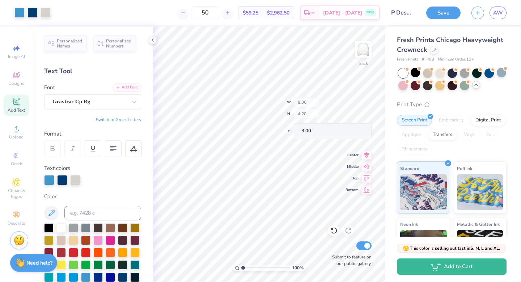
scroll to position [0, 0]
click at [442, 10] on button "Save" at bounding box center [443, 11] width 34 height 13
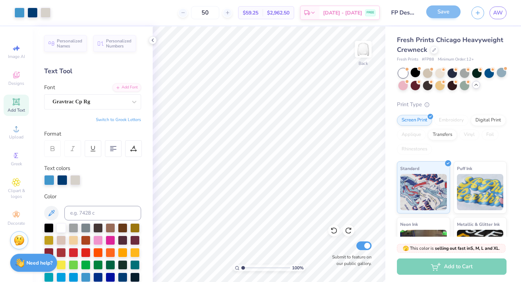
click at [442, 10] on div "Save" at bounding box center [443, 13] width 34 height 13
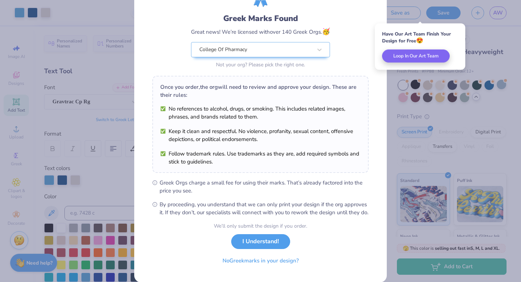
scroll to position [57, 0]
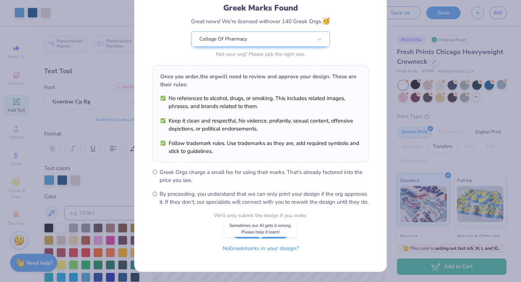
click at [282, 251] on button "No Greek marks in your design?" at bounding box center [260, 248] width 89 height 15
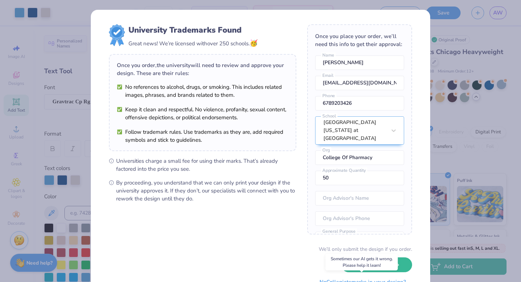
scroll to position [33, 0]
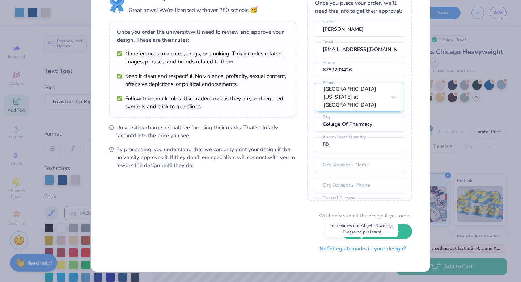
click at [364, 249] on button "No Collegiate marks in your design?" at bounding box center [362, 248] width 99 height 15
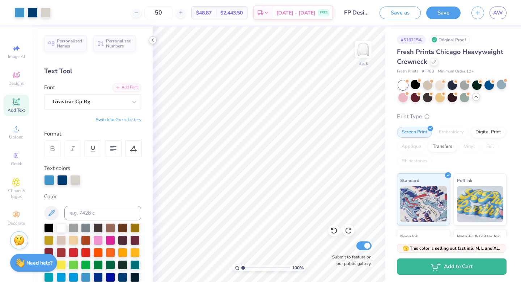
click at [154, 42] on icon at bounding box center [153, 40] width 6 height 6
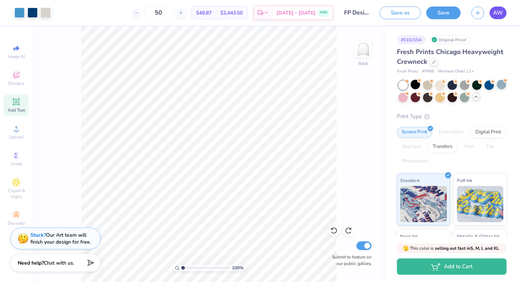
click at [498, 10] on span "AW" at bounding box center [498, 13] width 10 height 8
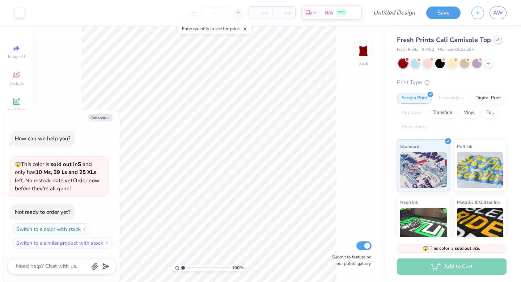
click at [496, 39] on icon at bounding box center [498, 40] width 4 height 4
type textarea "x"
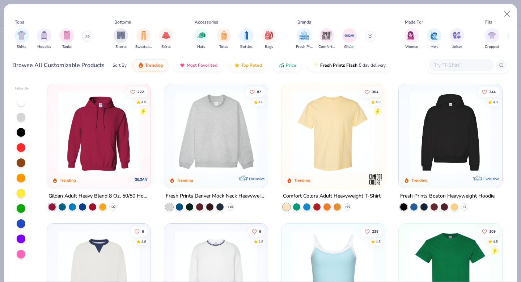
click at [444, 63] on input "text" at bounding box center [461, 65] width 56 height 8
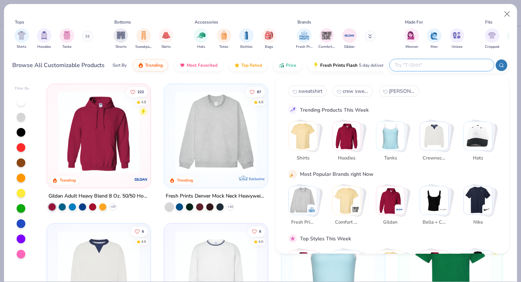
click at [301, 91] on span "sweatshirt" at bounding box center [311, 91] width 24 height 7
type input "sweatshirt"
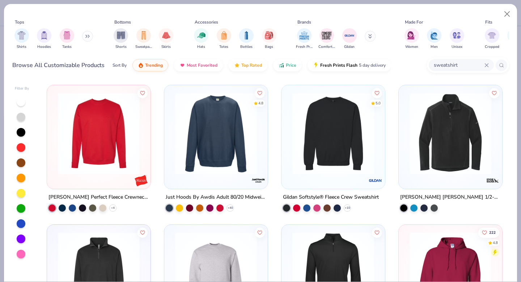
scroll to position [130, 0]
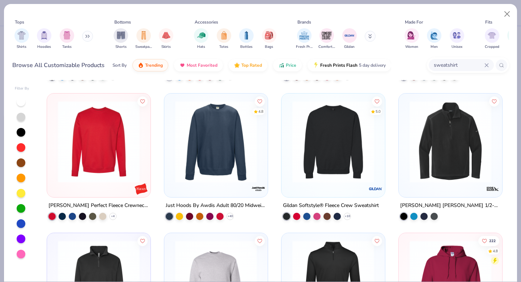
click at [305, 185] on div at bounding box center [333, 143] width 96 height 93
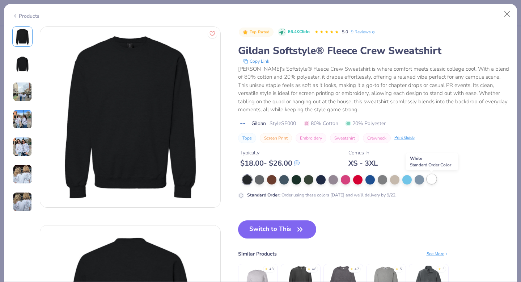
click at [435, 177] on div at bounding box center [431, 178] width 9 height 9
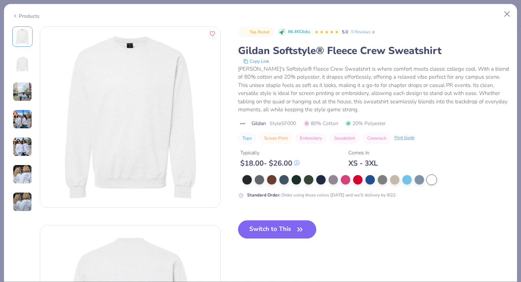
click at [280, 225] on button "Switch to This" at bounding box center [277, 229] width 79 height 18
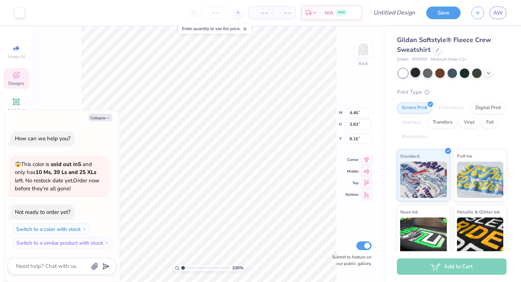
click at [418, 71] on div at bounding box center [415, 72] width 9 height 9
click at [71, 231] on button "Switch to a color with stock" at bounding box center [52, 229] width 78 height 12
type textarea "x"
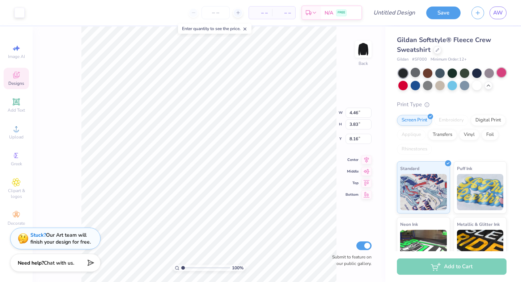
click at [501, 73] on div at bounding box center [501, 72] width 9 height 9
click at [501, 72] on div at bounding box center [501, 72] width 9 height 9
click at [430, 86] on div at bounding box center [427, 84] width 9 height 9
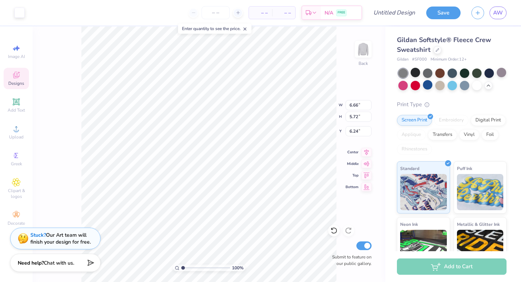
type input "6.66"
type input "5.72"
type input "3.90"
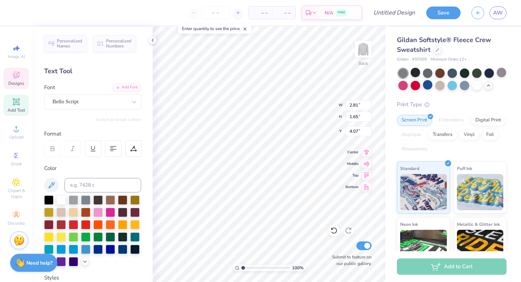
type textarea "T"
type textarea "UNC"
type input "1.48"
type input "0.59"
type input "6.60"
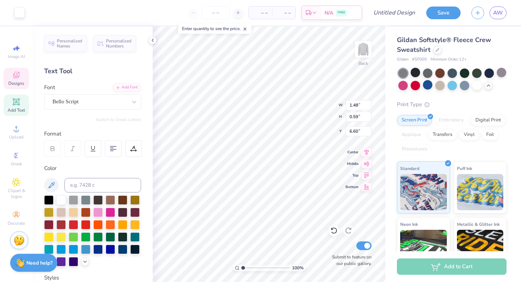
type input "1.88"
type input "1.73"
type input "5.74"
type textarea "E"
type input "1.11"
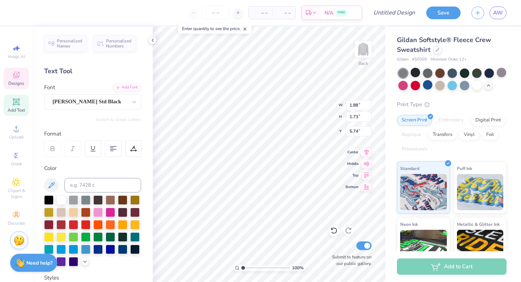
type input "1.09"
type input "5.41"
type textarea "e"
click at [497, 7] on link "AW" at bounding box center [498, 13] width 17 height 13
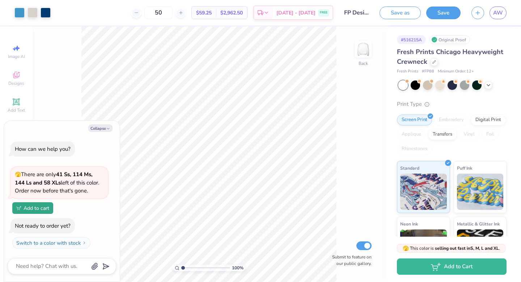
click at [436, 64] on div "Fresh Prints Chicago Heavyweight Crewneck" at bounding box center [452, 57] width 110 height 20
click at [436, 64] on div at bounding box center [434, 61] width 8 height 8
type textarea "x"
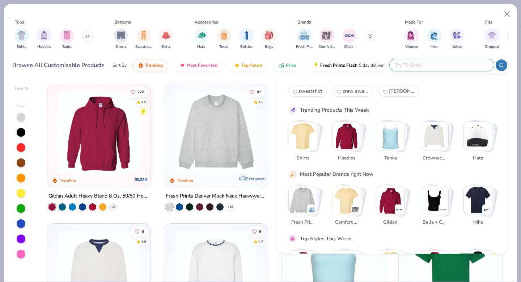
click input "text"
click span "sweatshirt"
type input "sweatshirt"
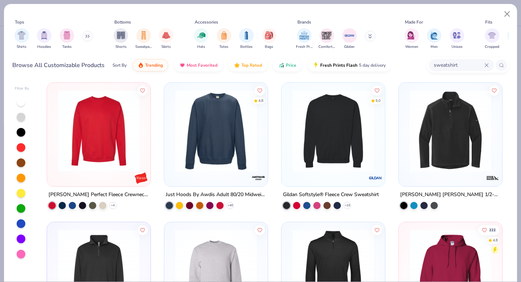
scroll to position [142, 0]
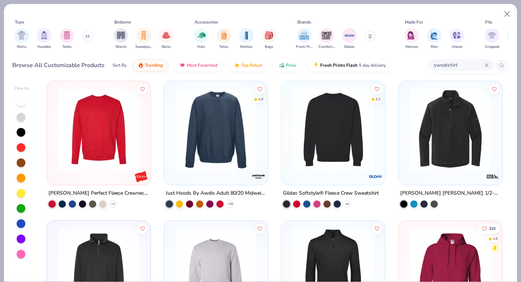
click icon
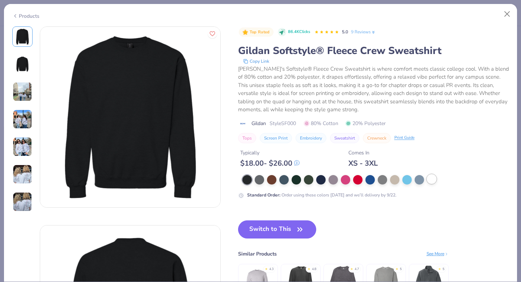
click div
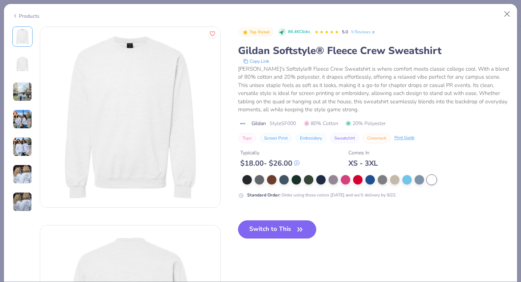
click button "Switch to This"
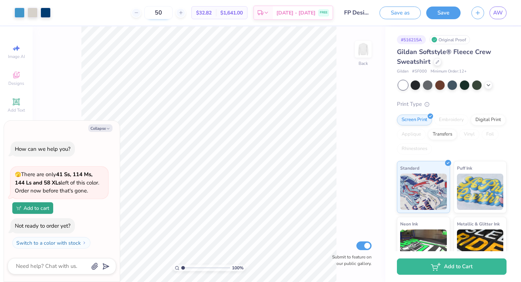
click input "50"
click div "50 $32.82 Per Item $1,641.00 Total Est. Delivery [DATE] - [DATE] FREE"
click button "Collapse"
type textarea "x"
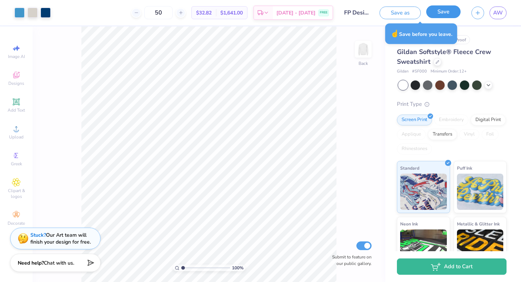
click button "Save"
